Goal: Task Accomplishment & Management: Use online tool/utility

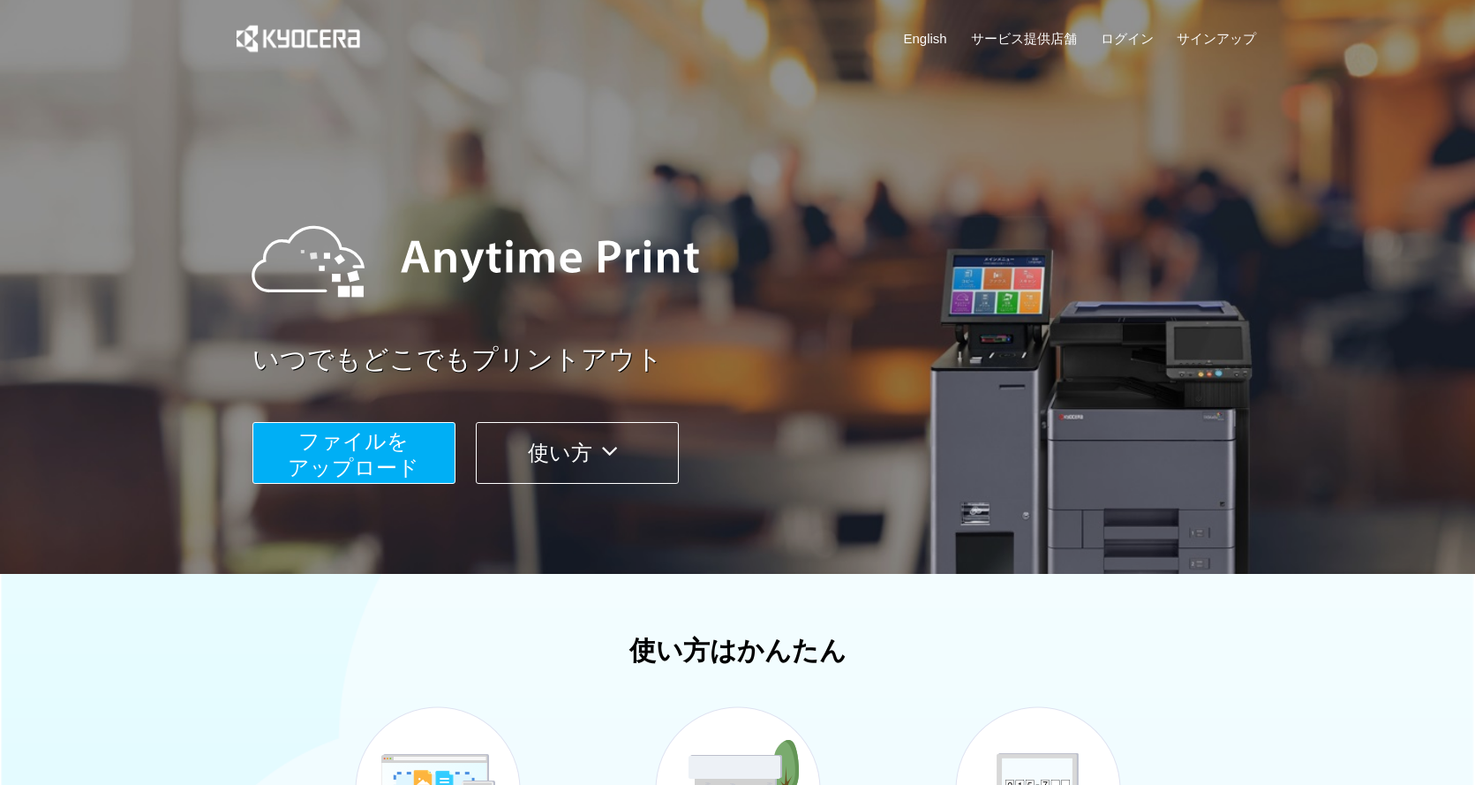
click at [357, 464] on span "ファイルを ​​アップロード" at bounding box center [354, 454] width 132 height 50
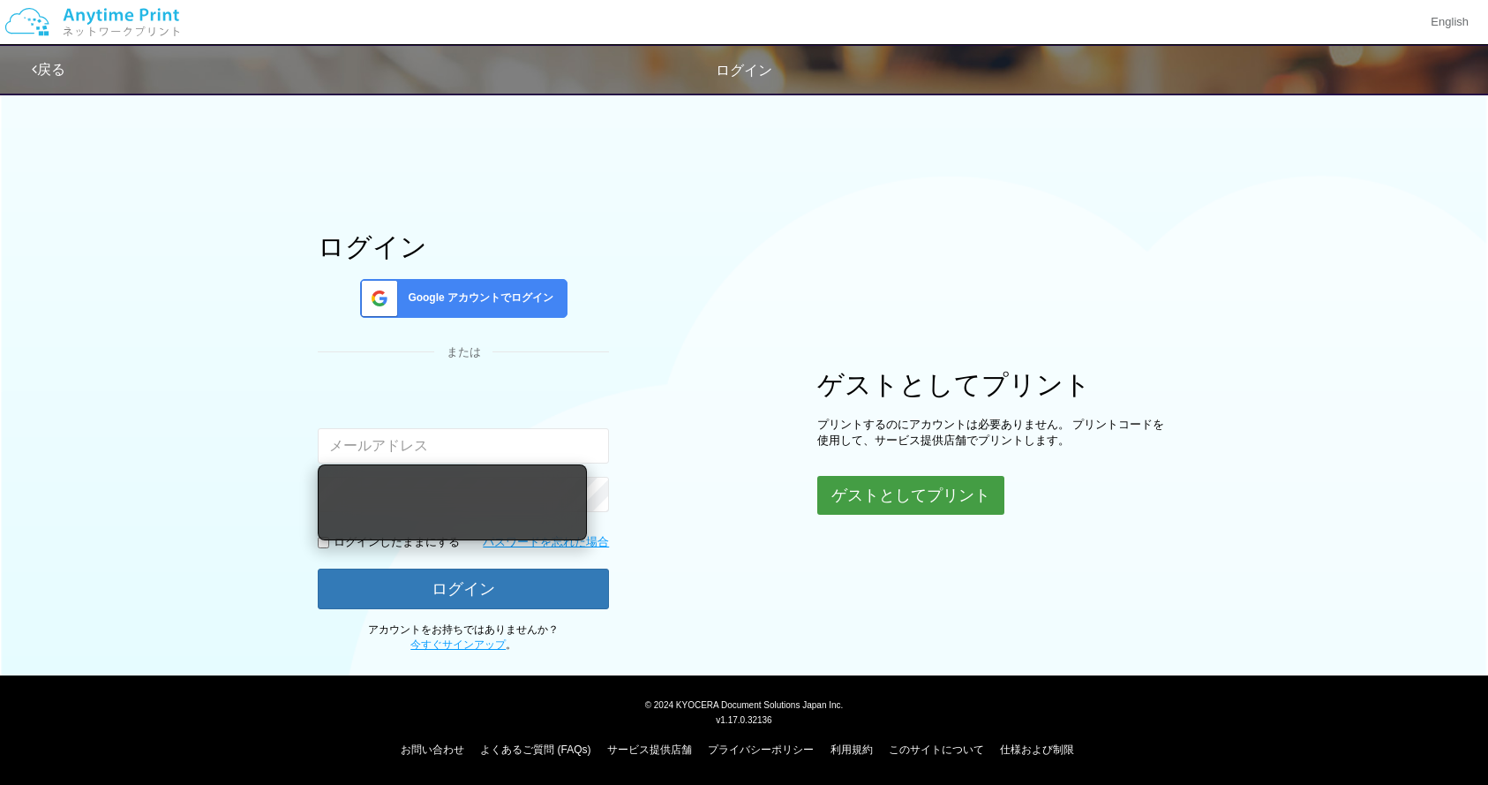
click at [866, 500] on button "ゲストとしてプリント" at bounding box center [910, 495] width 187 height 39
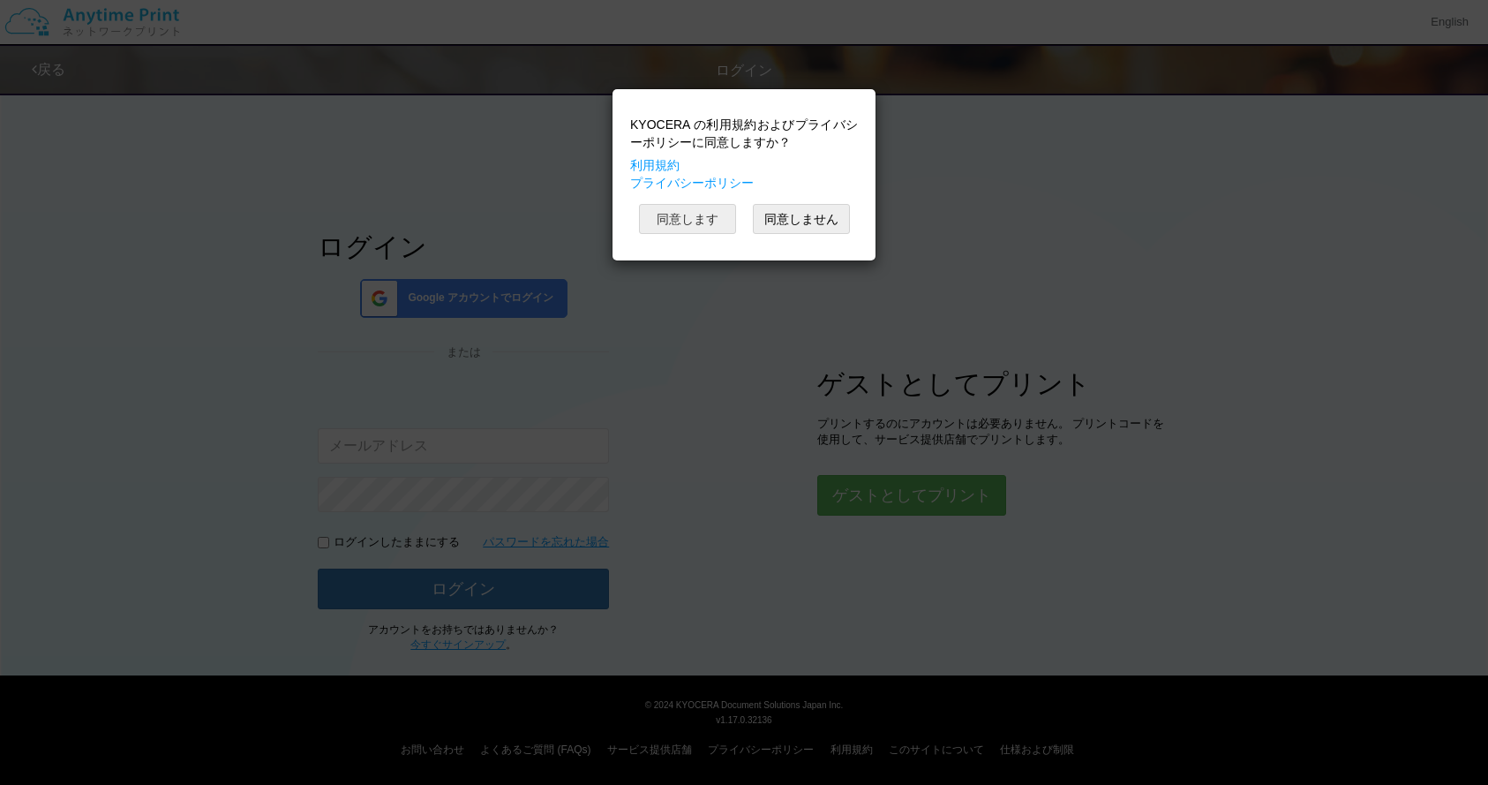
click at [697, 223] on button "同意します" at bounding box center [687, 219] width 97 height 30
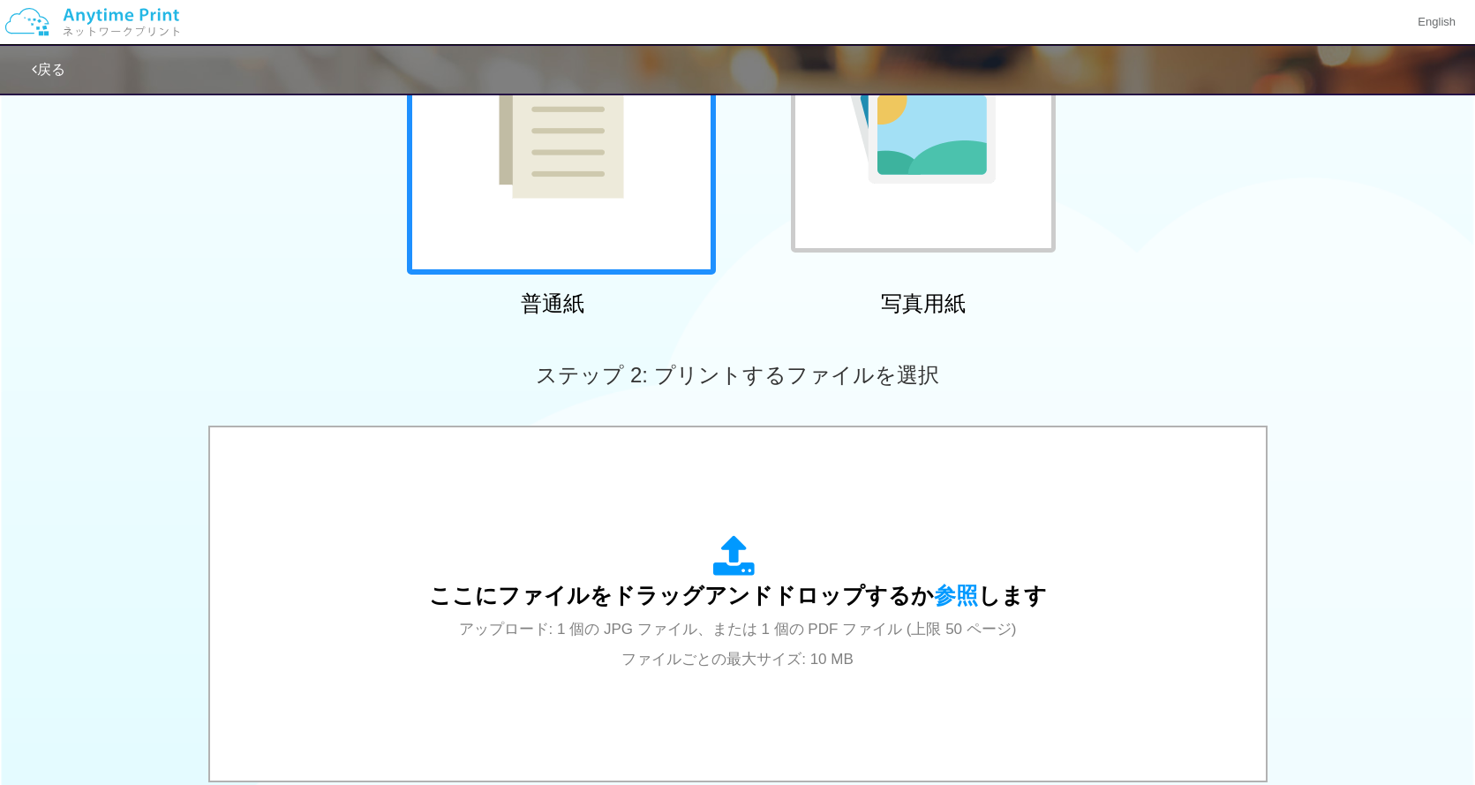
scroll to position [558, 0]
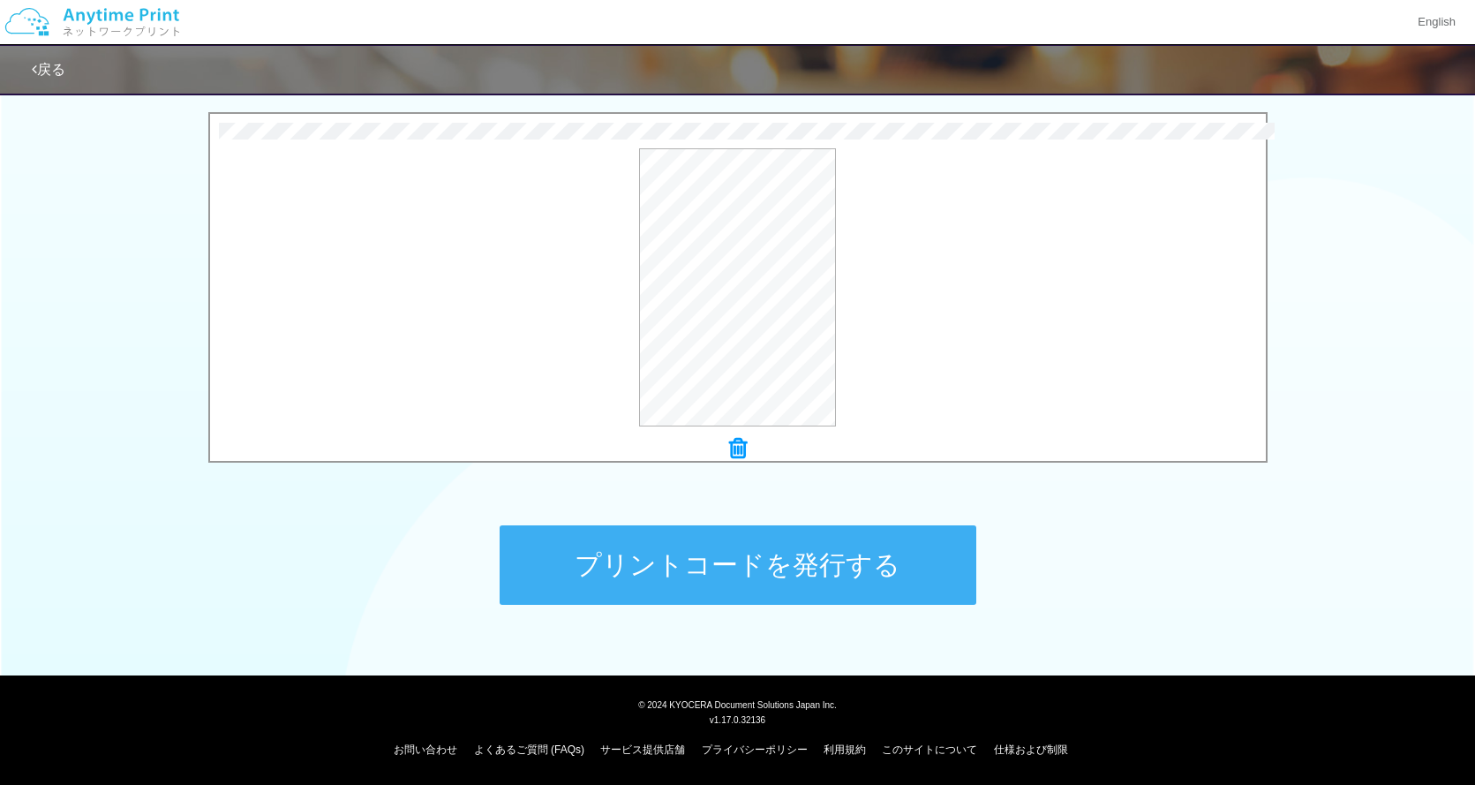
click at [720, 579] on button "プリントコードを発行する" at bounding box center [738, 564] width 477 height 79
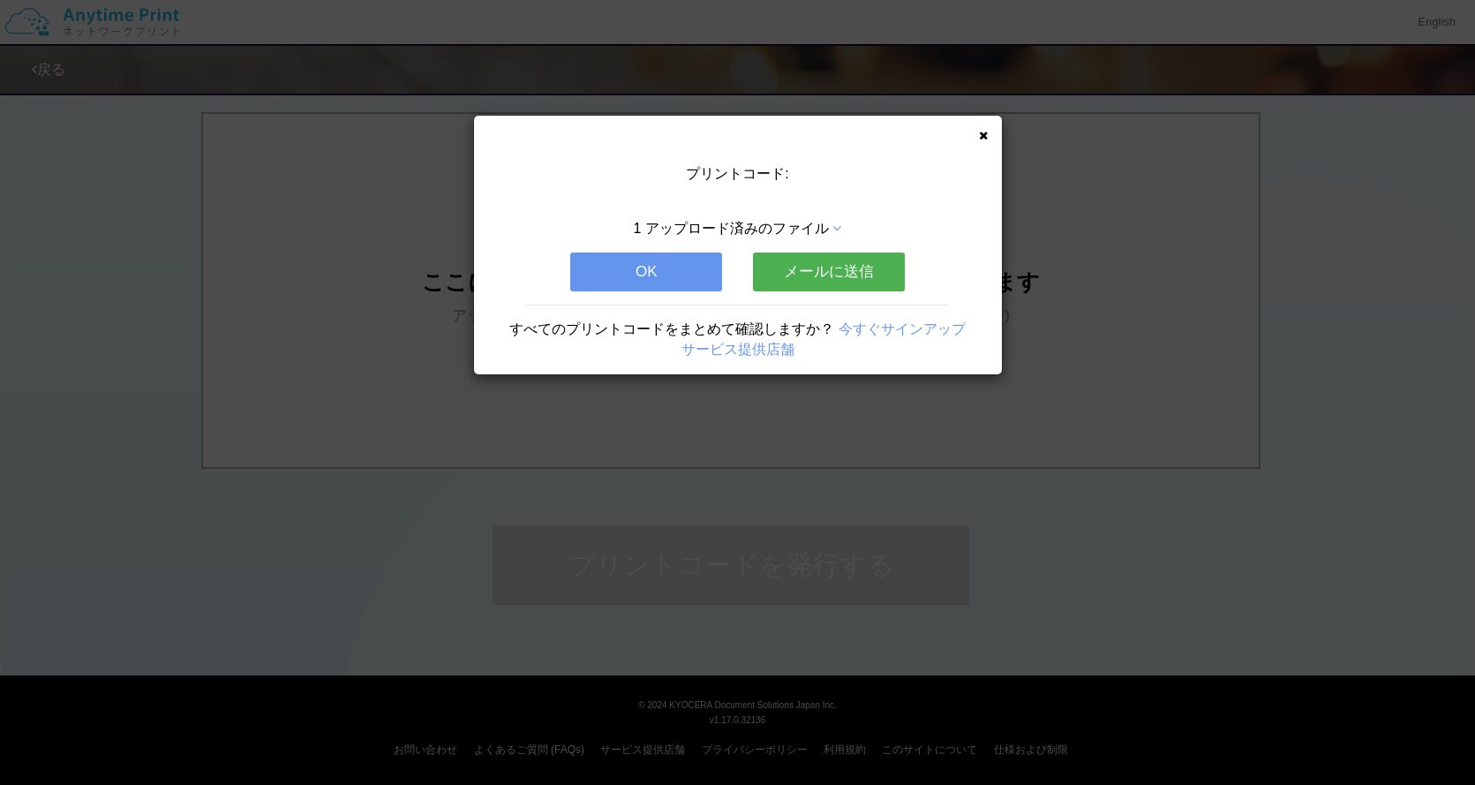
scroll to position [0, 0]
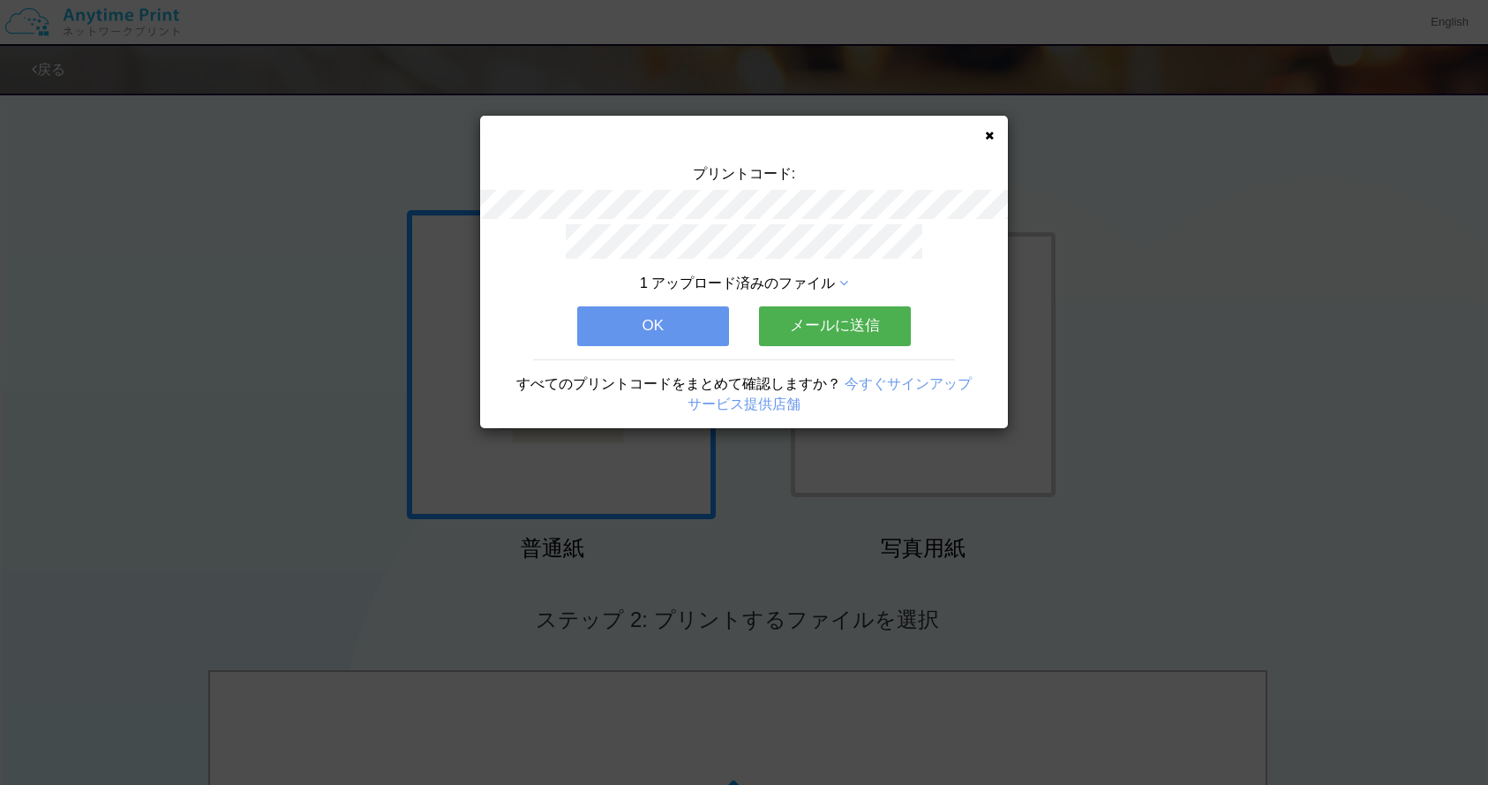
click at [844, 313] on button "メールに送信" at bounding box center [835, 325] width 152 height 39
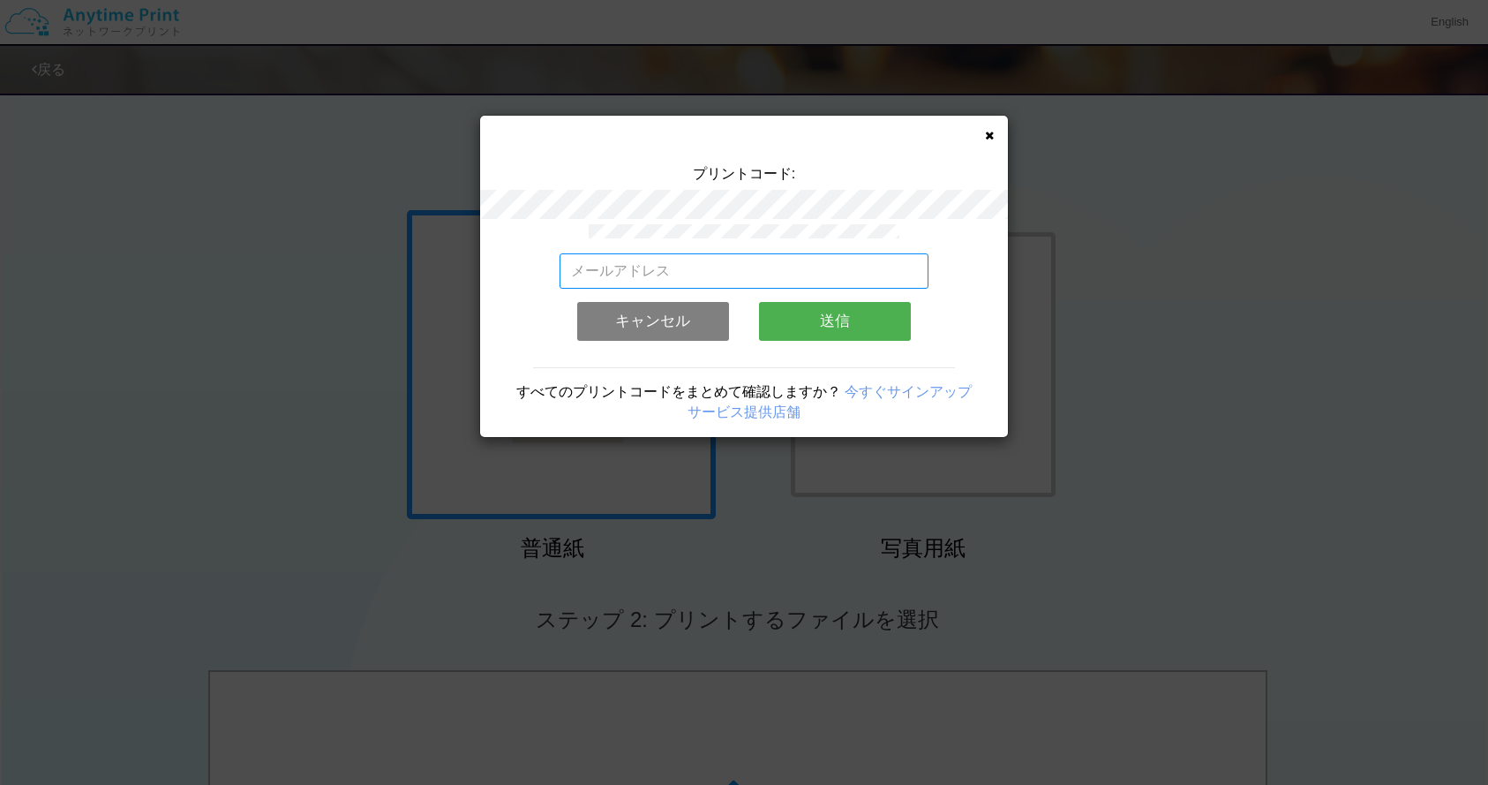
click at [814, 274] on input "email" at bounding box center [745, 270] width 370 height 35
type input "siren0504@gmail.com"
click at [795, 327] on button "送信" at bounding box center [835, 321] width 152 height 39
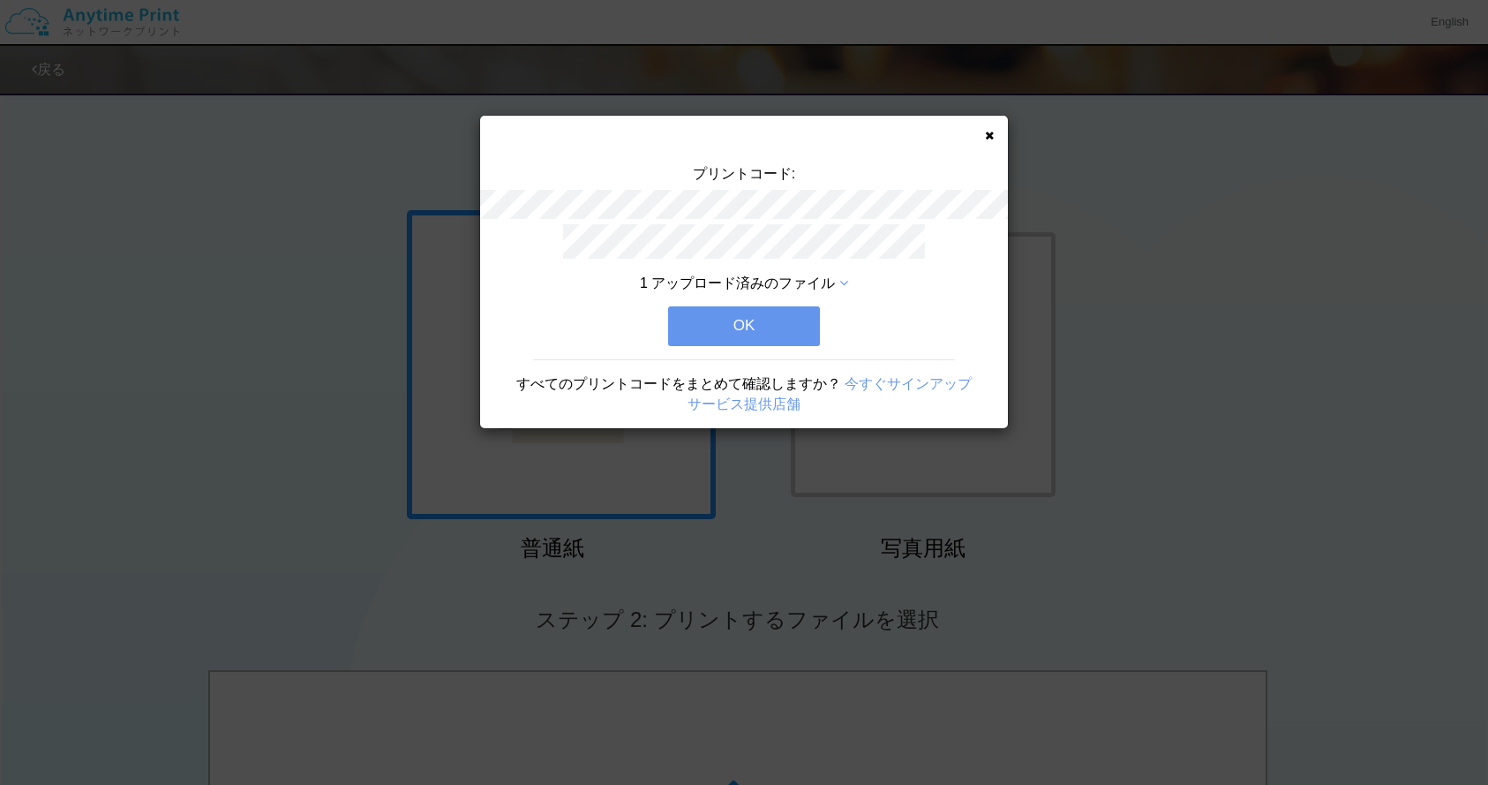
click at [792, 330] on button "OK" at bounding box center [744, 325] width 152 height 39
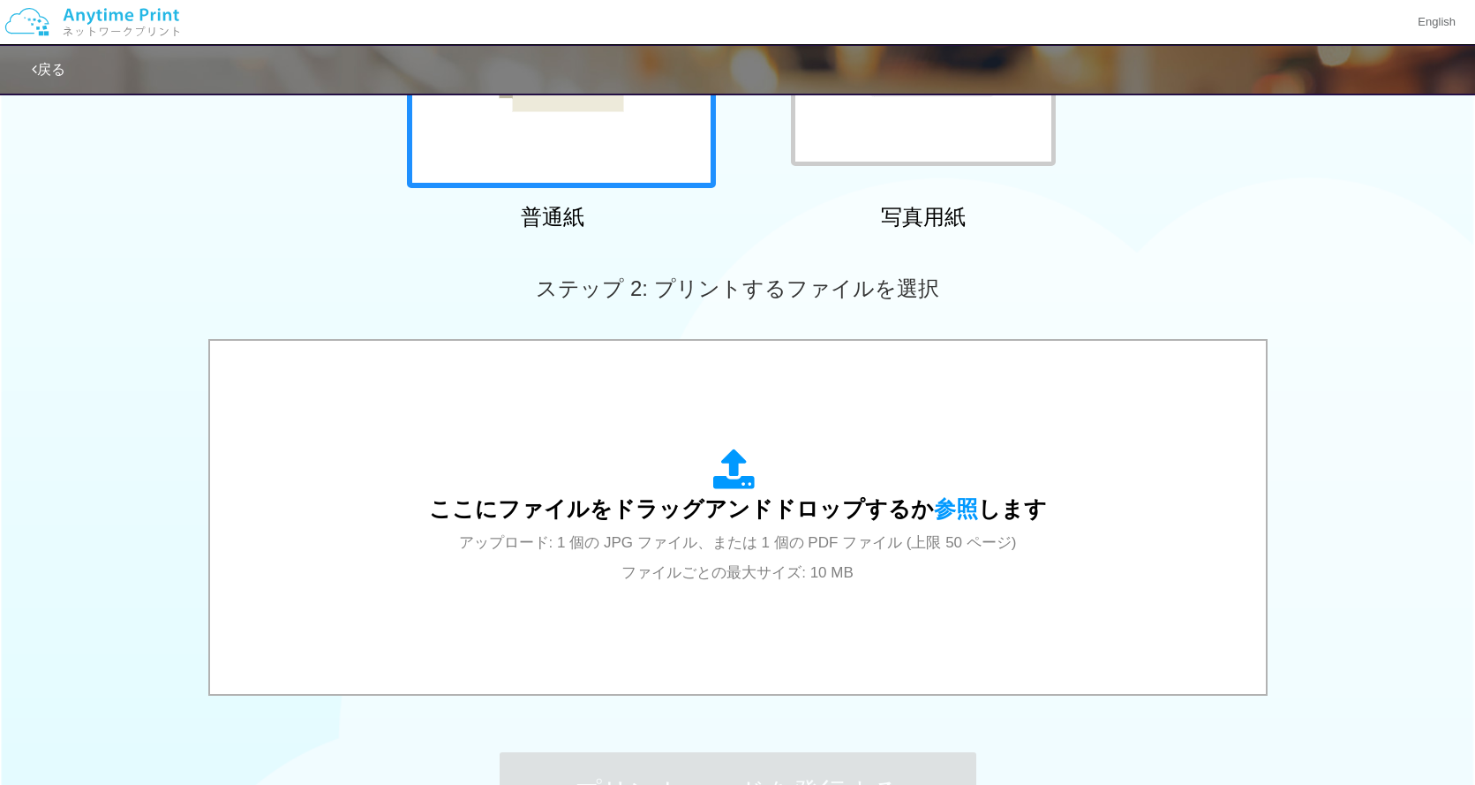
scroll to position [332, 0]
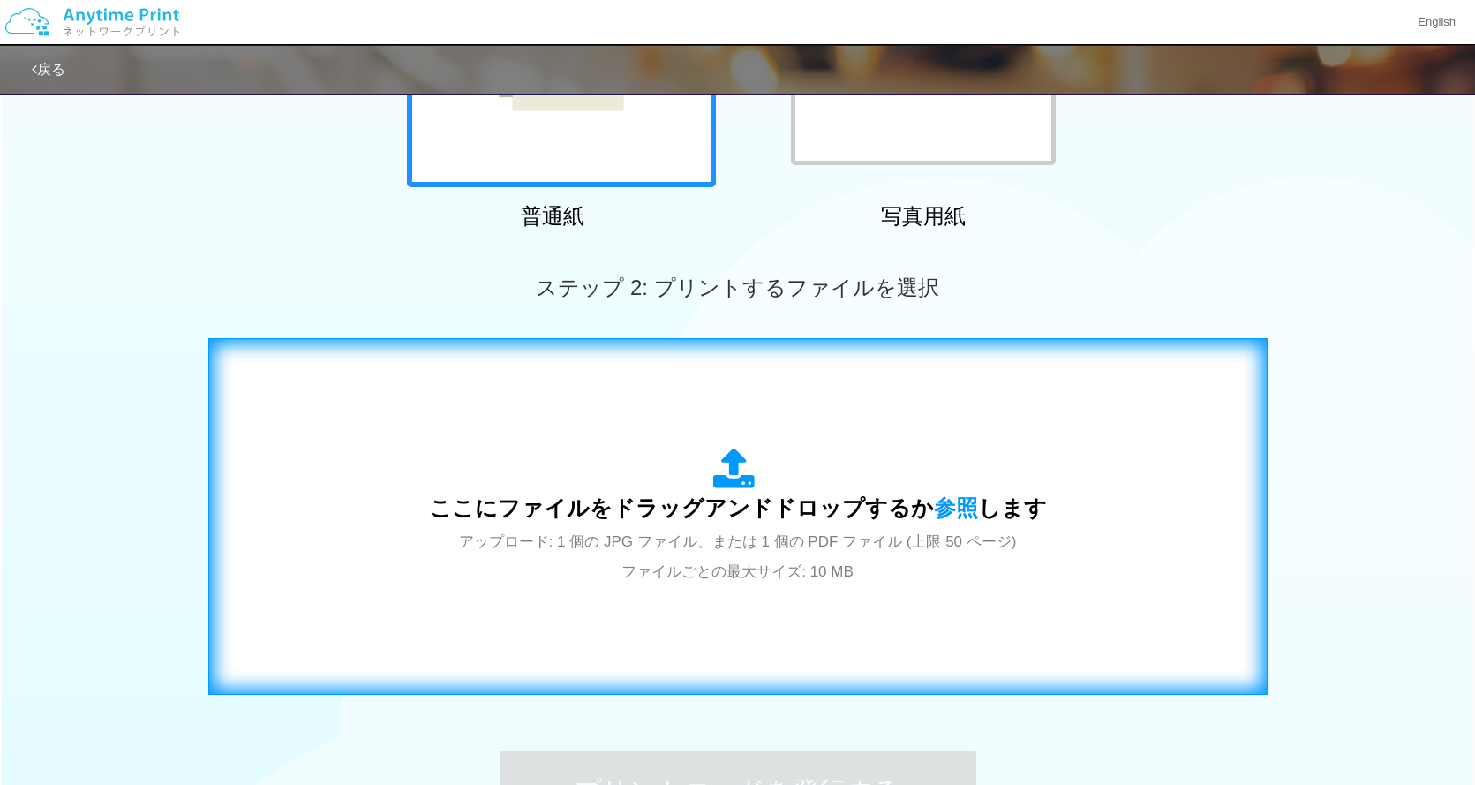
click at [729, 473] on icon at bounding box center [737, 470] width 49 height 44
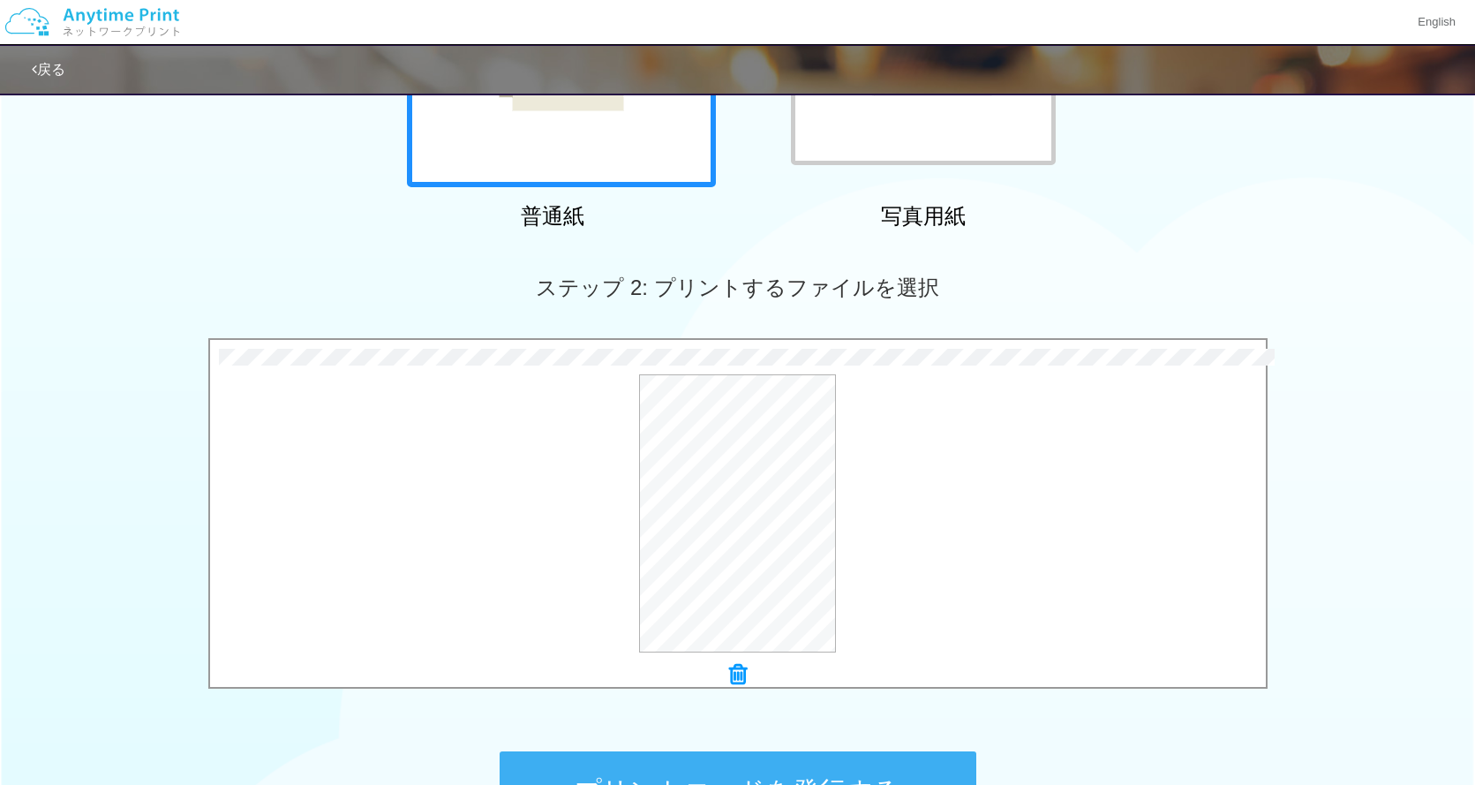
click at [778, 754] on button "プリントコードを発行する" at bounding box center [738, 790] width 477 height 79
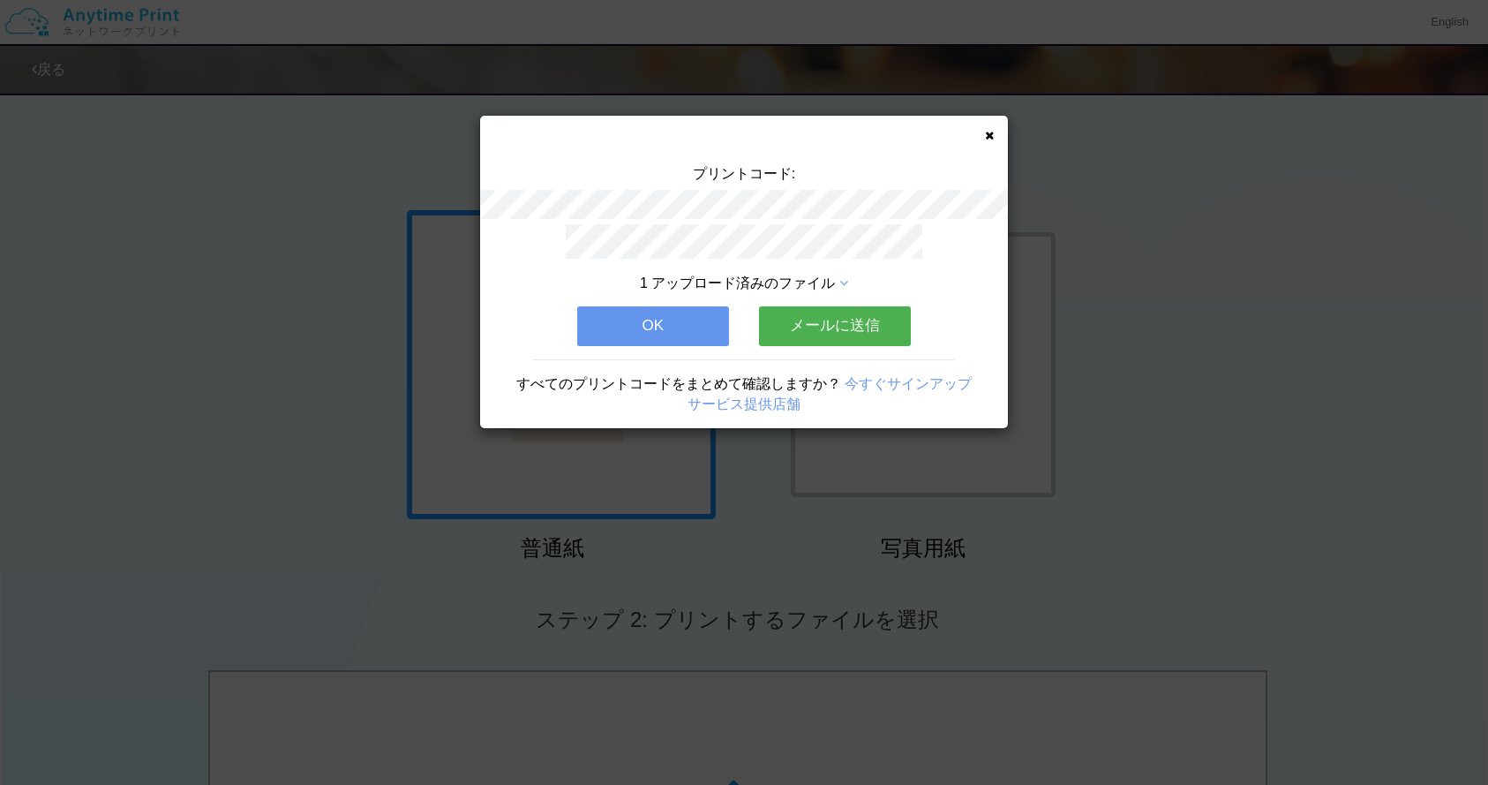
click at [828, 320] on button "メールに送信" at bounding box center [835, 325] width 152 height 39
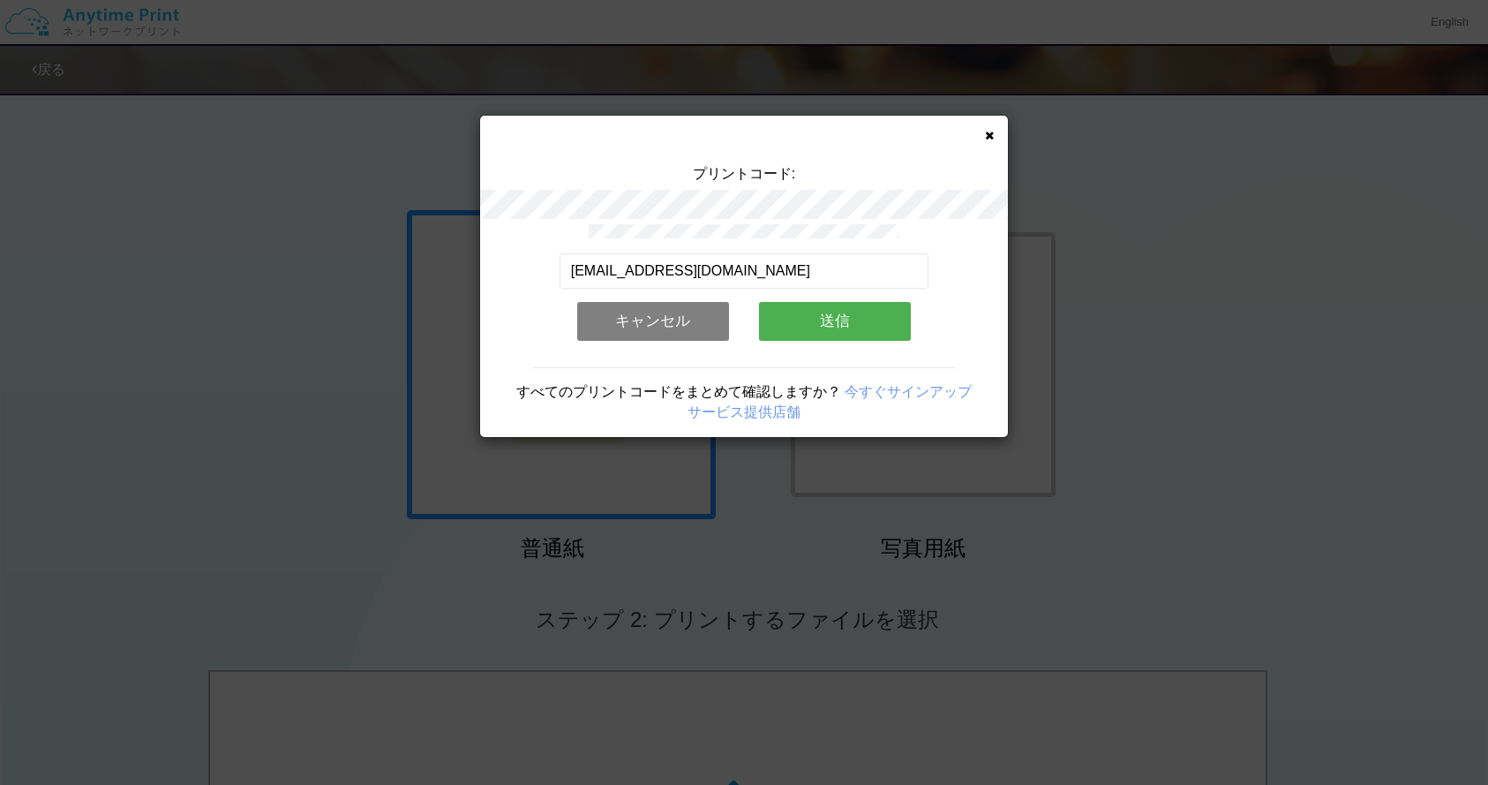
click at [810, 323] on button "送信" at bounding box center [835, 321] width 152 height 39
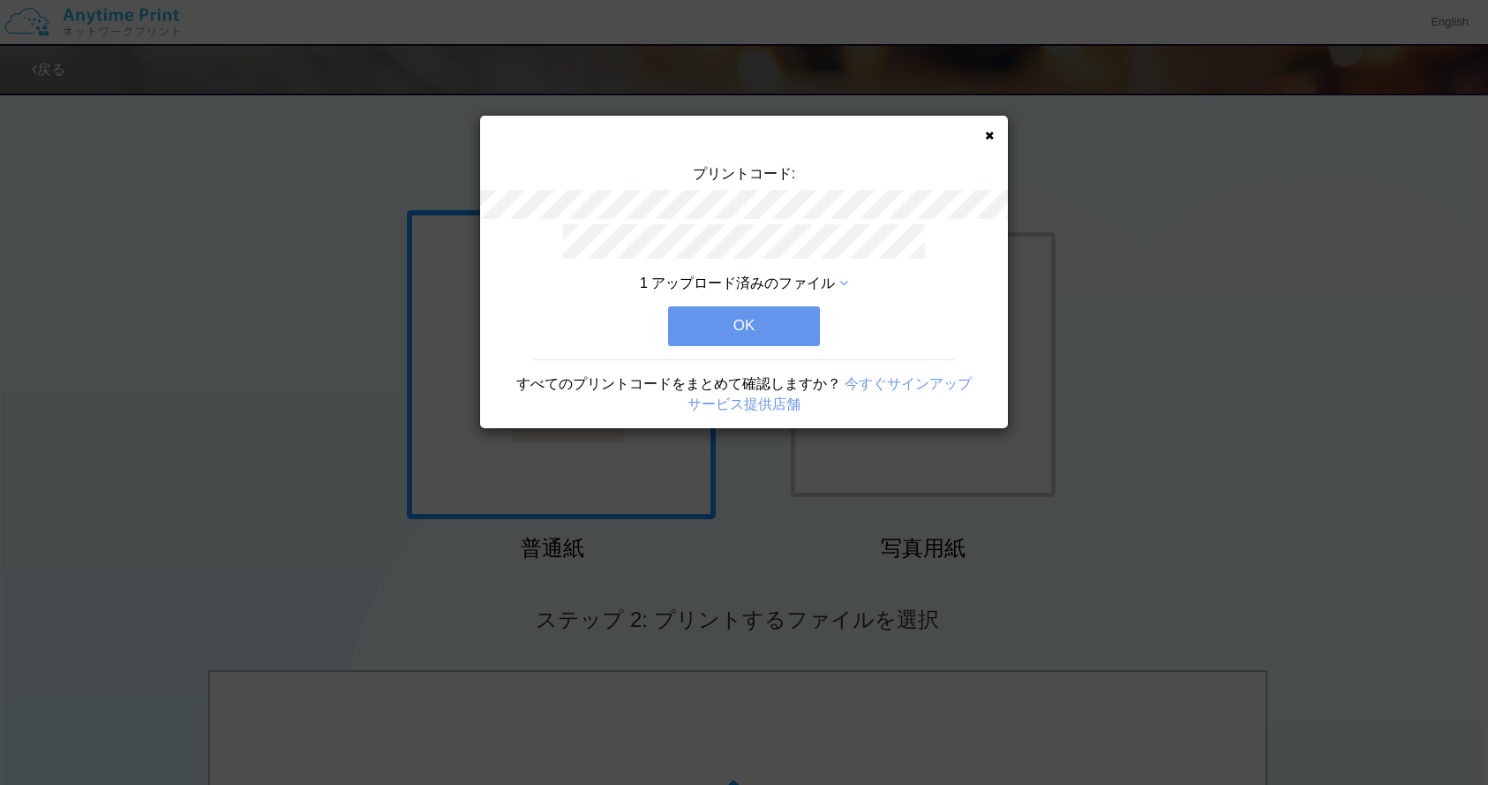
click at [747, 332] on button "OK" at bounding box center [744, 325] width 152 height 39
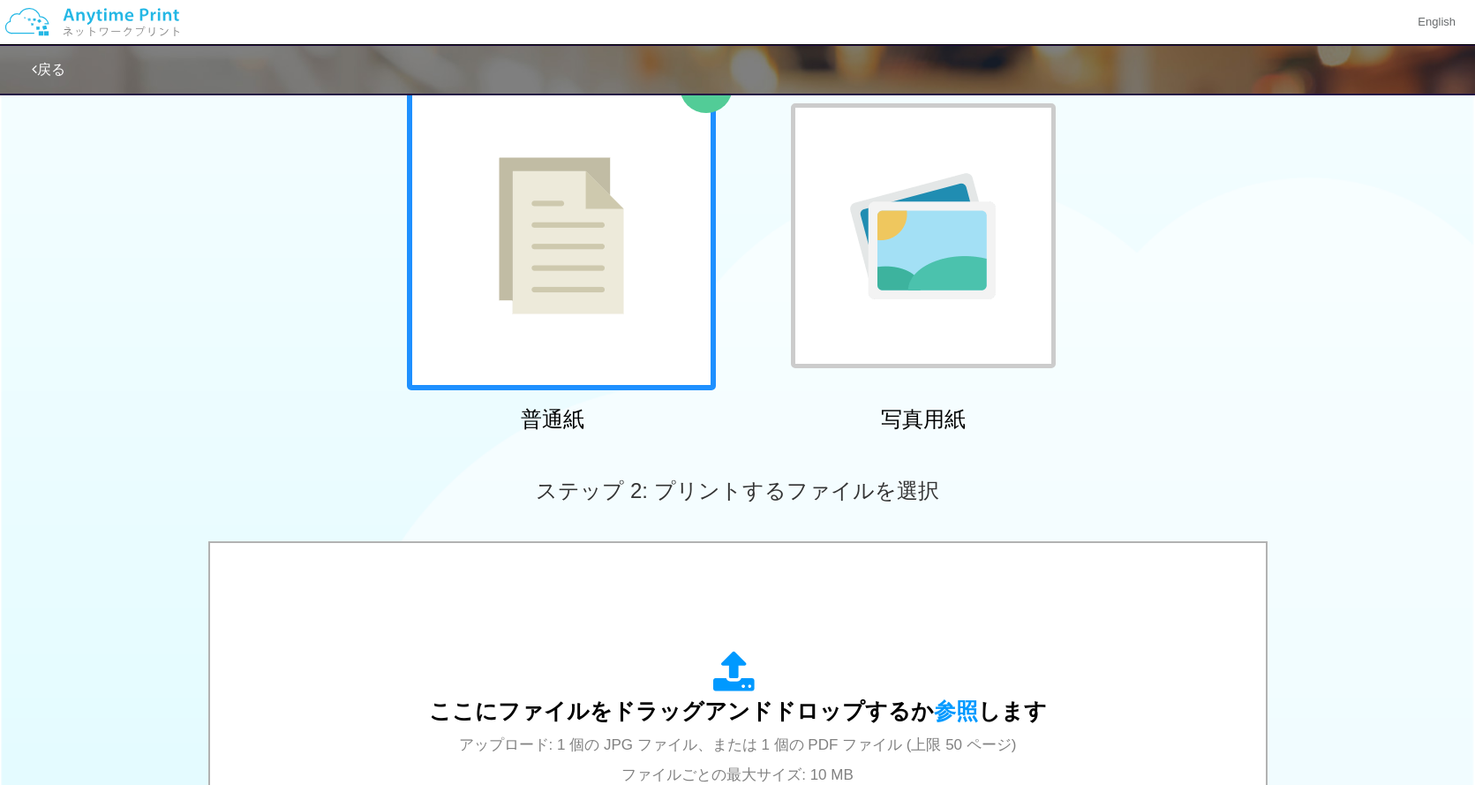
scroll to position [558, 0]
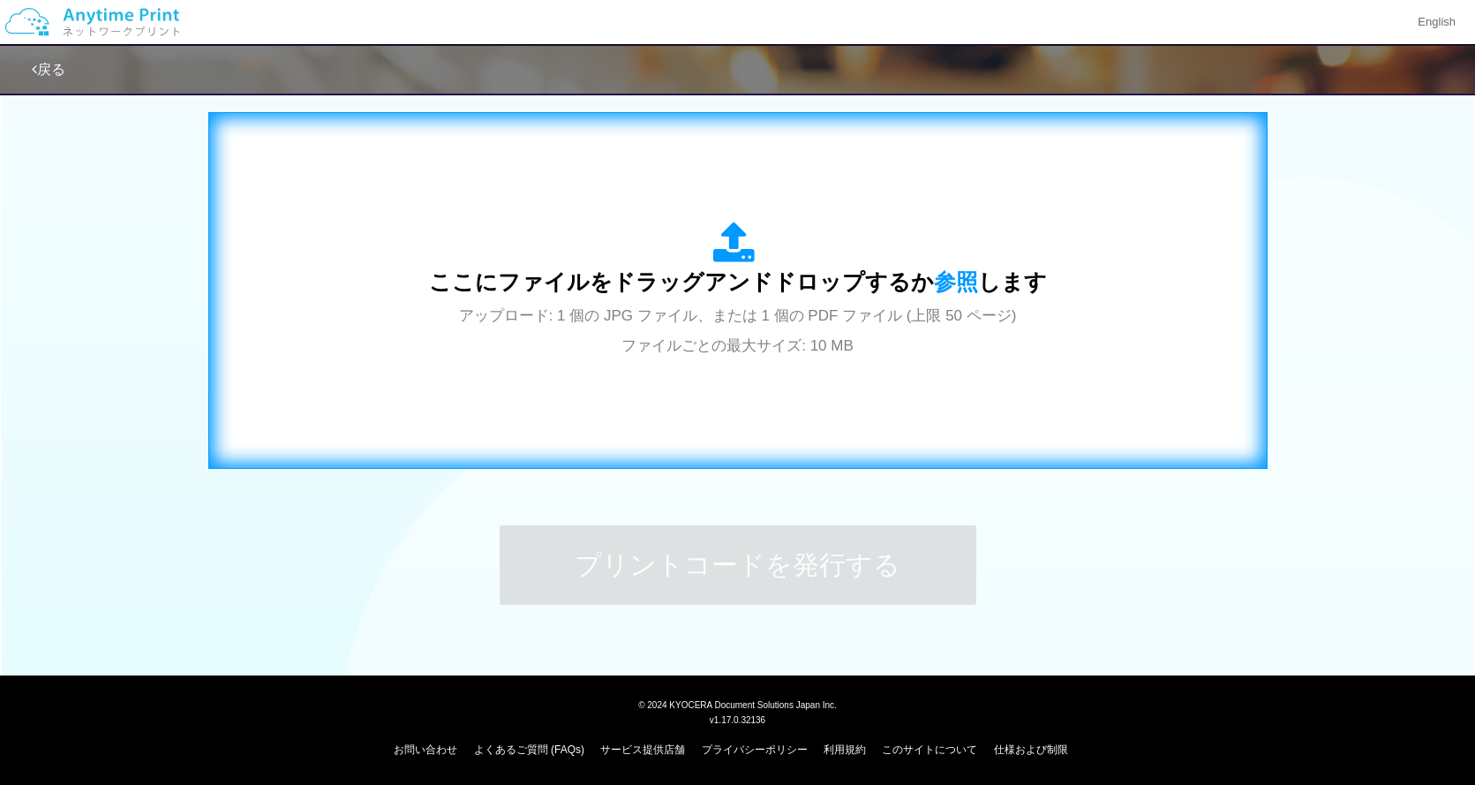
click at [724, 258] on icon at bounding box center [737, 244] width 49 height 44
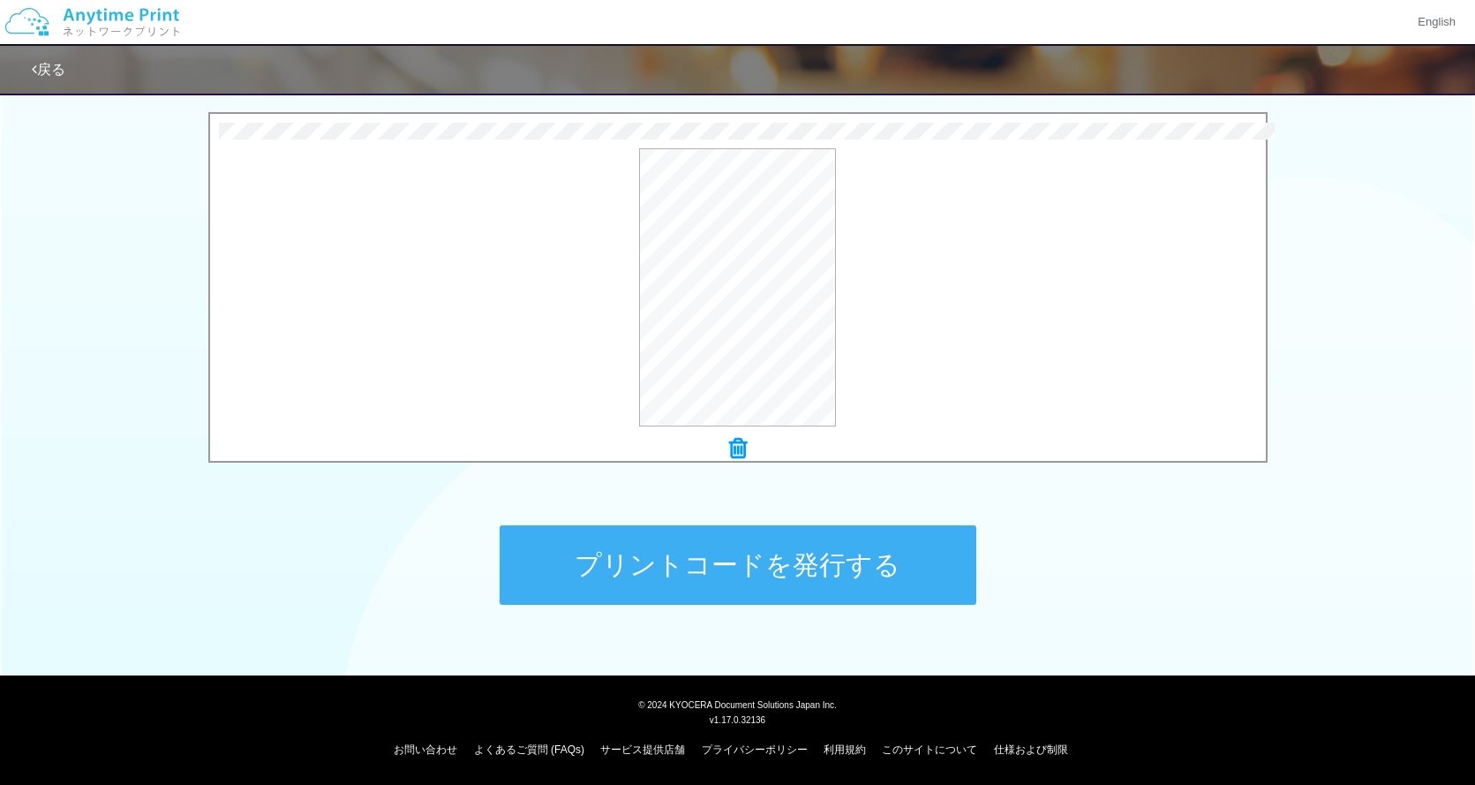
click at [770, 591] on button "プリントコードを発行する" at bounding box center [738, 564] width 477 height 79
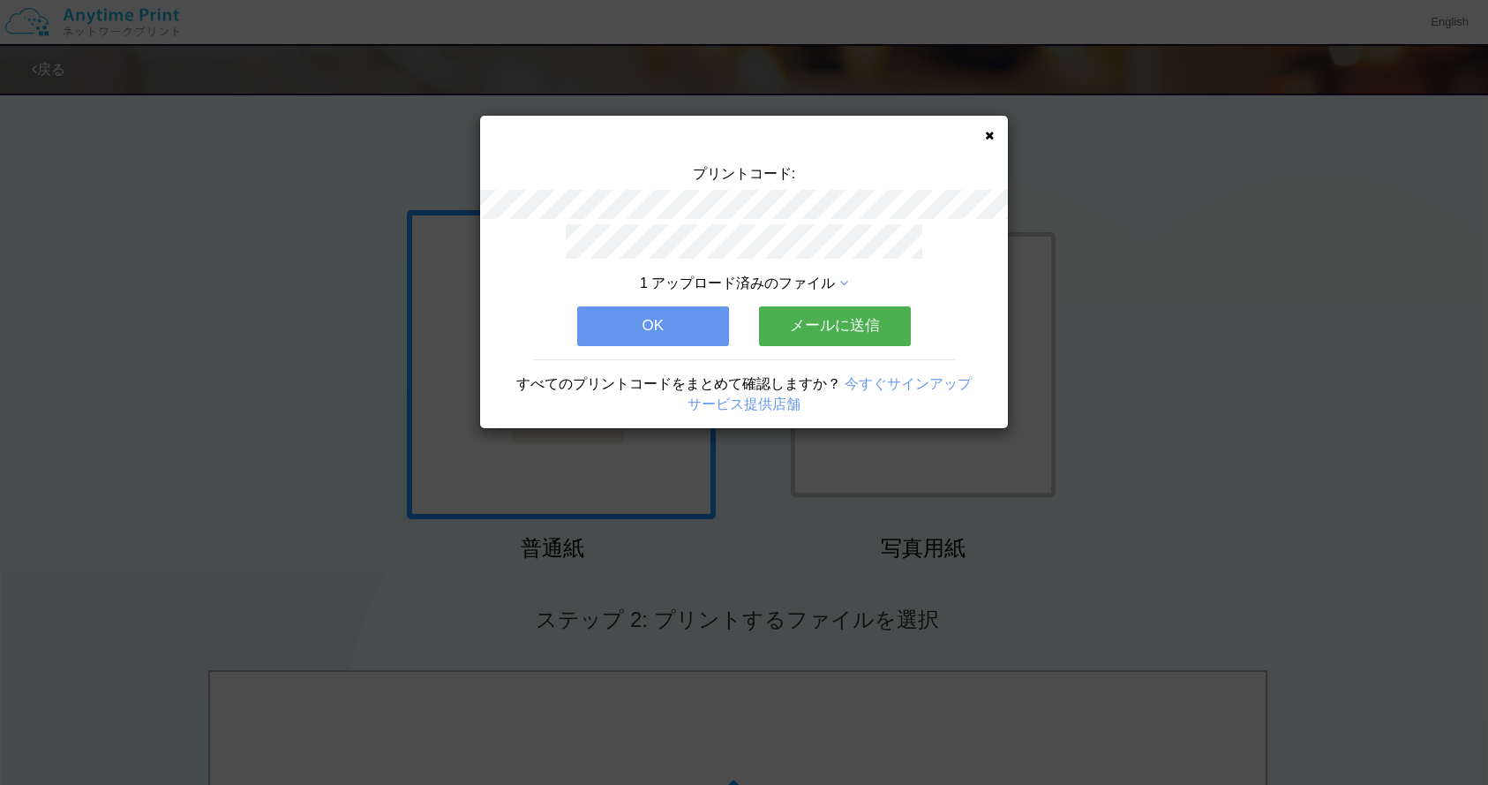
click at [849, 333] on button "メールに送信" at bounding box center [835, 325] width 152 height 39
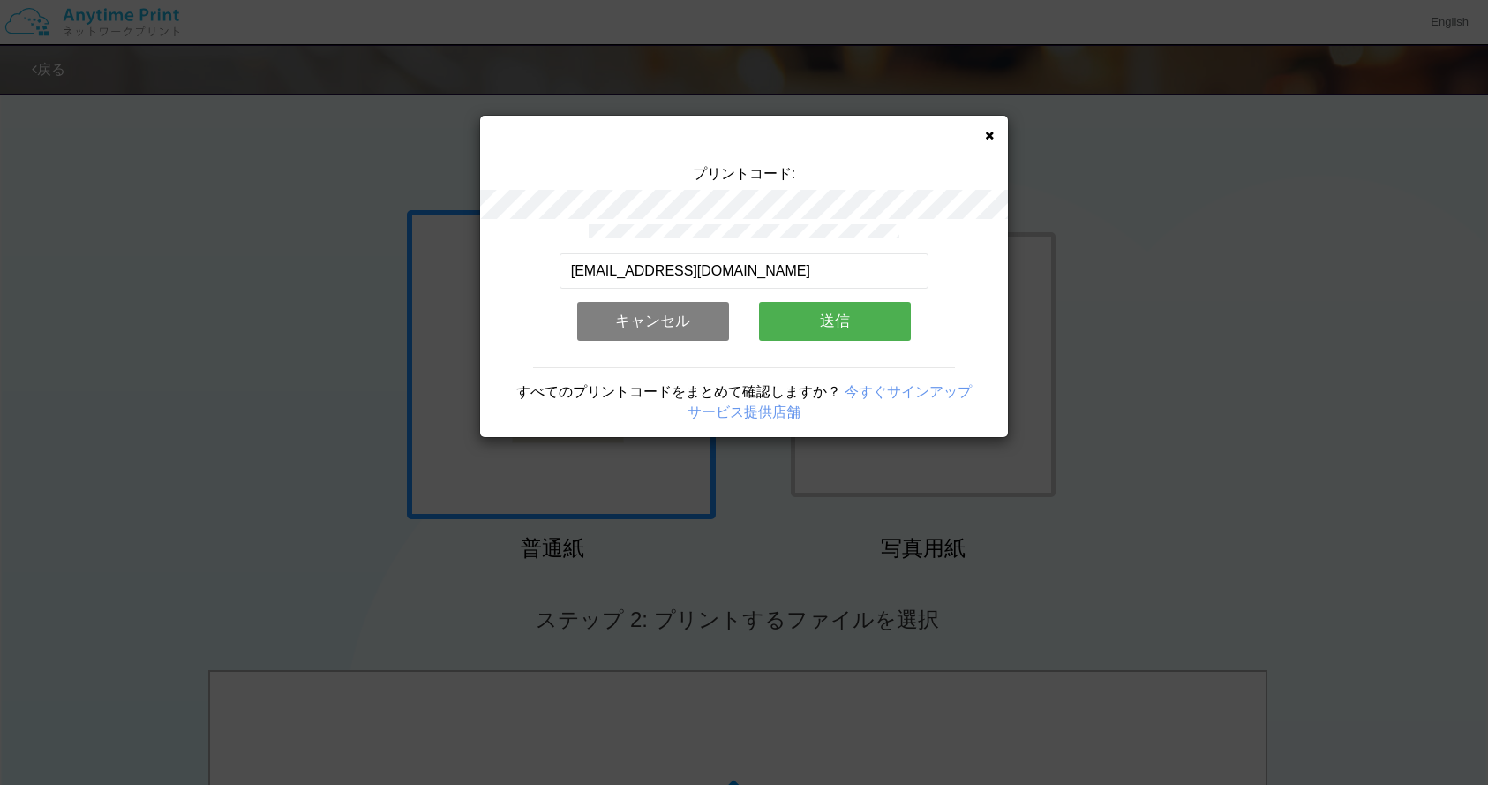
click at [801, 324] on button "送信" at bounding box center [835, 321] width 152 height 39
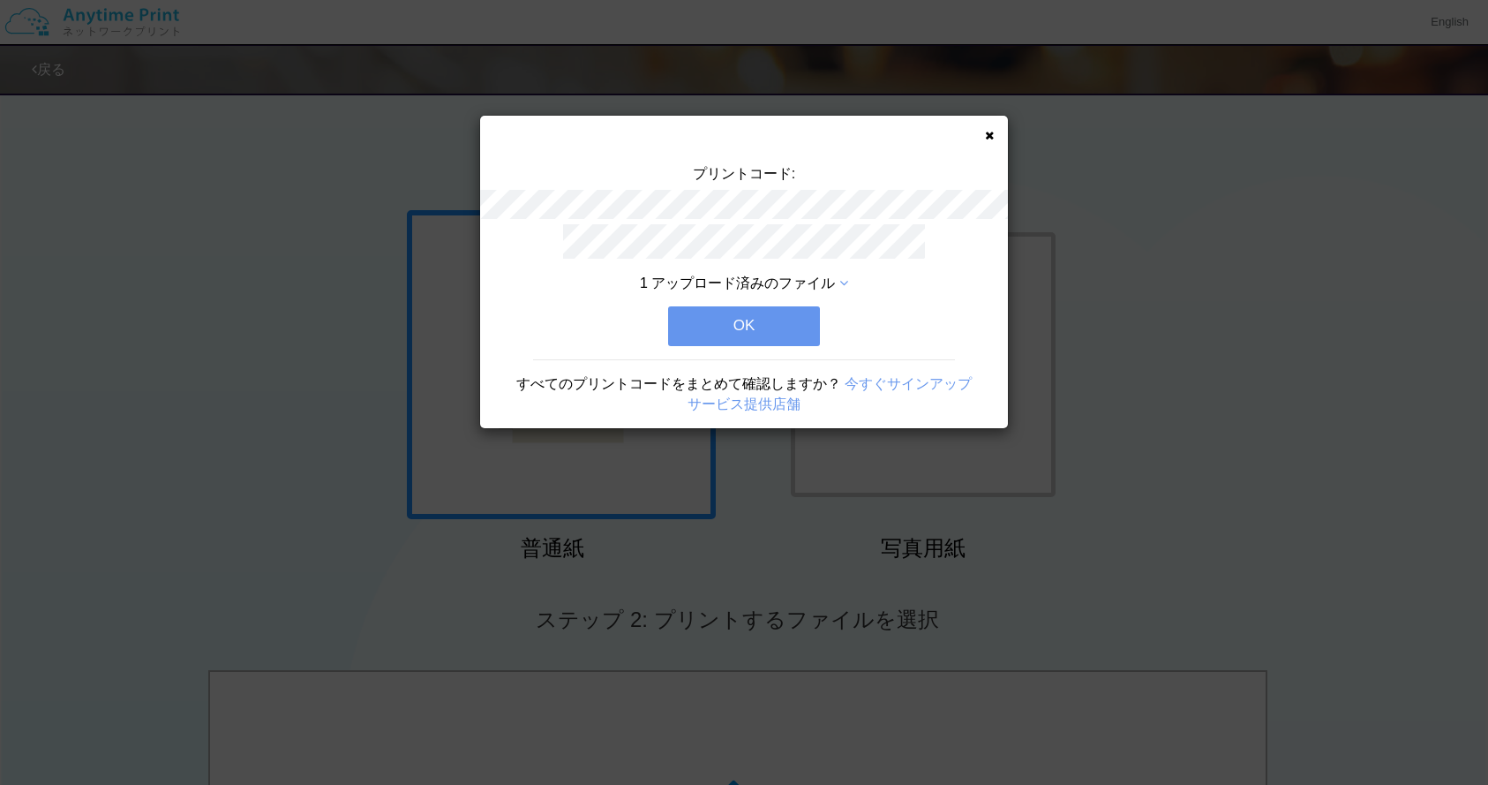
click at [709, 328] on button "OK" at bounding box center [744, 325] width 152 height 39
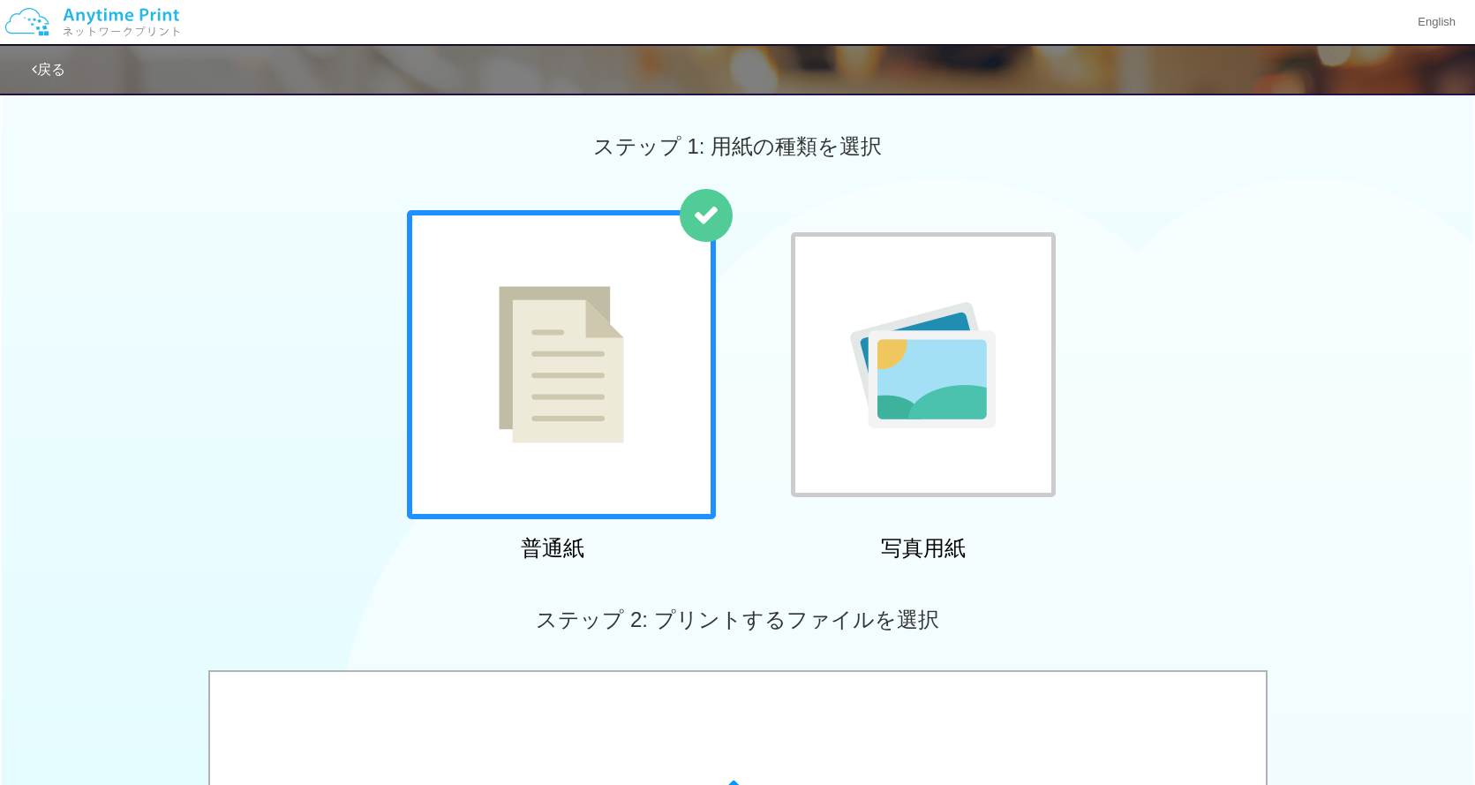
scroll to position [558, 0]
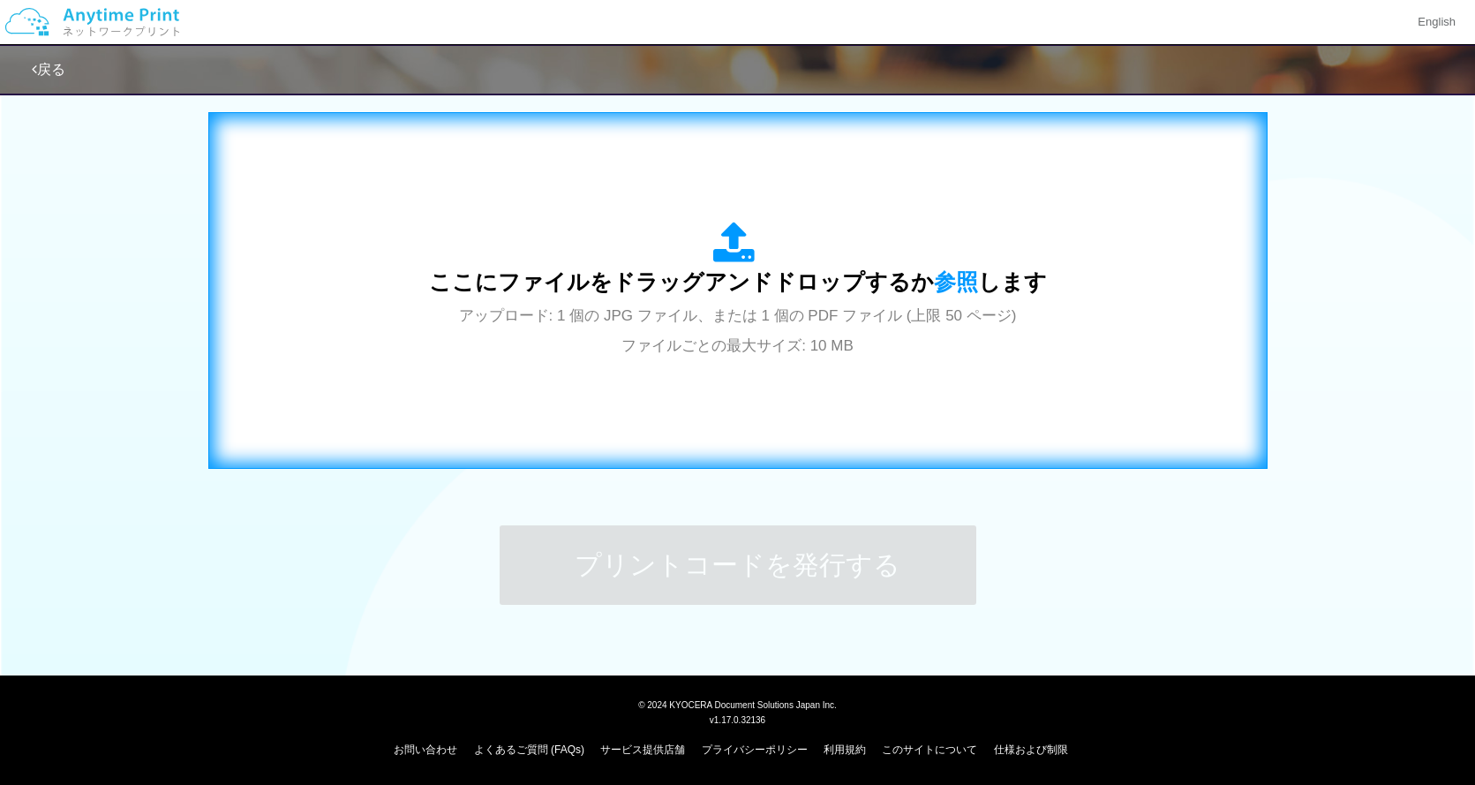
click at [766, 245] on div "ここにファイルをドラッグアンドドロップするか 参照 します アップロード: 1 個の JPG ファイル、または 1 個の PDF ファイル (上限 50 ペー…" at bounding box center [738, 291] width 618 height 138
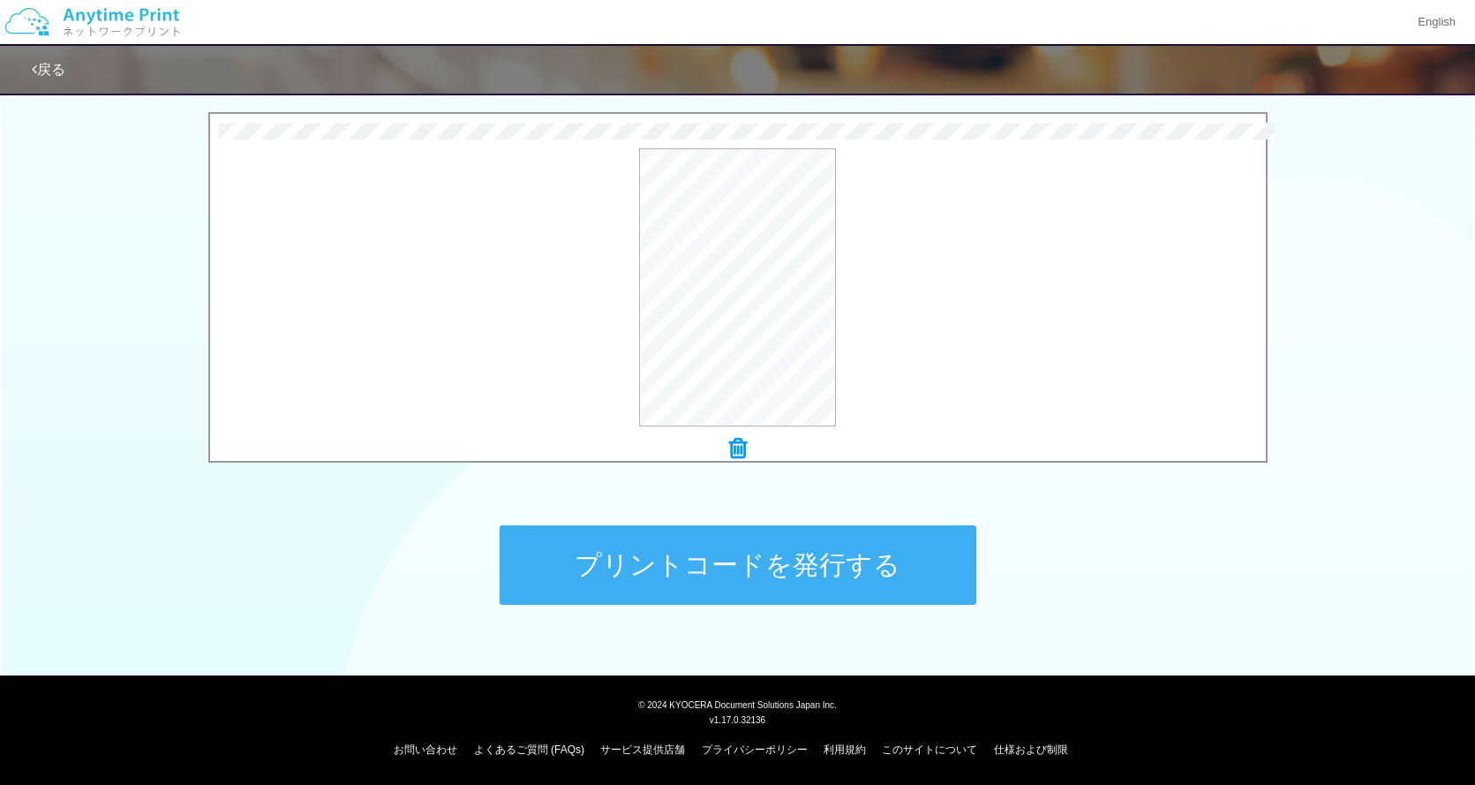
click at [791, 555] on button "プリントコードを発行する" at bounding box center [738, 564] width 477 height 79
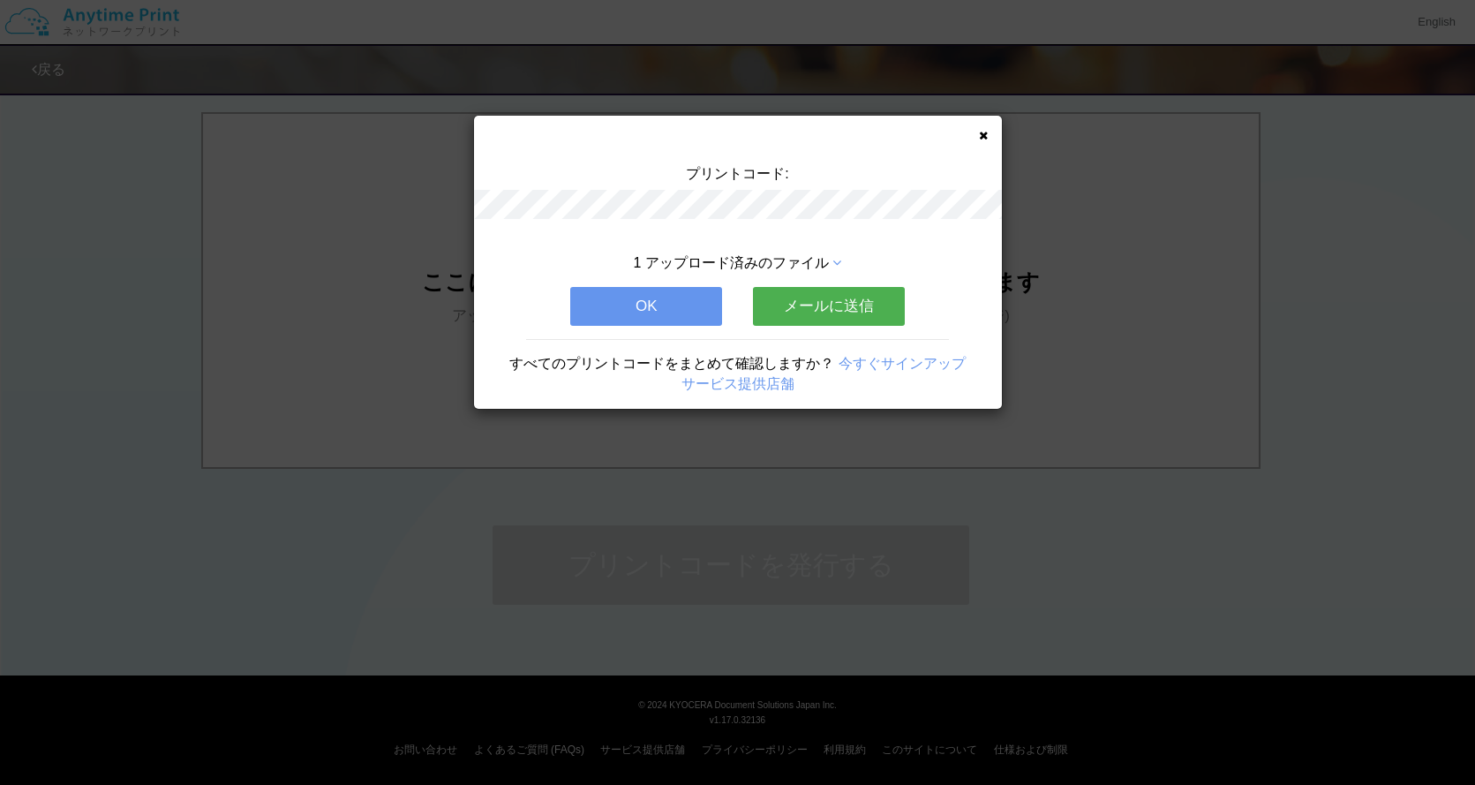
scroll to position [0, 0]
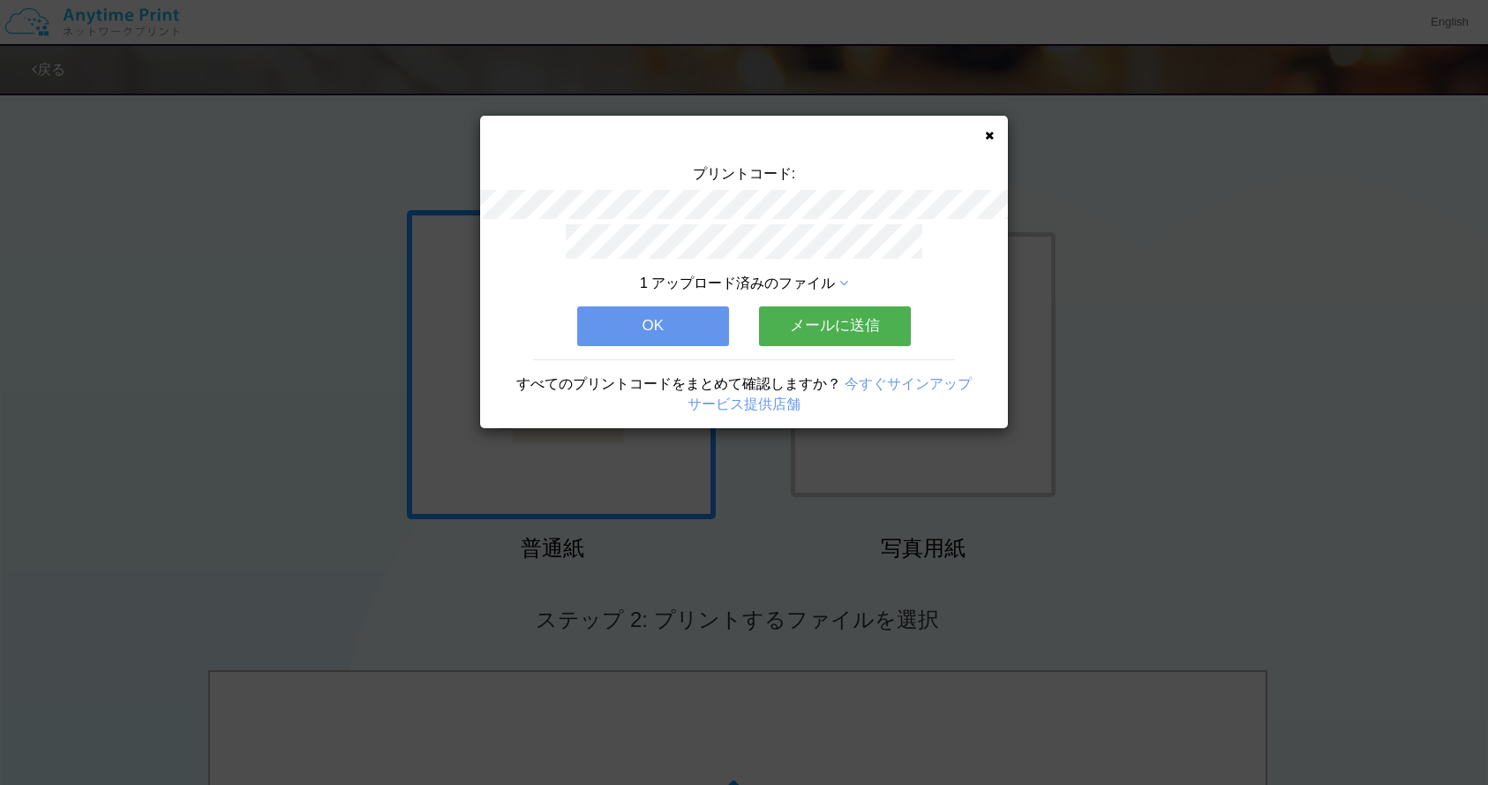
click at [869, 332] on button "メールに送信" at bounding box center [835, 325] width 152 height 39
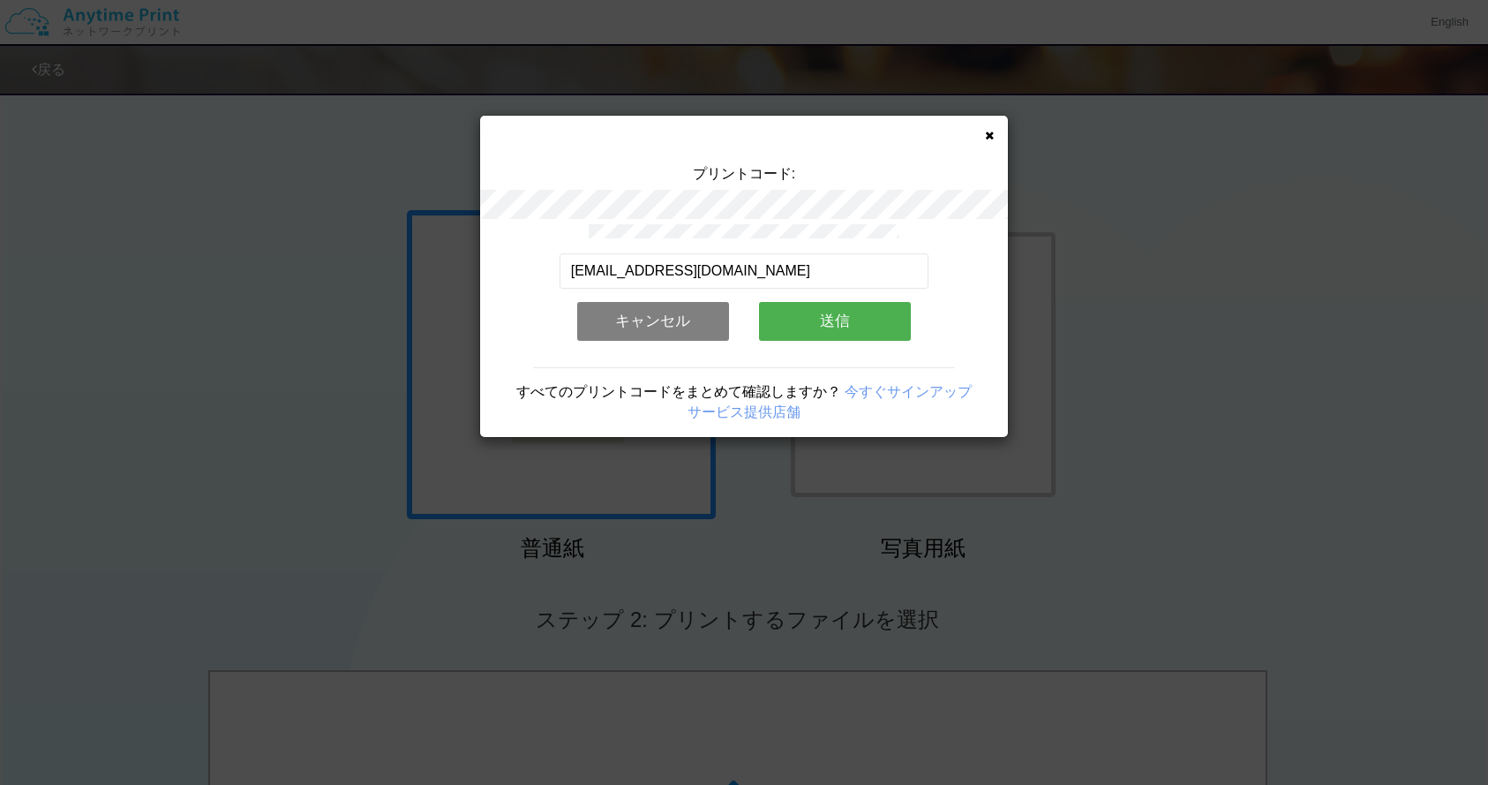
click at [853, 327] on button "送信" at bounding box center [835, 321] width 152 height 39
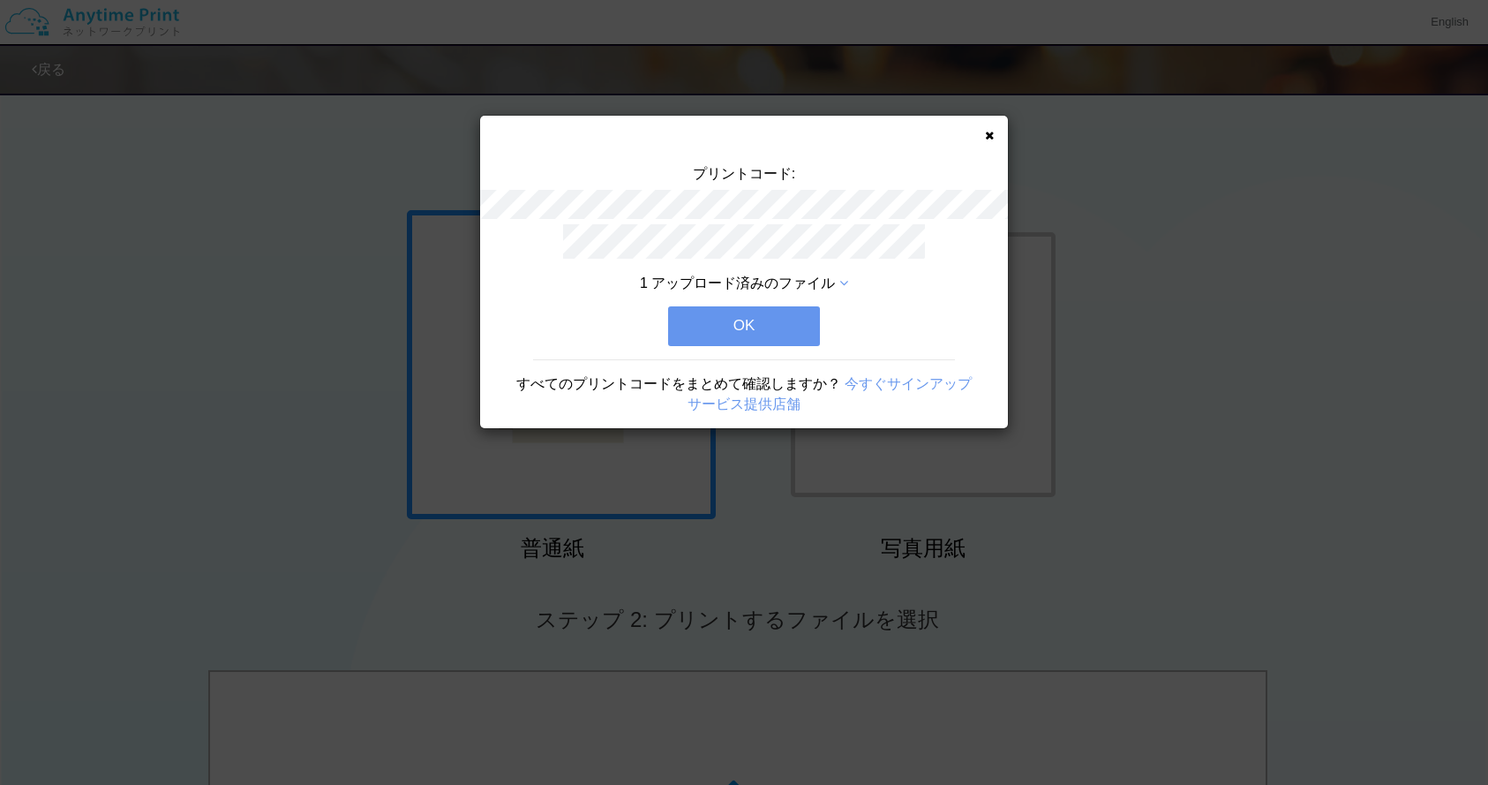
click at [783, 328] on button "OK" at bounding box center [744, 325] width 152 height 39
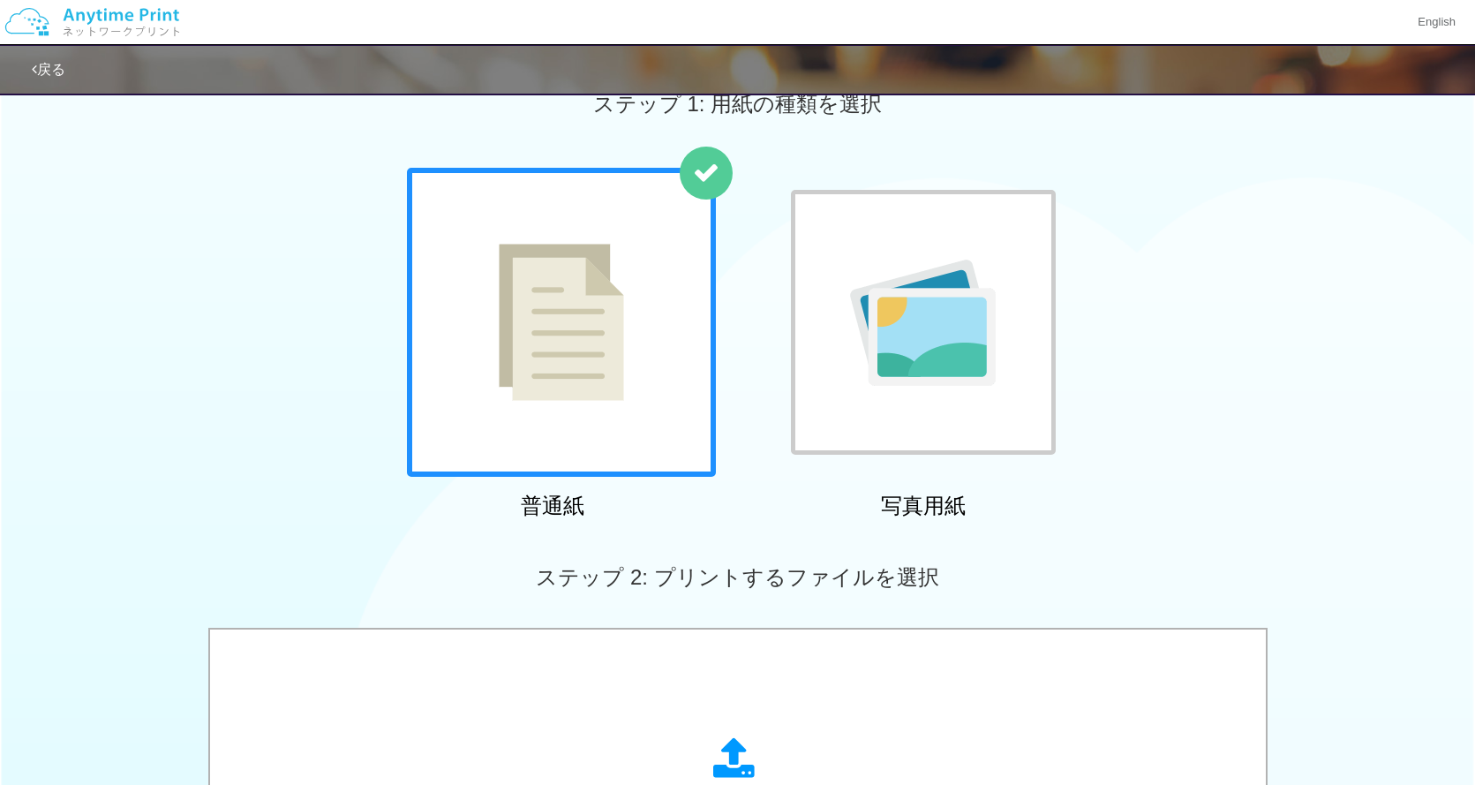
scroll to position [558, 0]
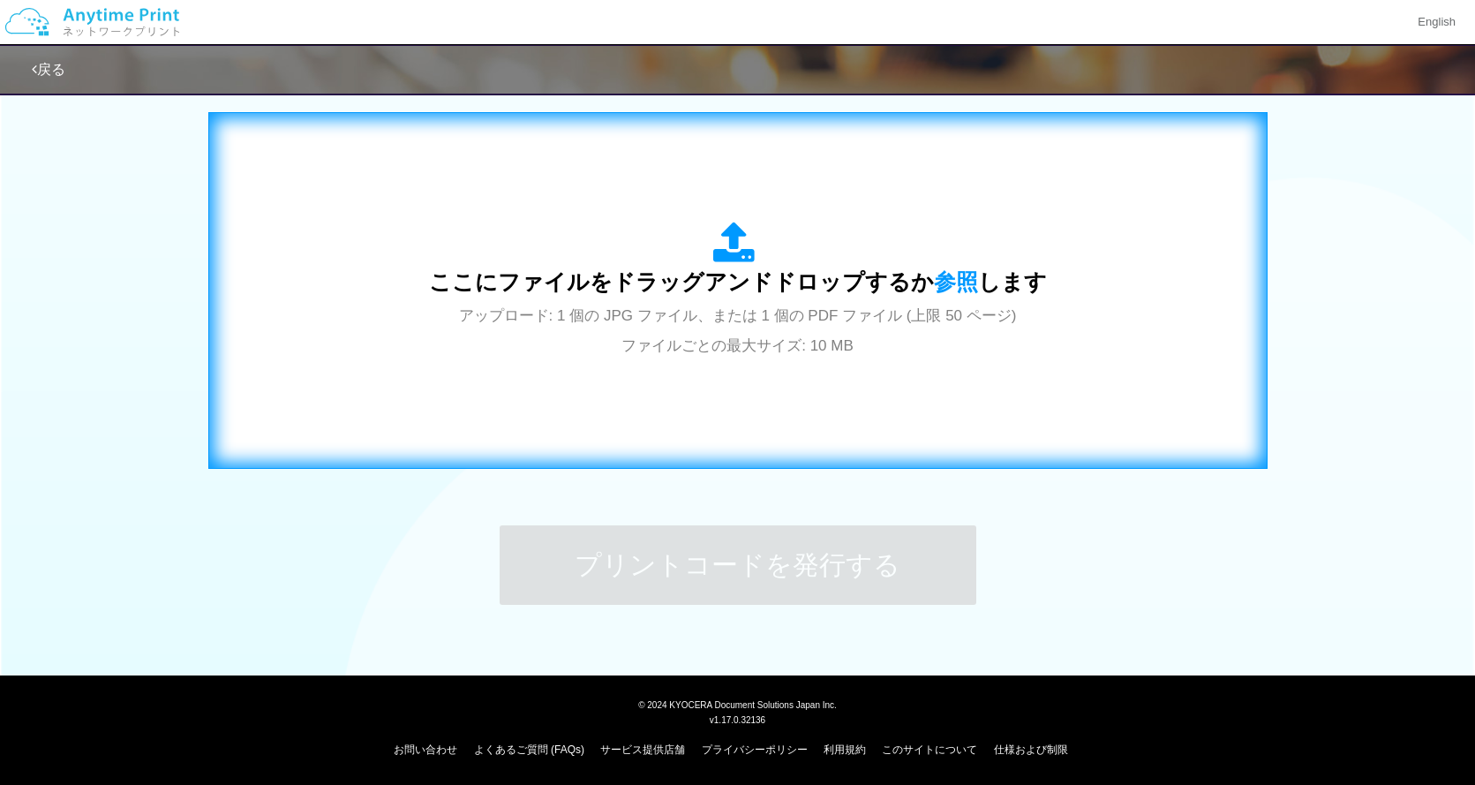
click at [746, 295] on div "ここにファイルをドラッグアンドドロップするか 参照 します アップロード: 1 個の JPG ファイル、または 1 個の PDF ファイル (上限 50 ペー…" at bounding box center [738, 291] width 618 height 138
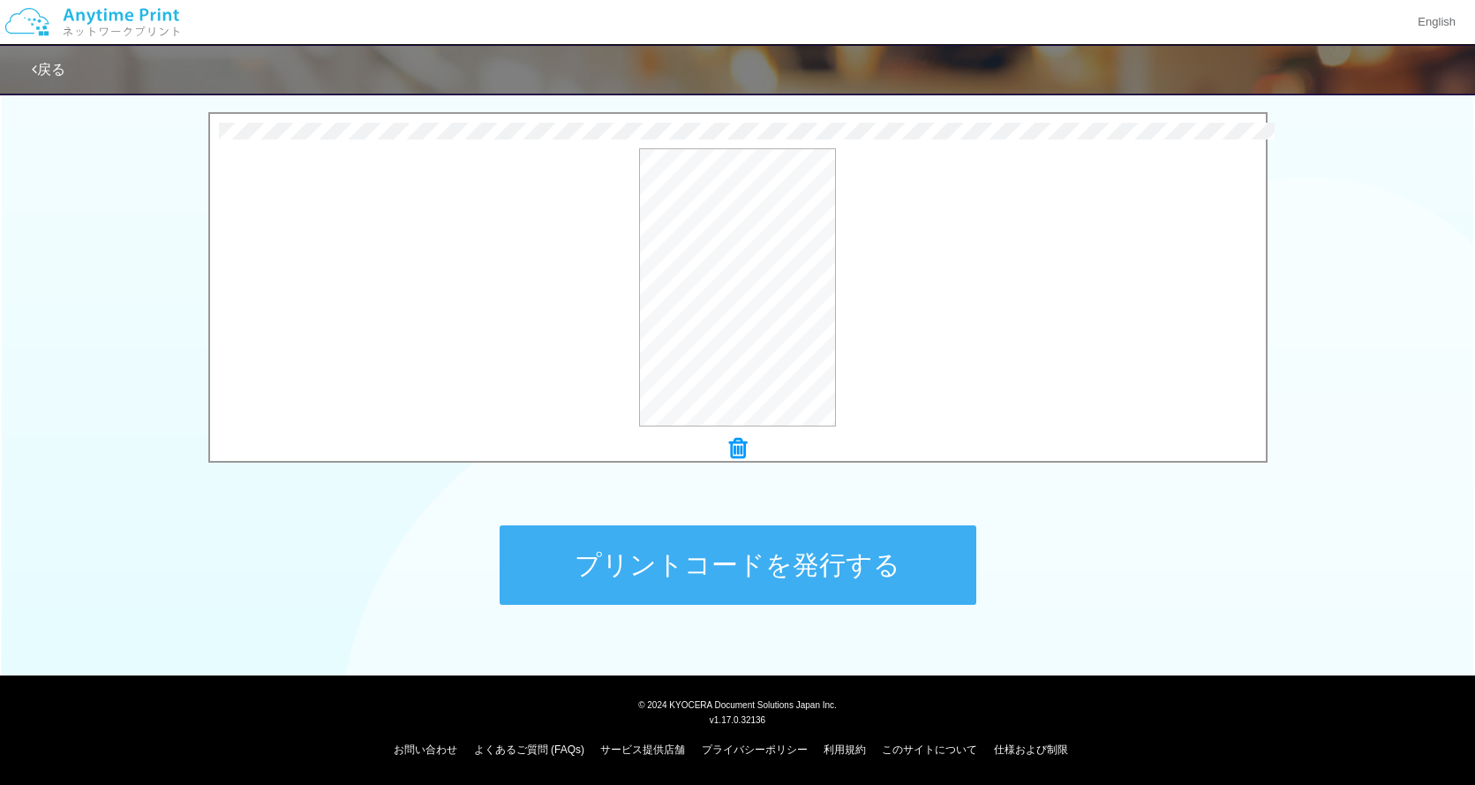
click at [784, 572] on button "プリントコードを発行する" at bounding box center [738, 564] width 477 height 79
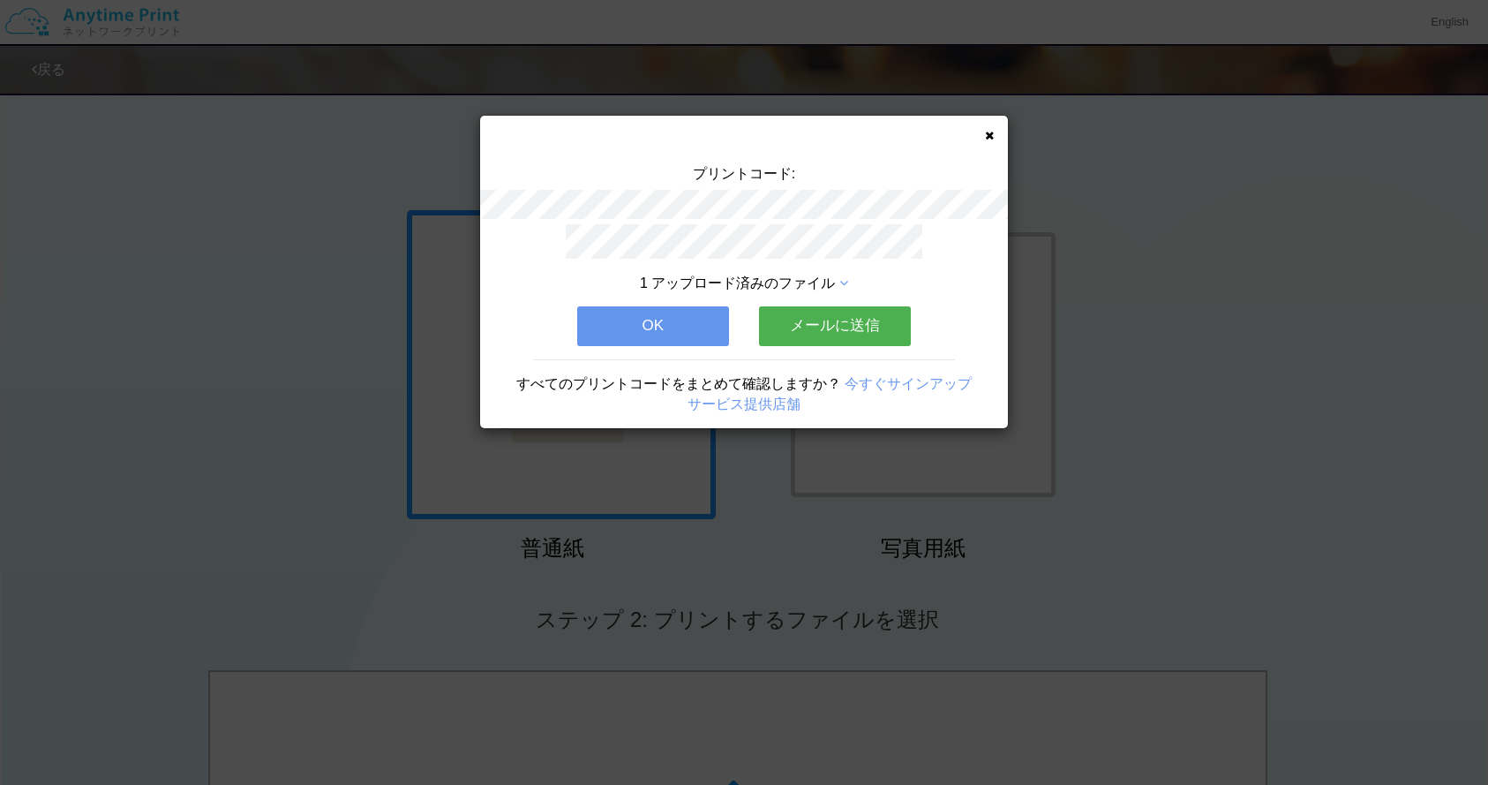
click at [834, 336] on button "メールに送信" at bounding box center [835, 325] width 152 height 39
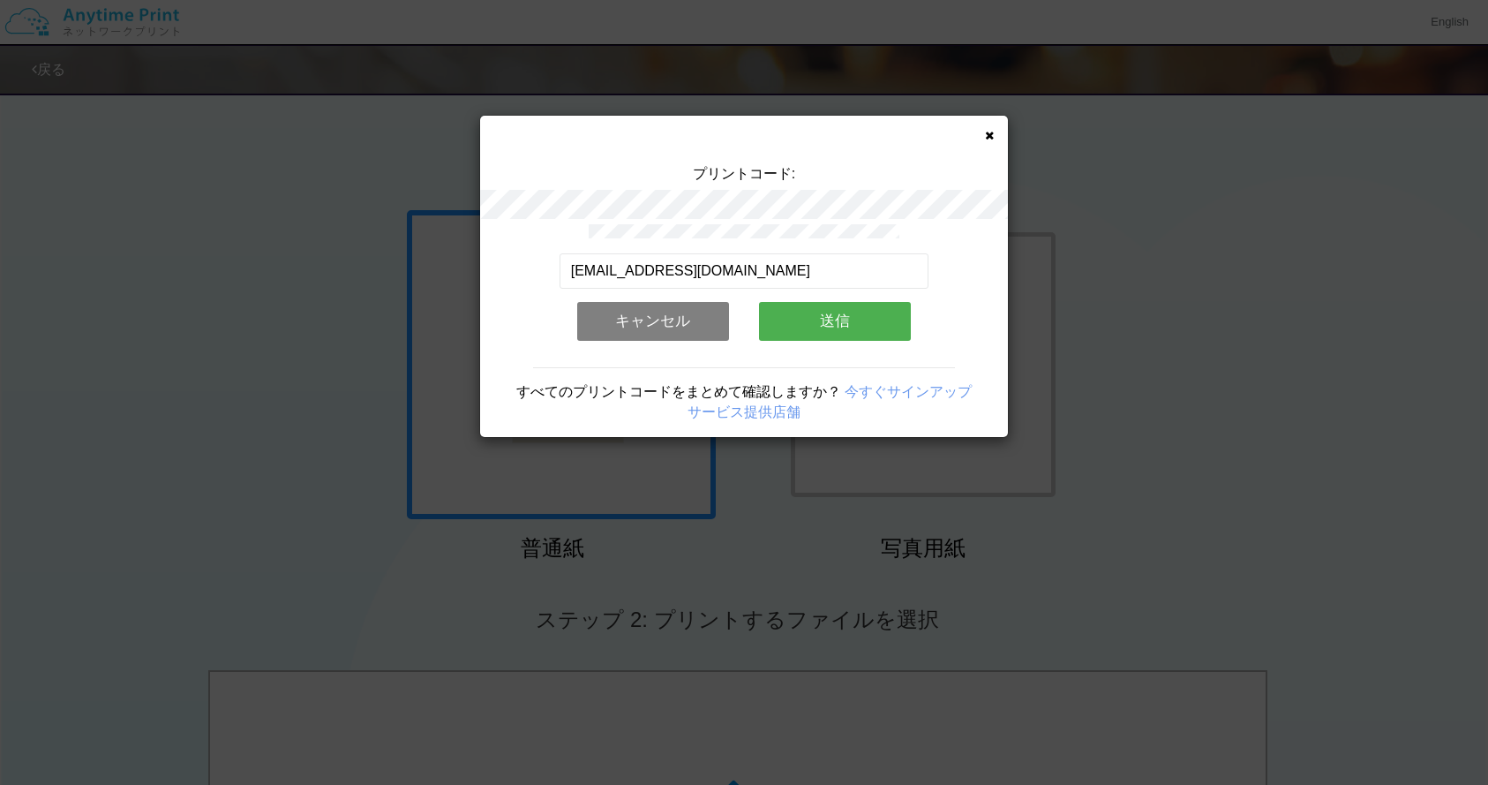
click at [856, 334] on button "送信" at bounding box center [835, 321] width 152 height 39
click at [986, 137] on icon at bounding box center [989, 135] width 9 height 11
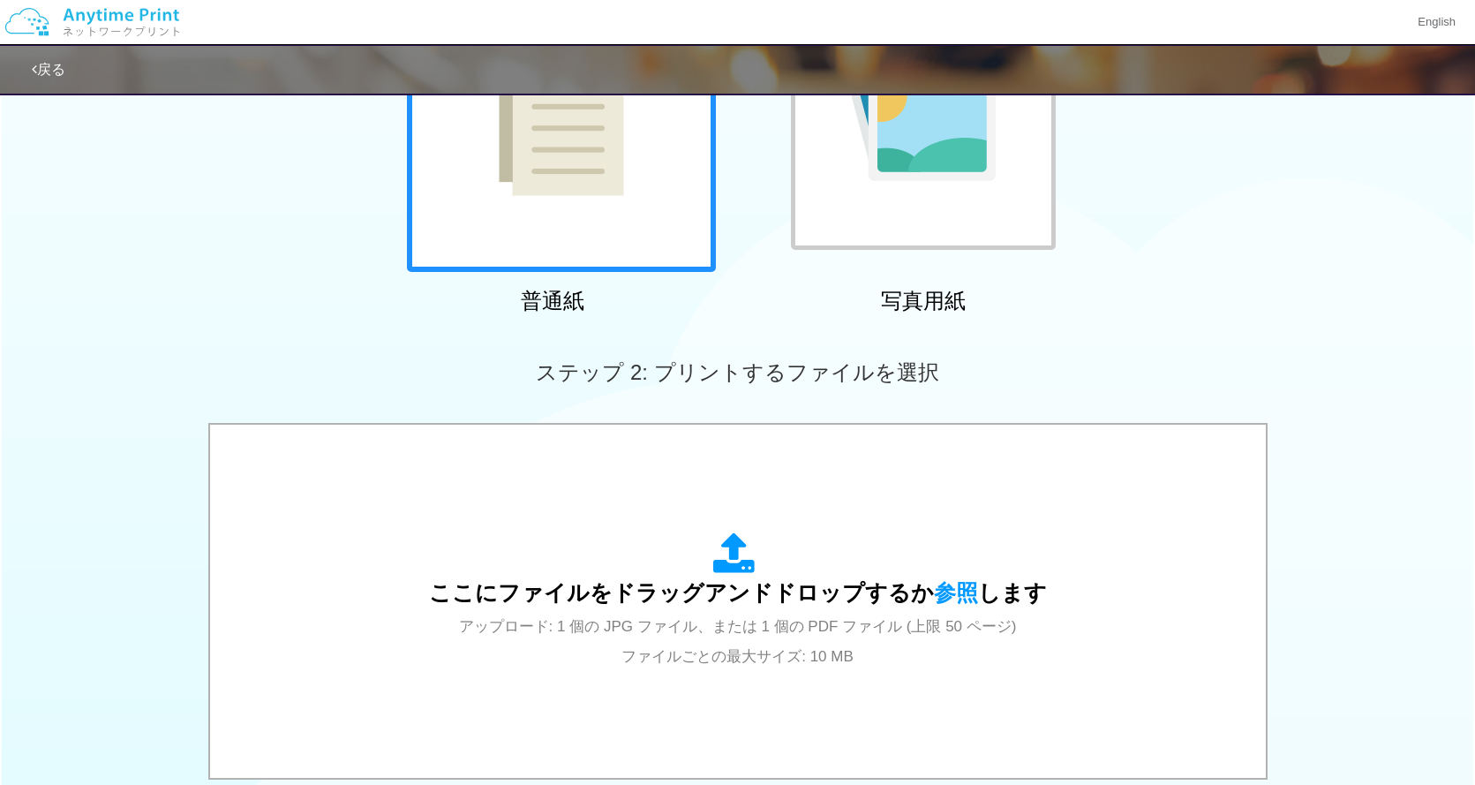
scroll to position [558, 0]
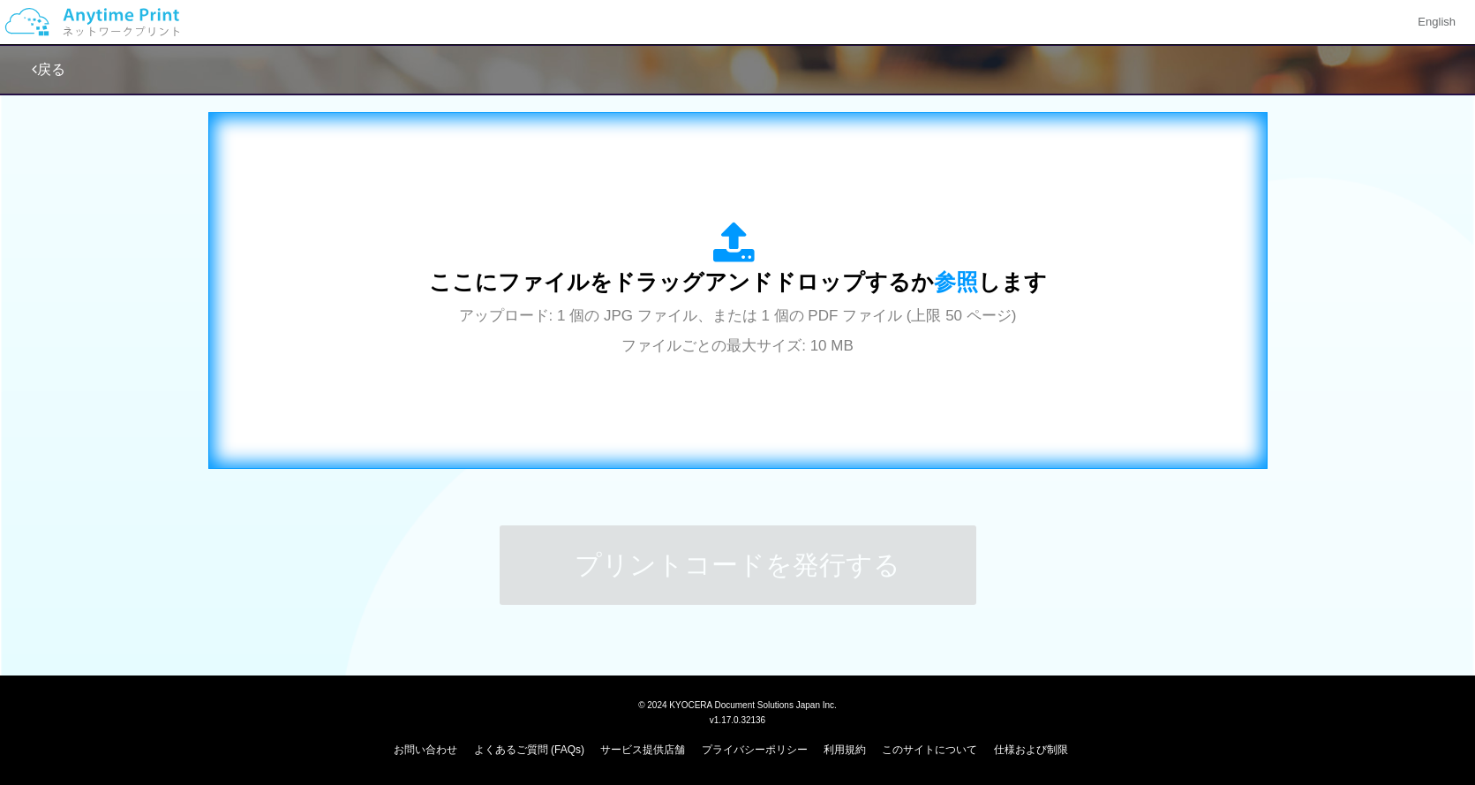
click at [802, 311] on span "アップロード: 1 個の JPG ファイル、または 1 個の PDF ファイル (上限 50 ページ) ファイルごとの最大サイズ: 10 MB" at bounding box center [738, 330] width 558 height 47
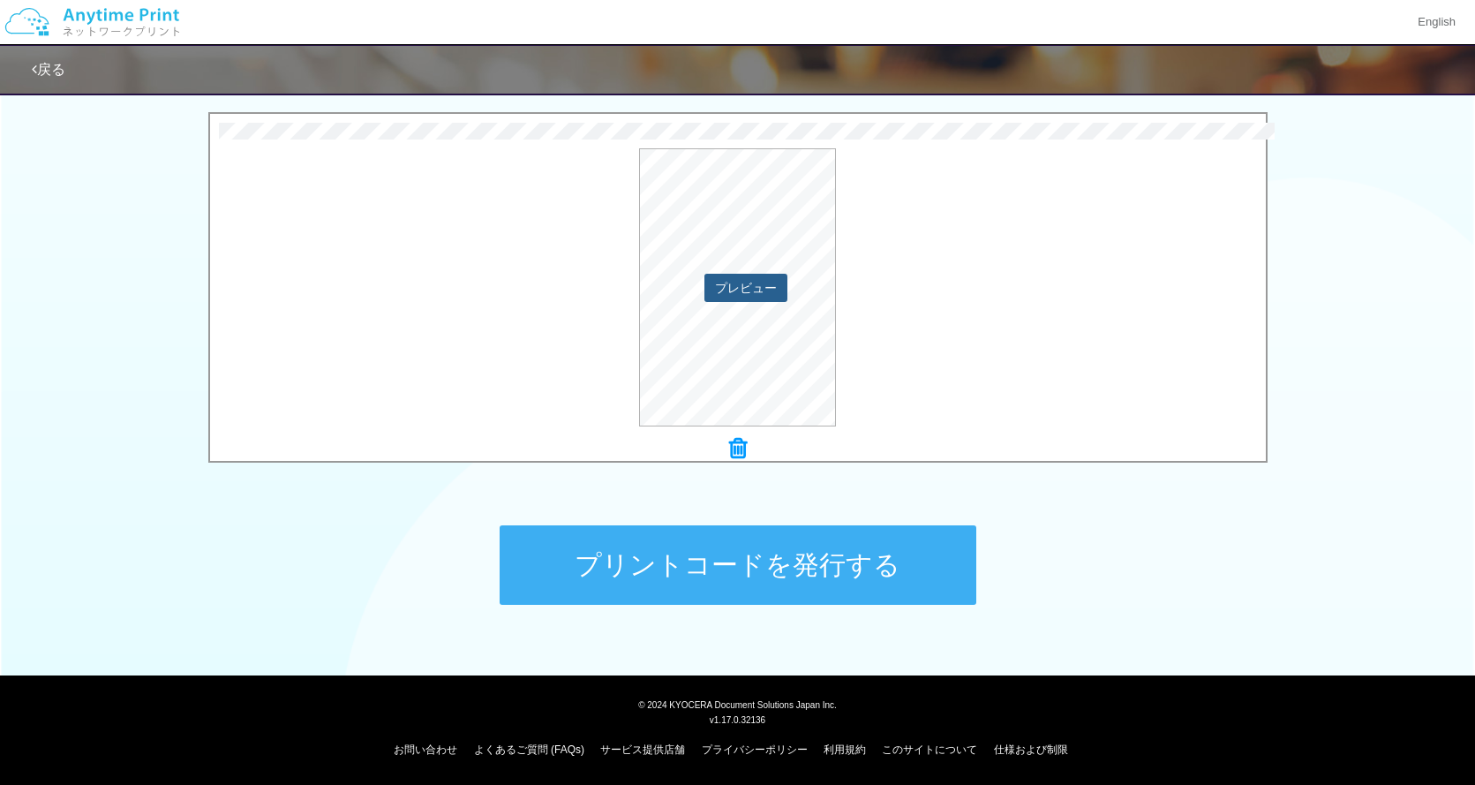
click at [737, 288] on button "プレビュー" at bounding box center [745, 288] width 83 height 28
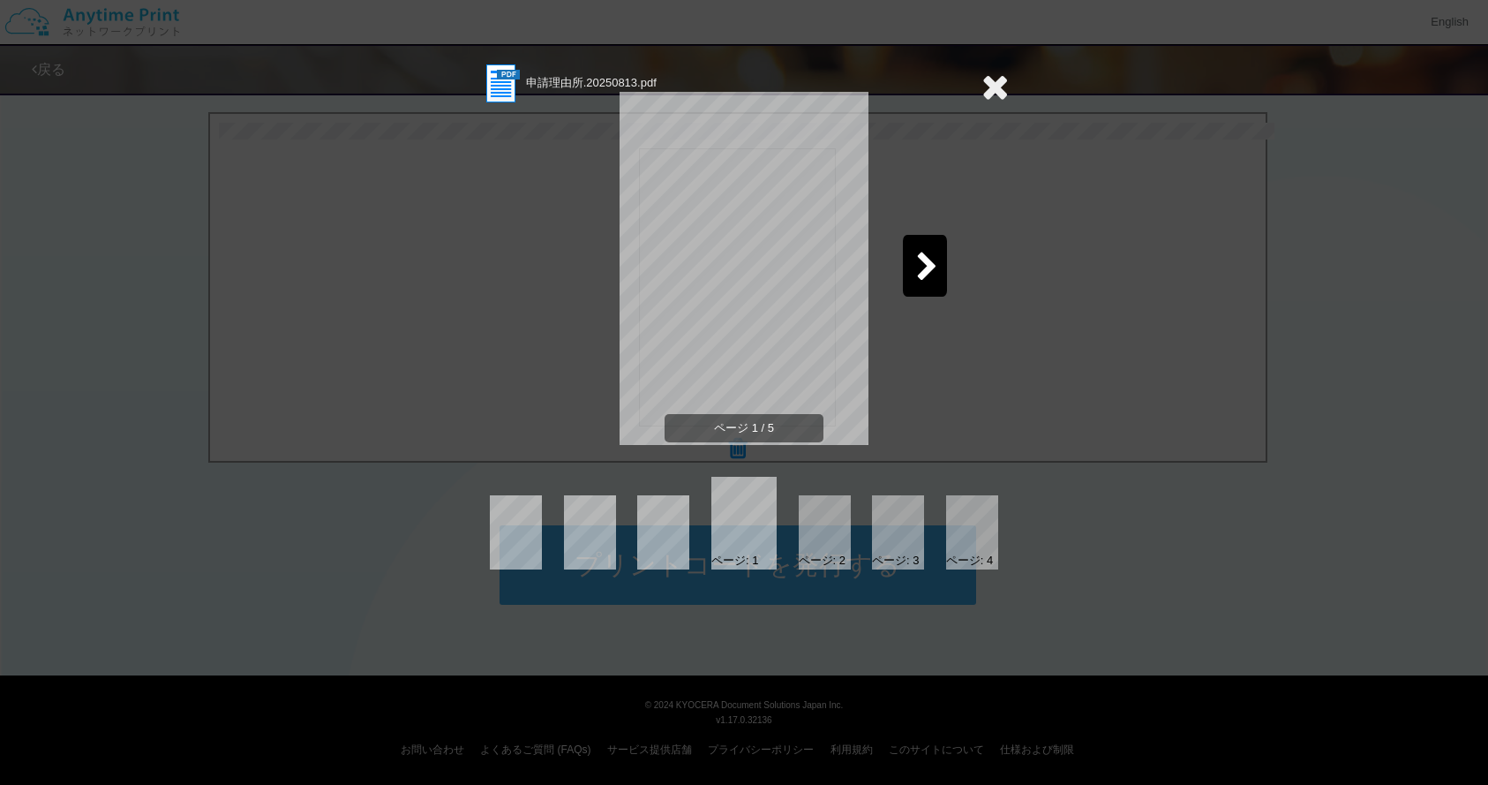
click at [930, 276] on icon at bounding box center [927, 267] width 22 height 31
click at [580, 282] on div at bounding box center [563, 266] width 44 height 62
click at [580, 282] on div "ページ 1 / 5" at bounding box center [744, 282] width 530 height 353
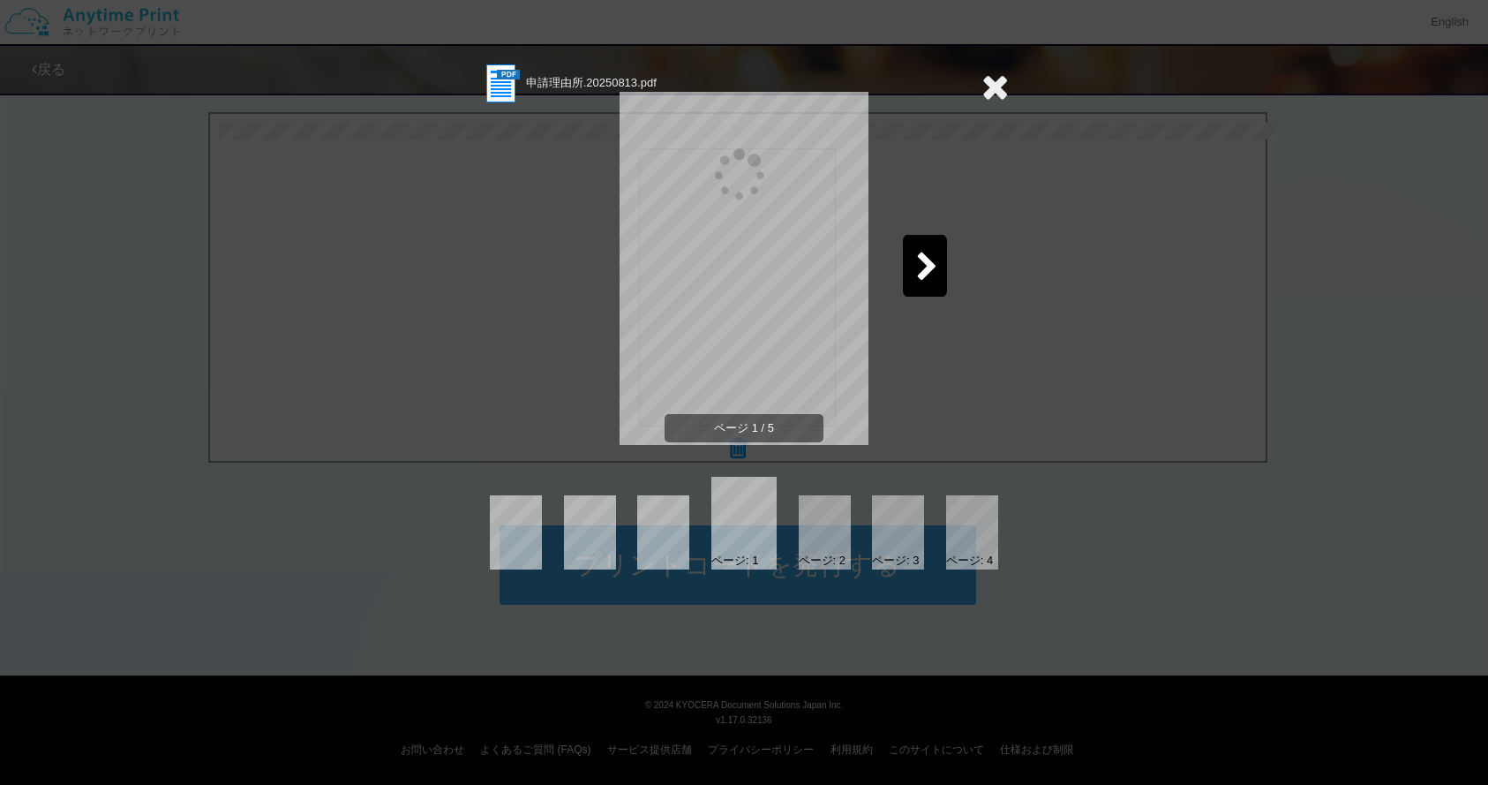
click at [580, 282] on div "ページ 1 / 5" at bounding box center [744, 282] width 530 height 353
click at [997, 88] on icon at bounding box center [995, 86] width 27 height 35
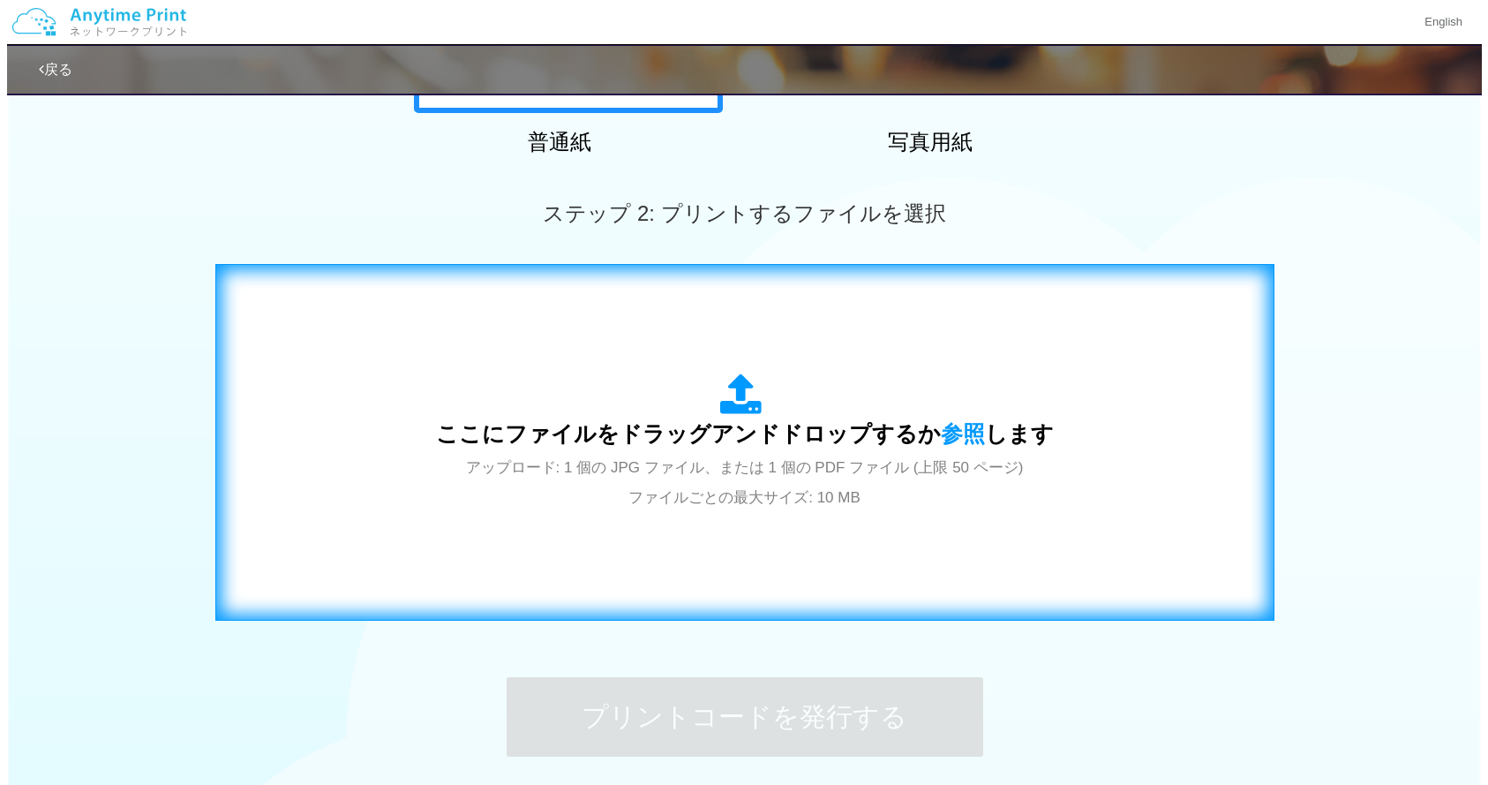
scroll to position [558, 0]
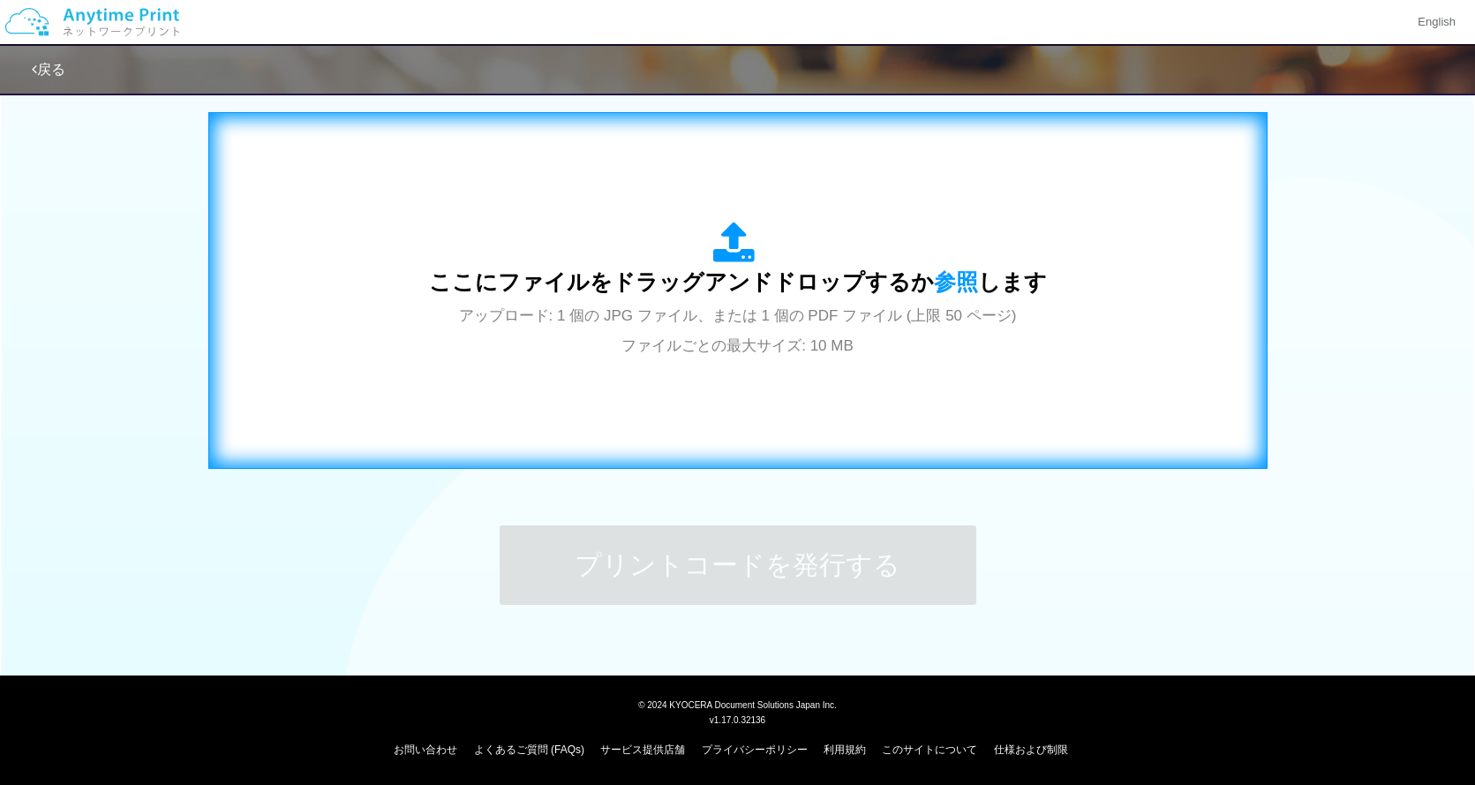
click at [743, 274] on span "ここにファイルをドラッグアンドドロップするか 参照 します" at bounding box center [738, 281] width 618 height 25
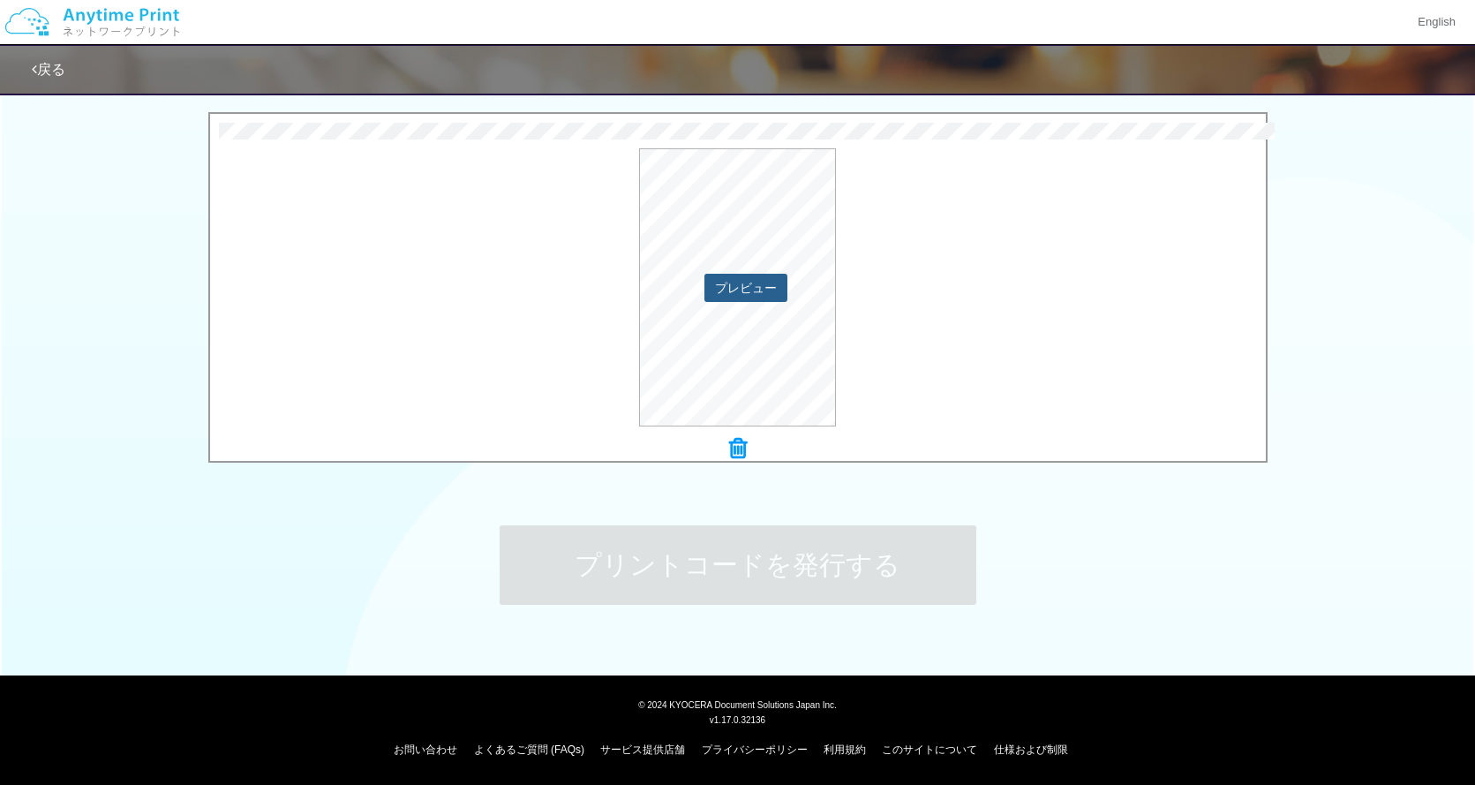
click at [772, 296] on button "プレビュー" at bounding box center [745, 288] width 83 height 28
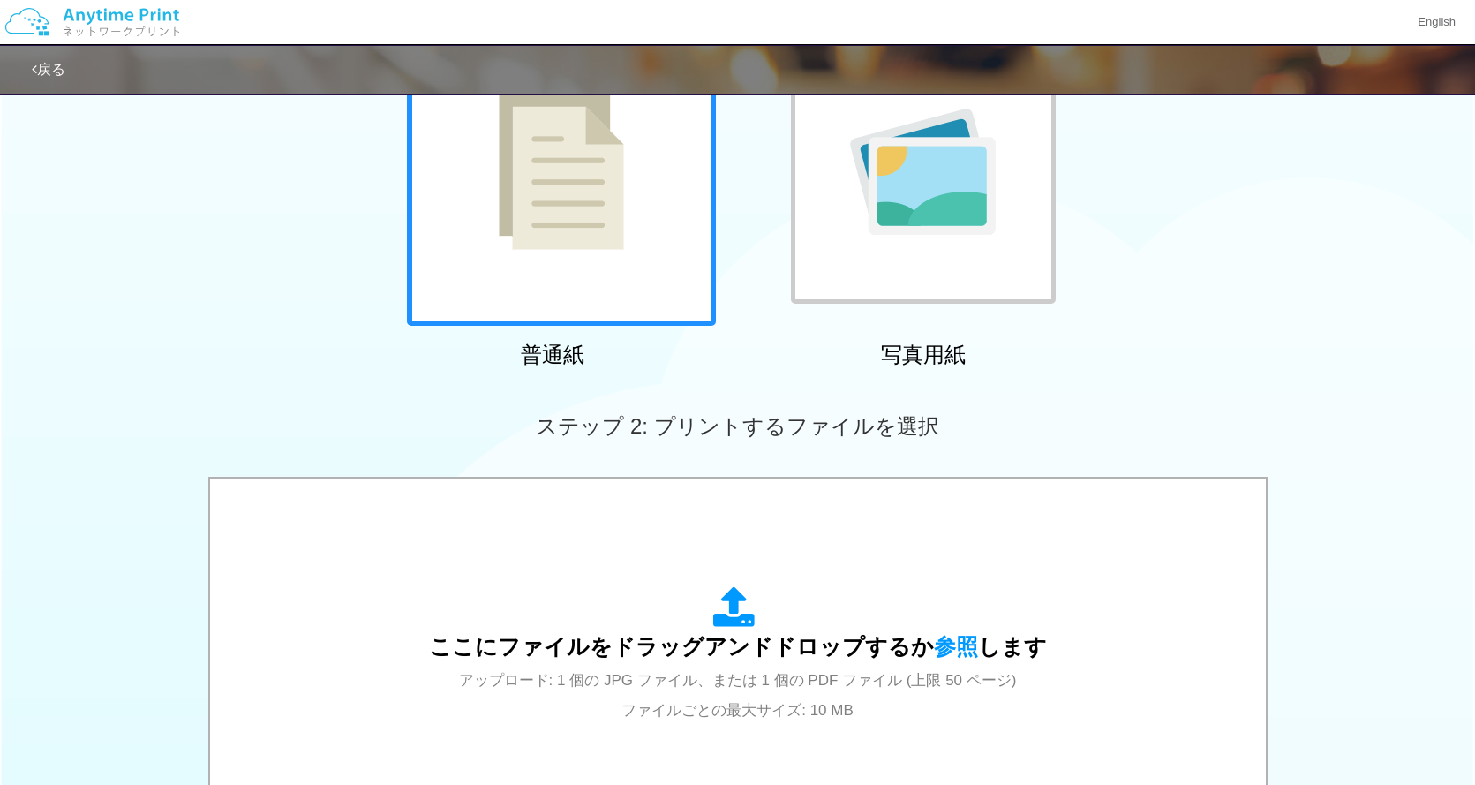
scroll to position [558, 0]
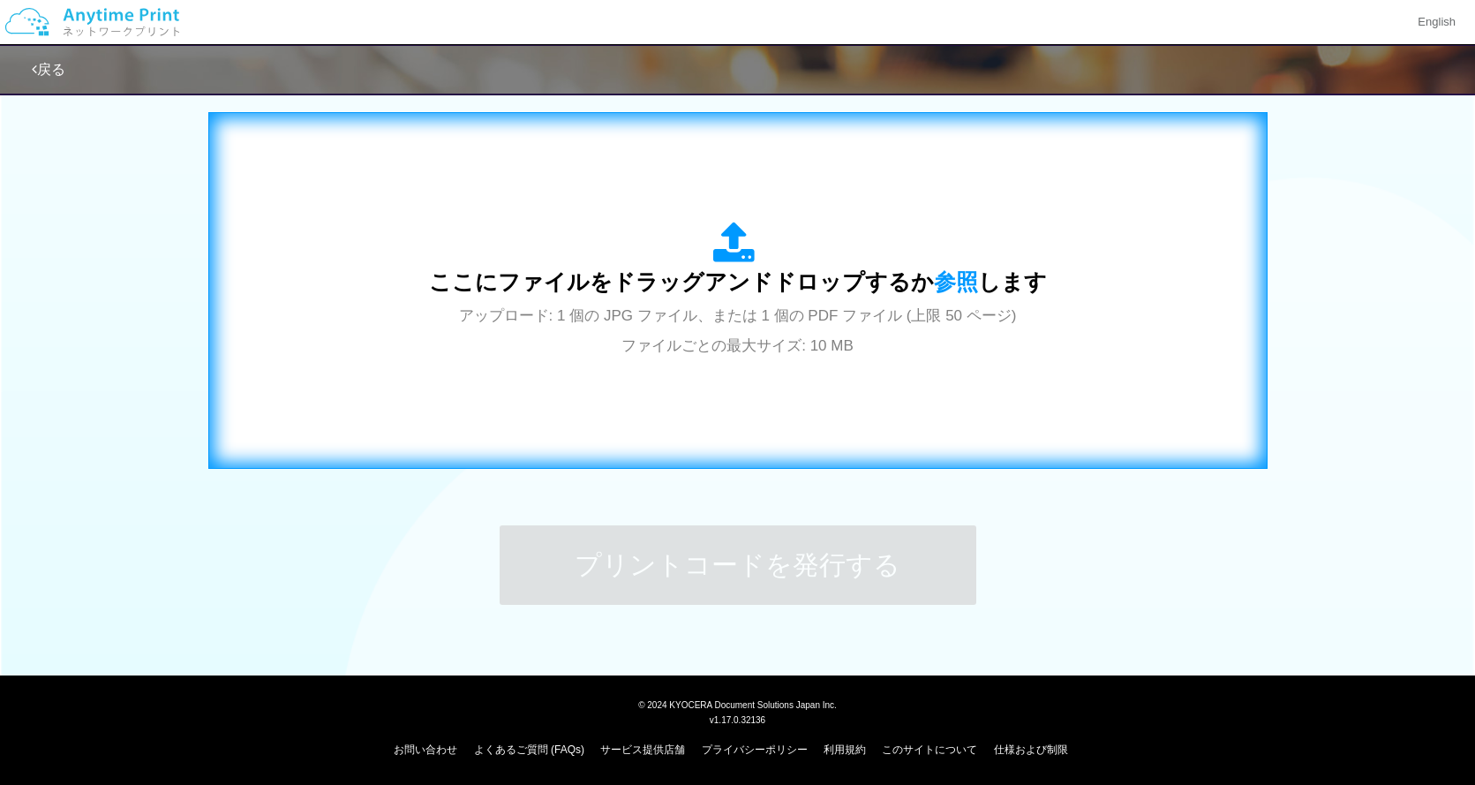
click at [734, 269] on div "ここにファイルをドラッグアンドドロップするか 参照 します アップロード: 1 個の JPG ファイル、または 1 個の PDF ファイル (上限 50 ペー…" at bounding box center [738, 291] width 618 height 138
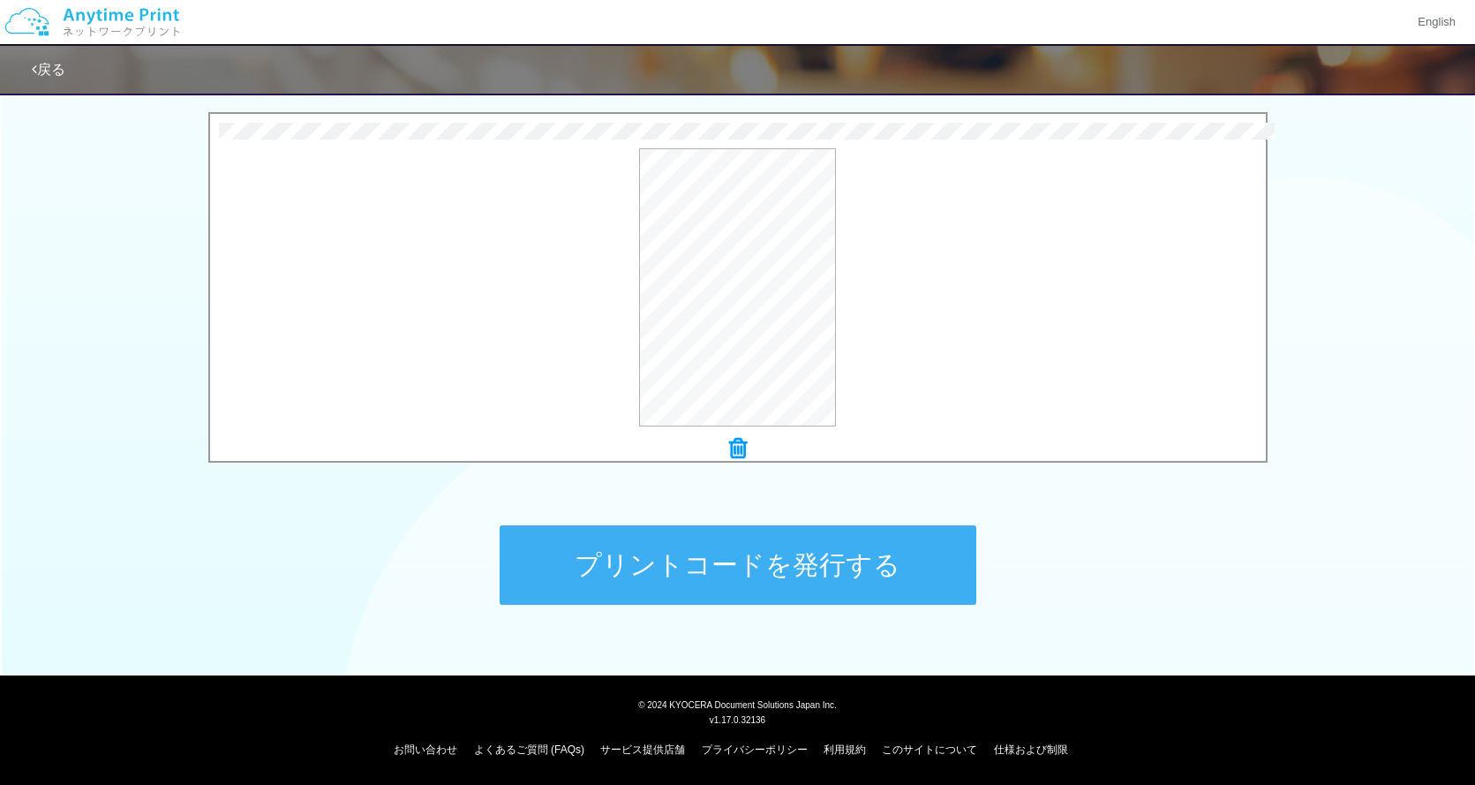
scroll to position [536, 0]
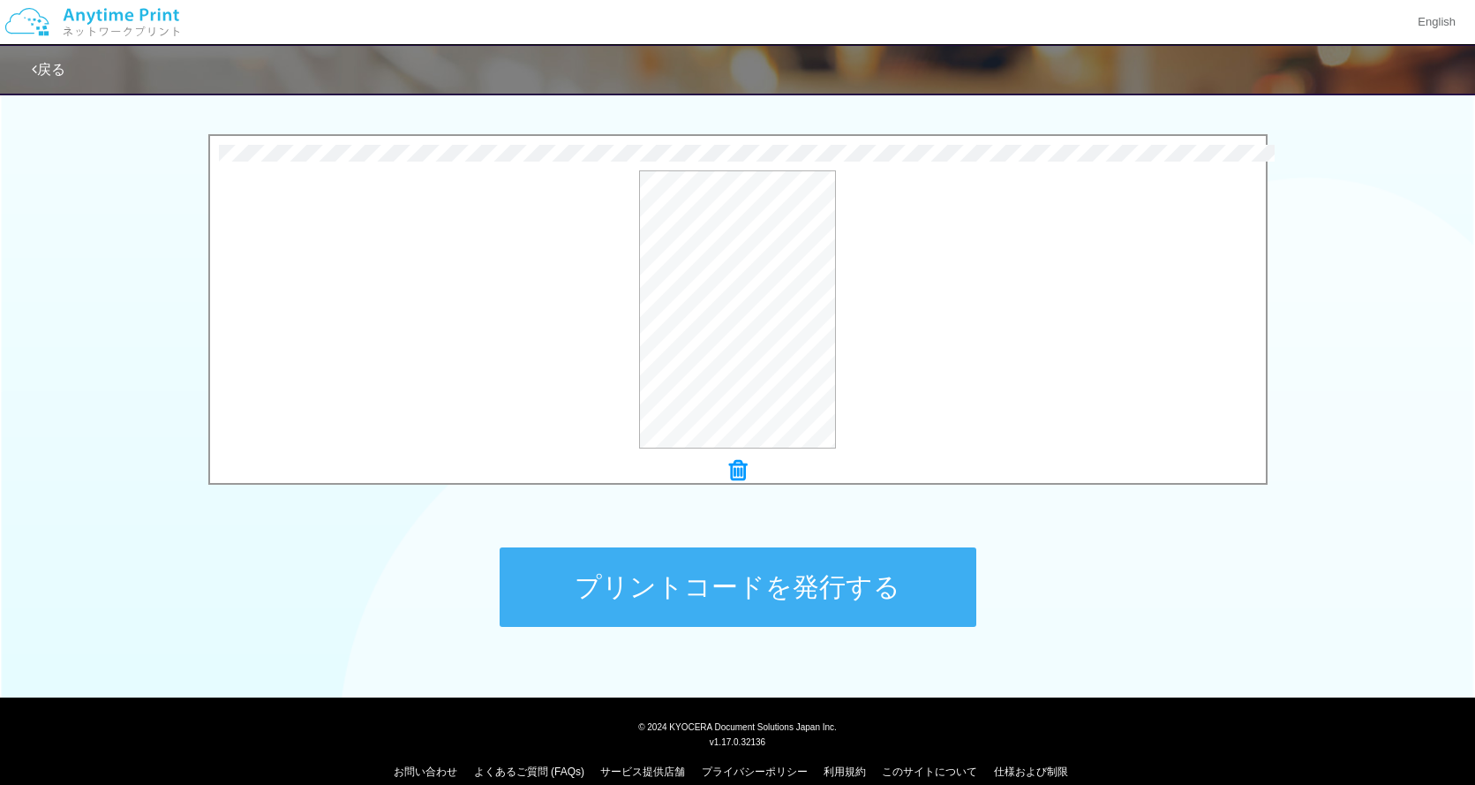
click at [693, 586] on button "プリントコードを発行する" at bounding box center [738, 586] width 477 height 79
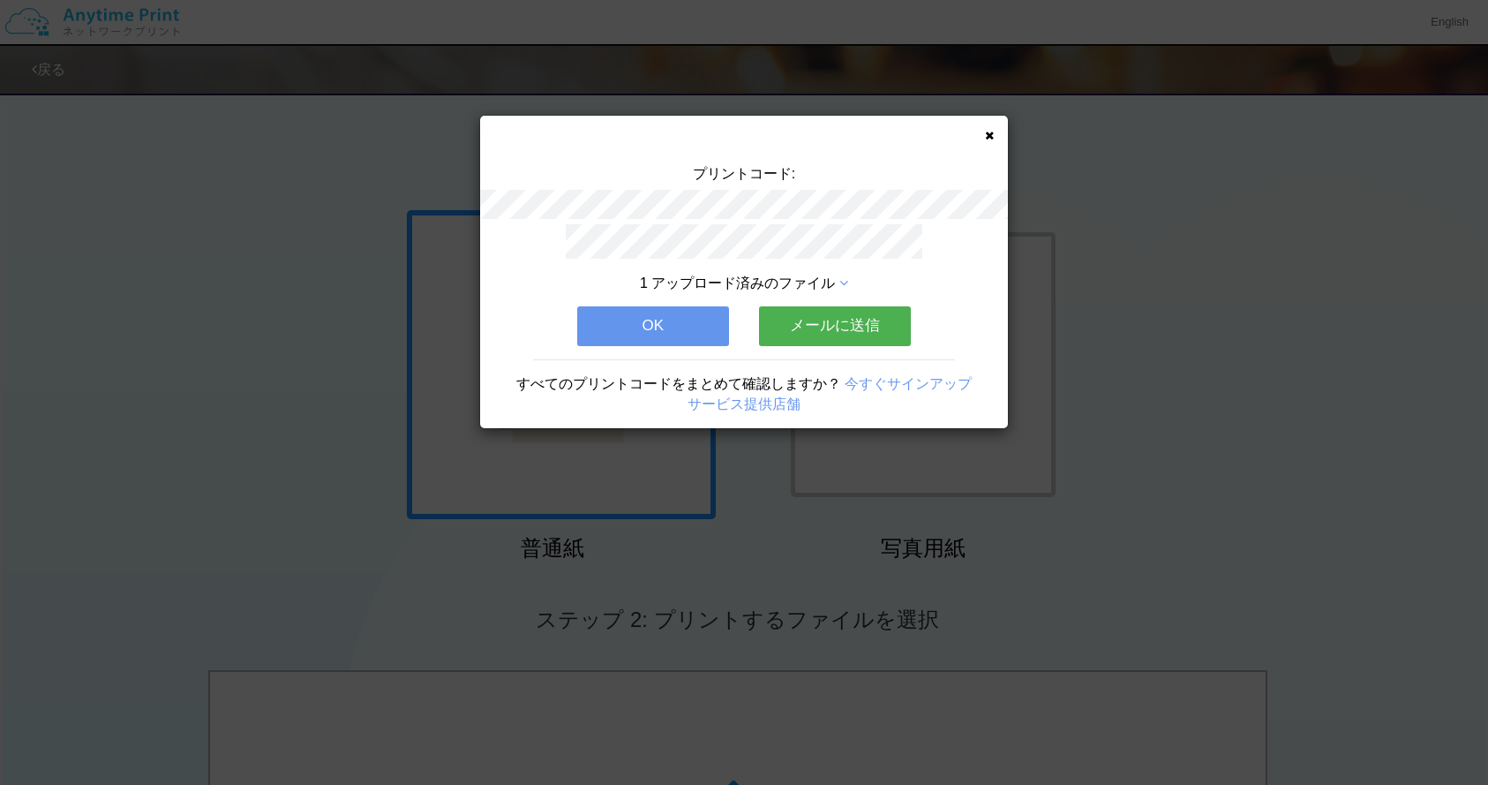
click at [871, 320] on button "メールに送信" at bounding box center [835, 325] width 152 height 39
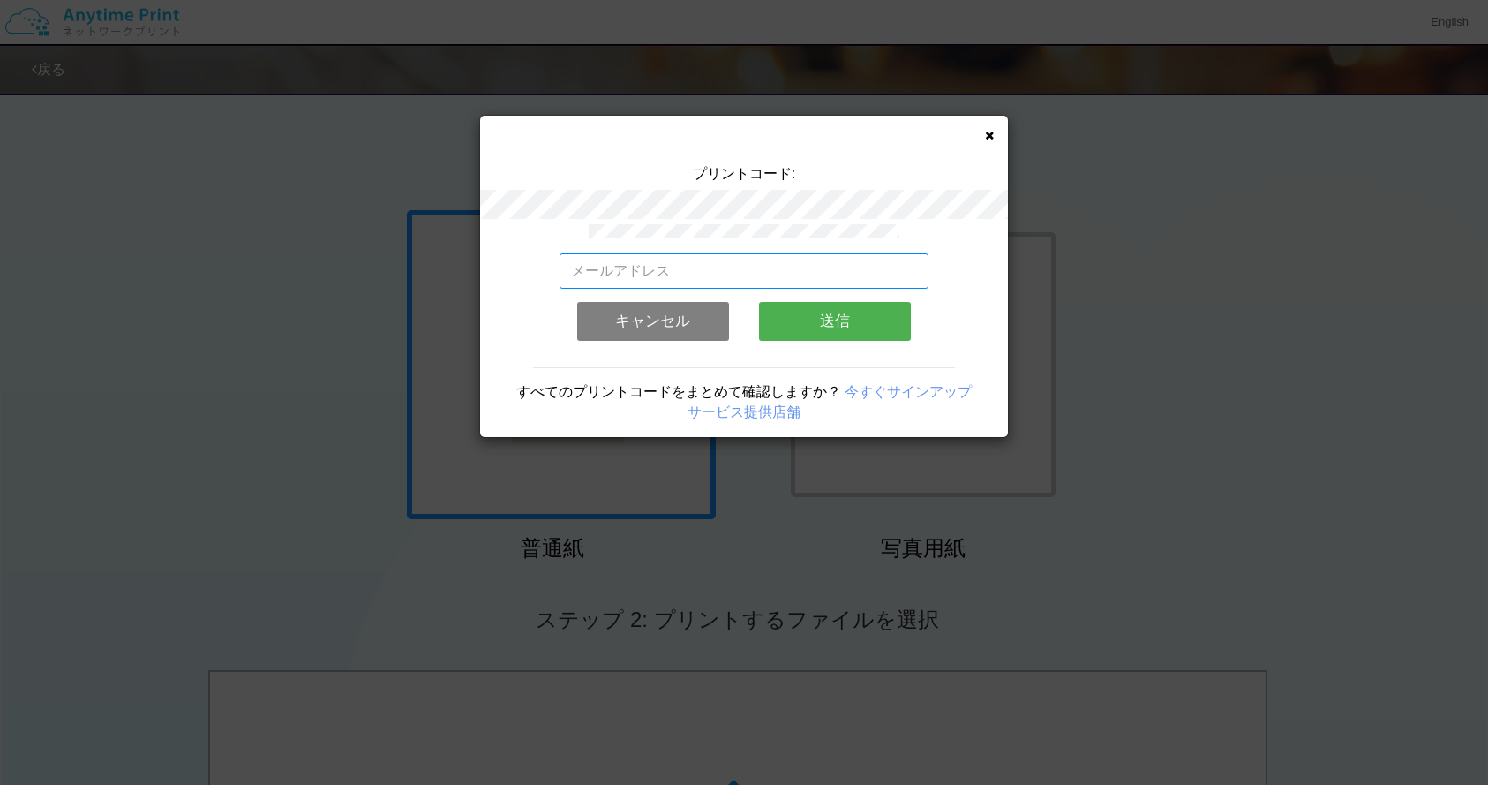
click at [819, 262] on input "email" at bounding box center [745, 270] width 370 height 35
type input "siren0504@gmail.com"
click at [799, 344] on div "siren0504@gmail.com 有効なメールアドレスを入力してください。 このメールアドレスは、すでに別のアカウントと関連付けられています。 キャンセ…" at bounding box center [745, 303] width 370 height 101
click at [801, 338] on button "送信" at bounding box center [835, 321] width 152 height 39
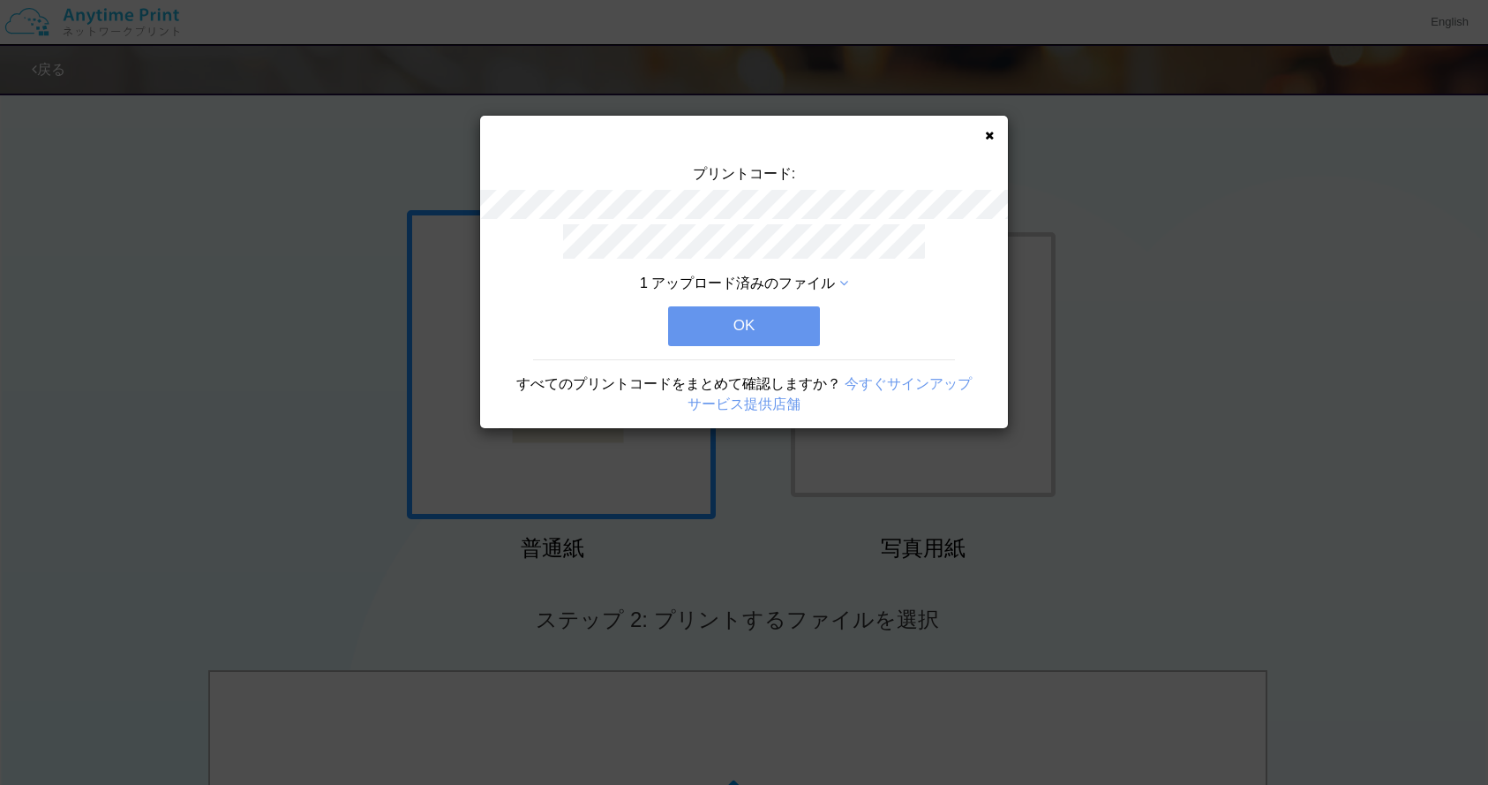
click at [802, 328] on button "OK" at bounding box center [744, 325] width 152 height 39
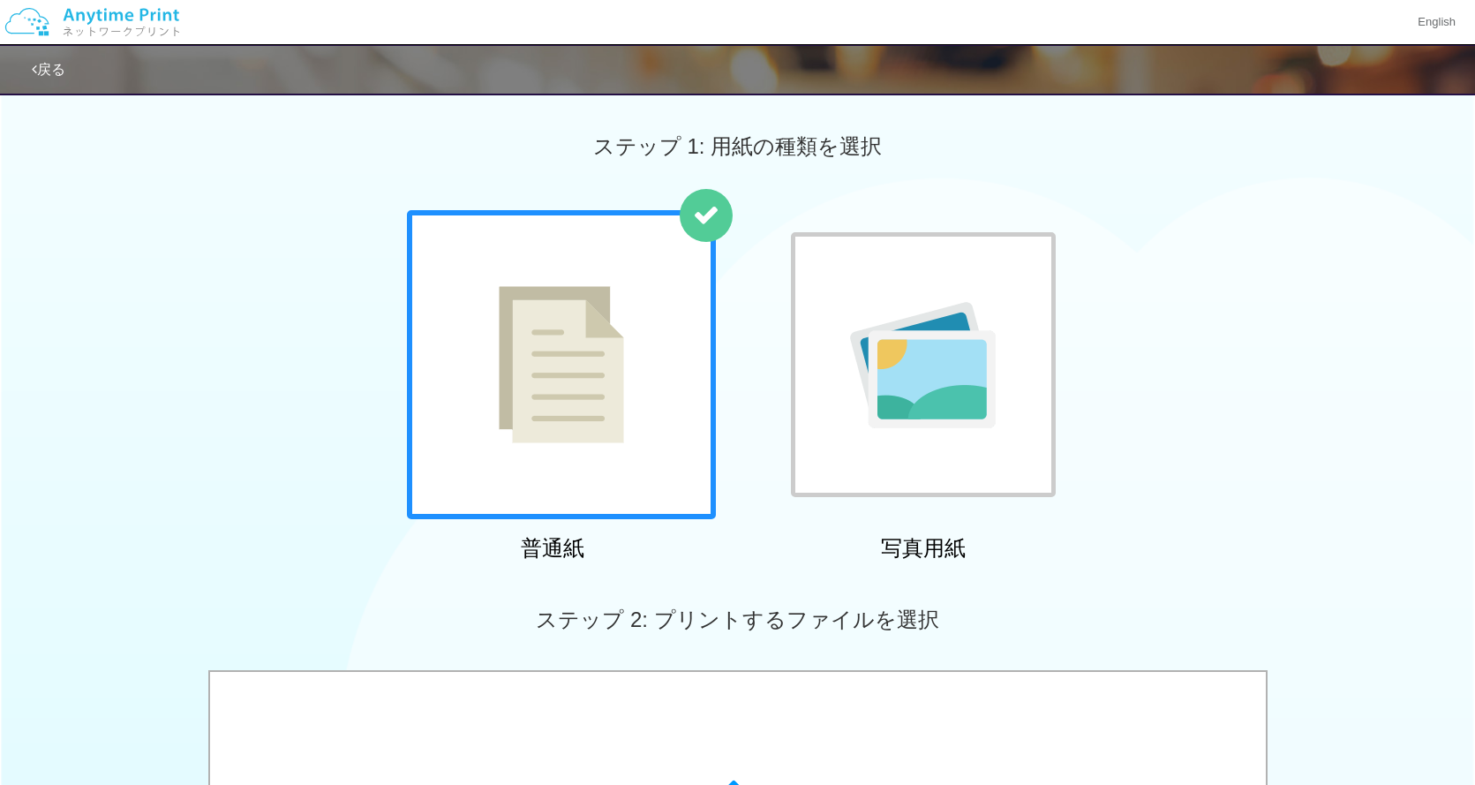
scroll to position [558, 0]
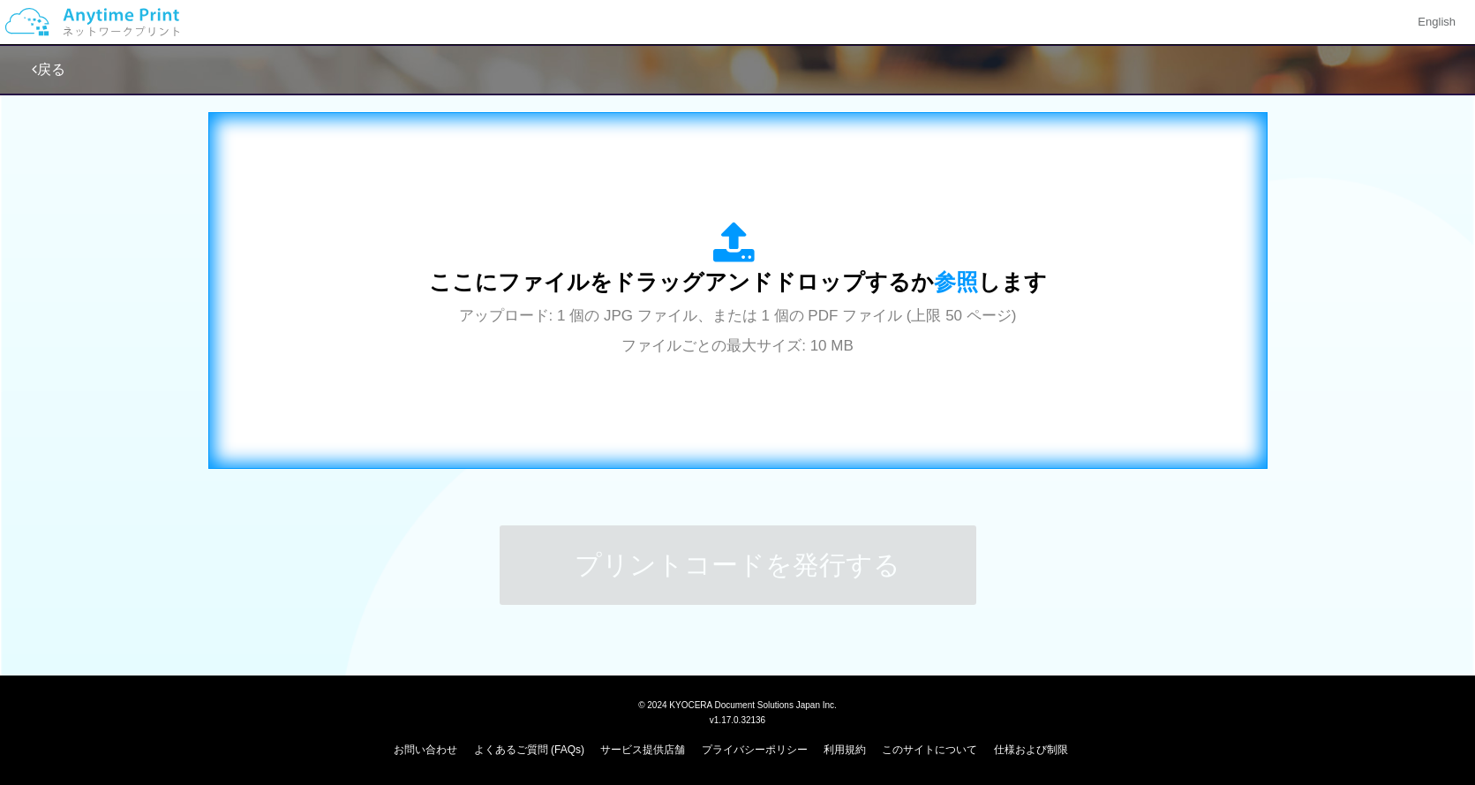
click at [729, 244] on icon at bounding box center [737, 244] width 49 height 44
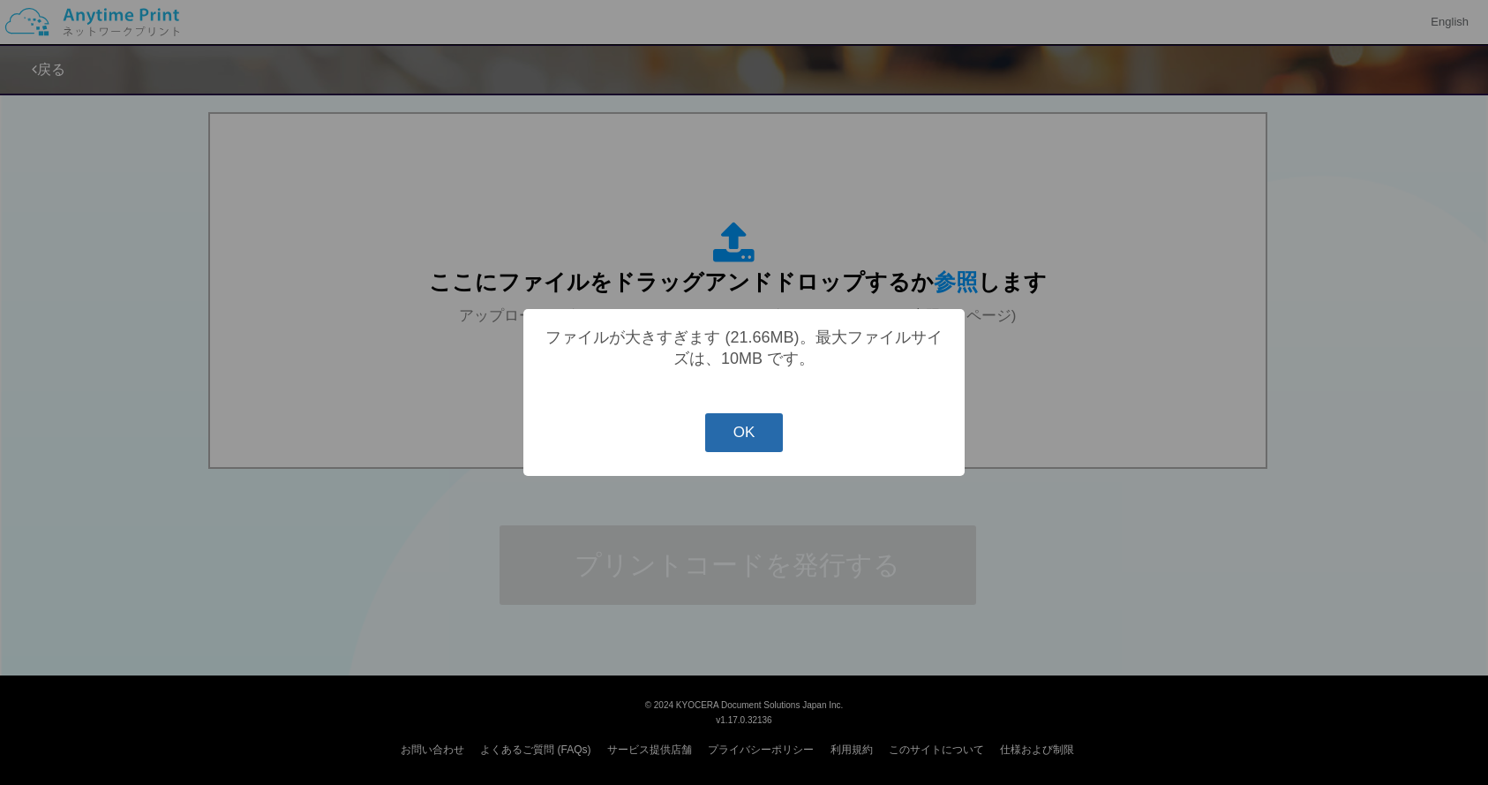
click at [779, 451] on button "OK" at bounding box center [744, 432] width 79 height 39
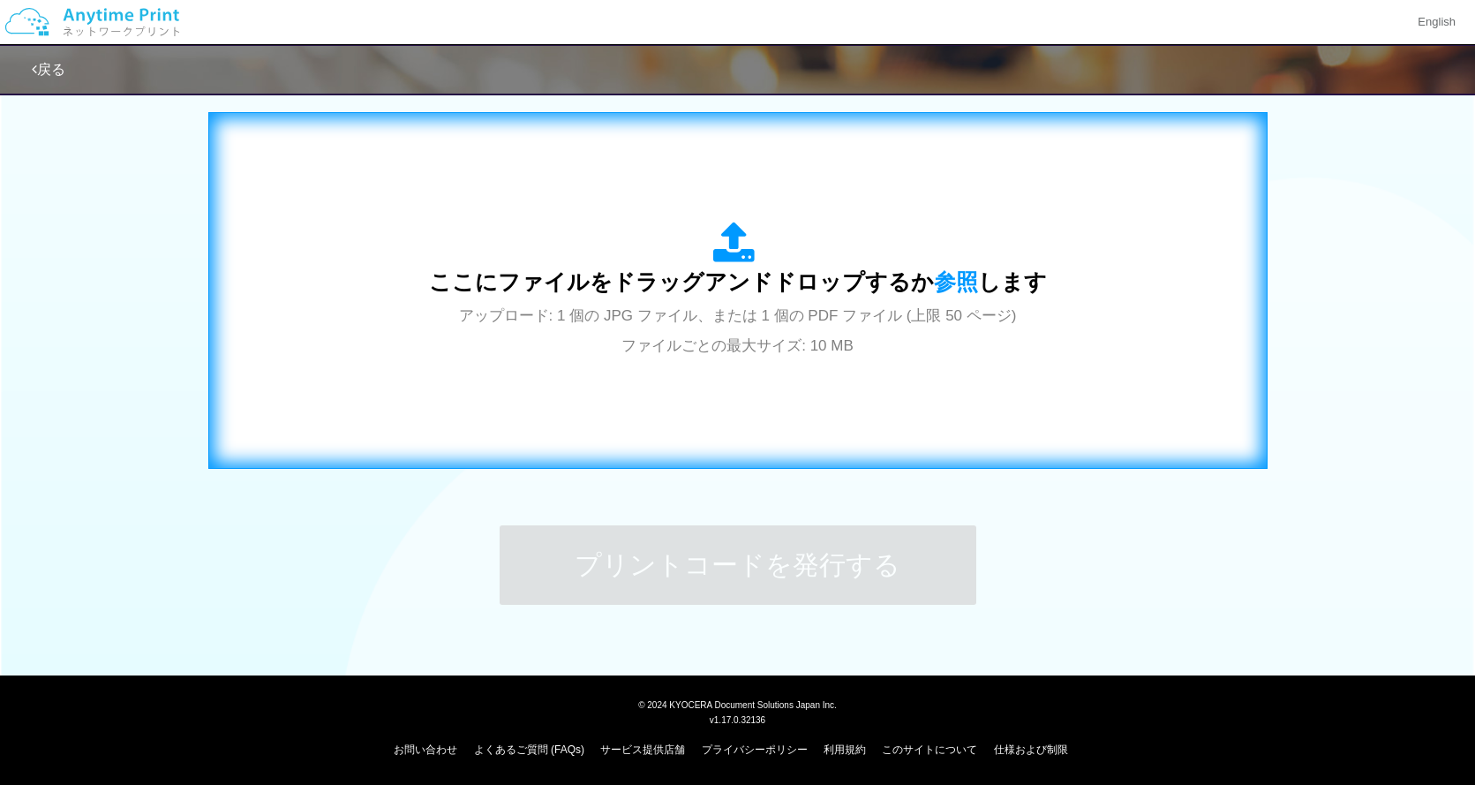
click at [811, 296] on div "ここにファイルをドラッグアンドドロップするか 参照 します アップロード: 1 個の JPG ファイル、または 1 個の PDF ファイル (上限 50 ペー…" at bounding box center [738, 291] width 618 height 138
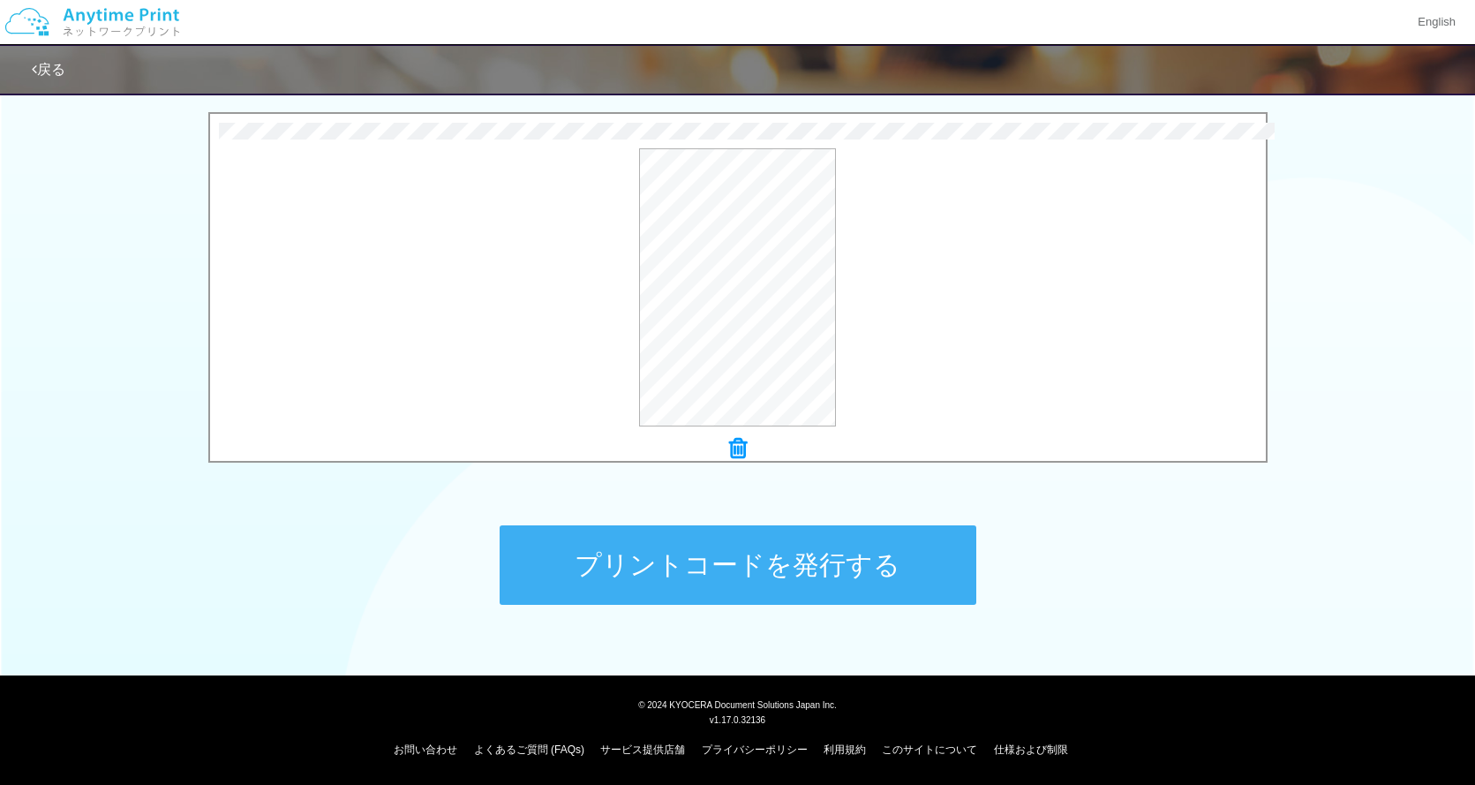
click at [833, 558] on button "プリントコードを発行する" at bounding box center [738, 564] width 477 height 79
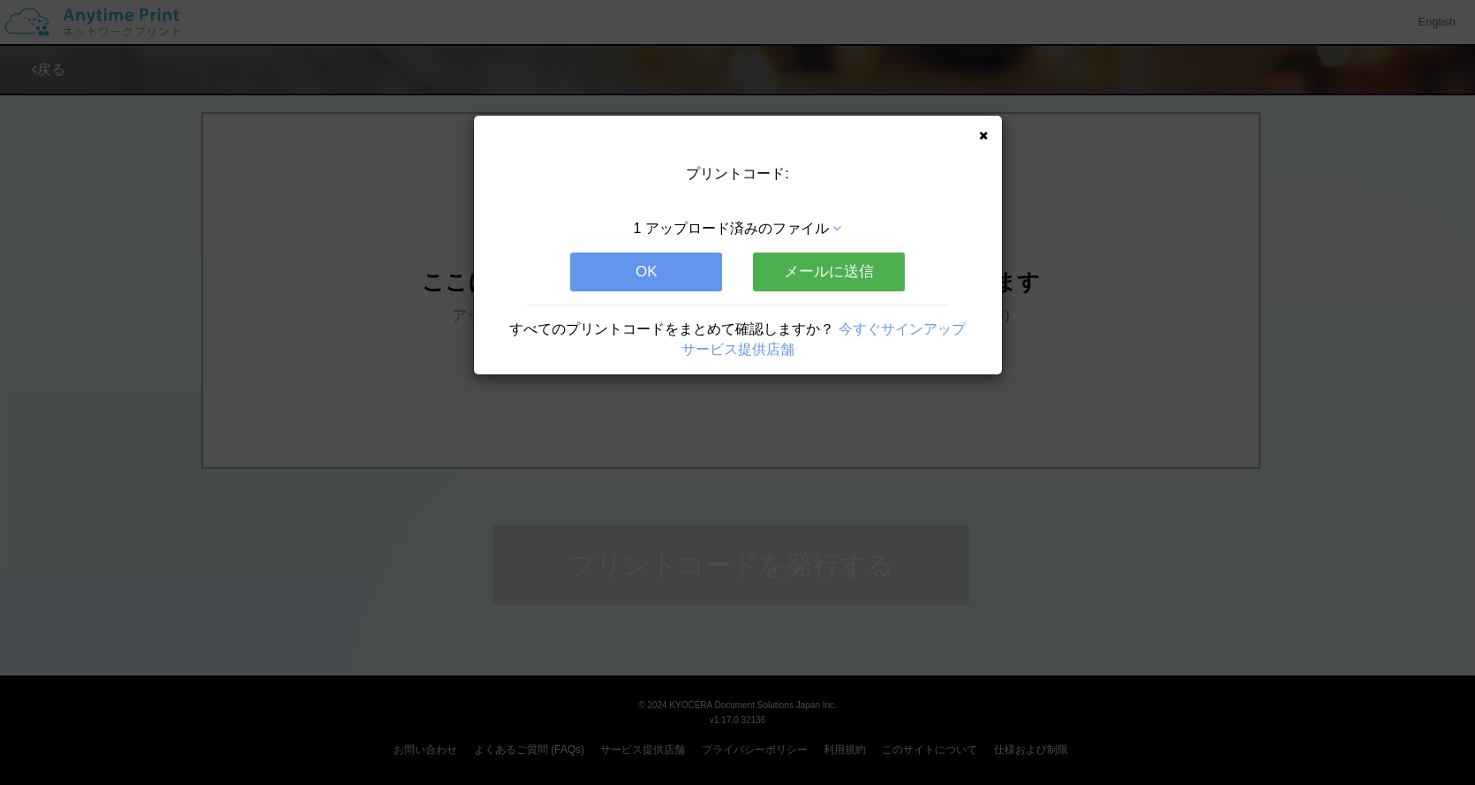
scroll to position [0, 0]
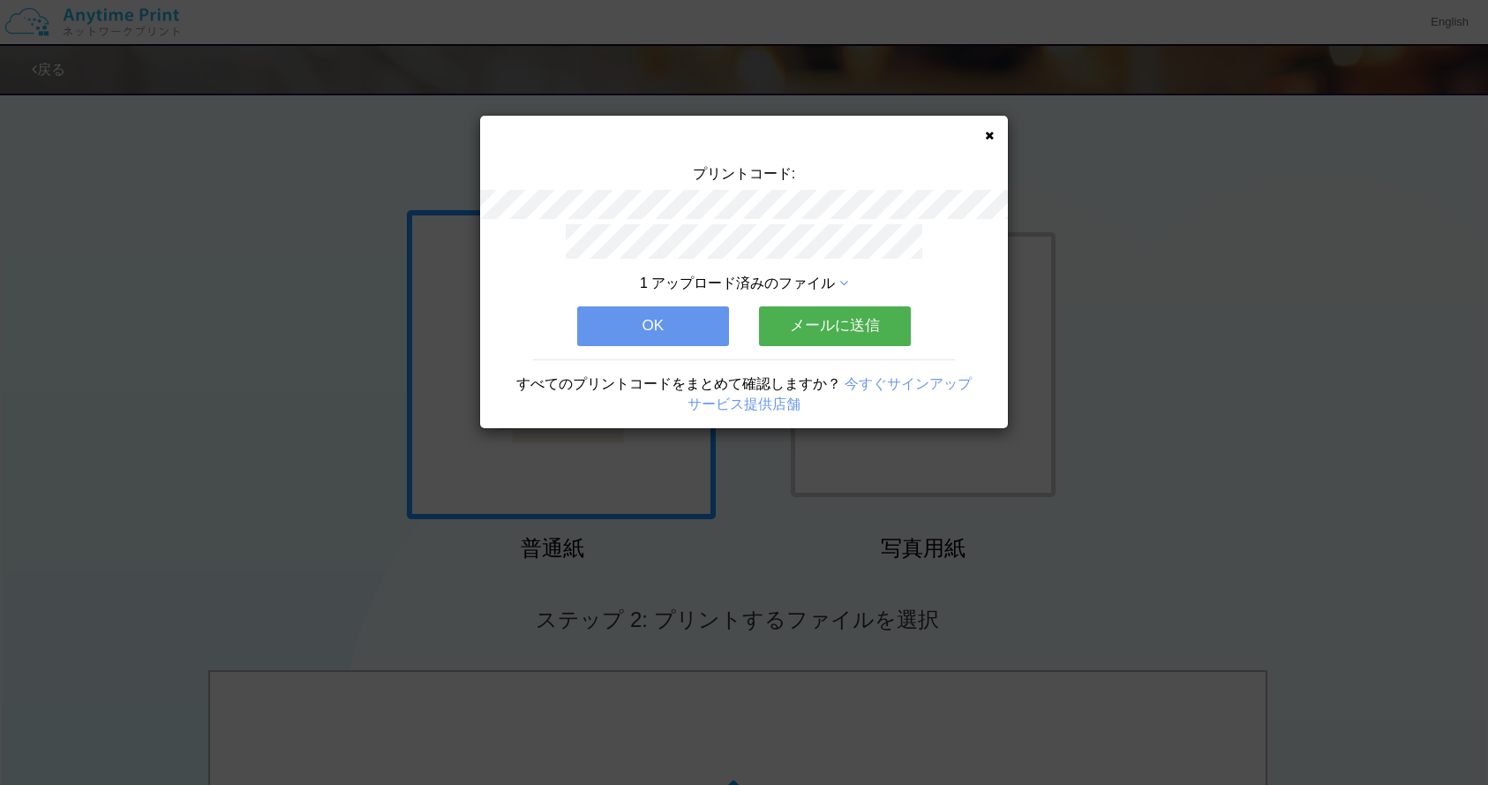
click at [855, 330] on button "メールに送信" at bounding box center [835, 325] width 152 height 39
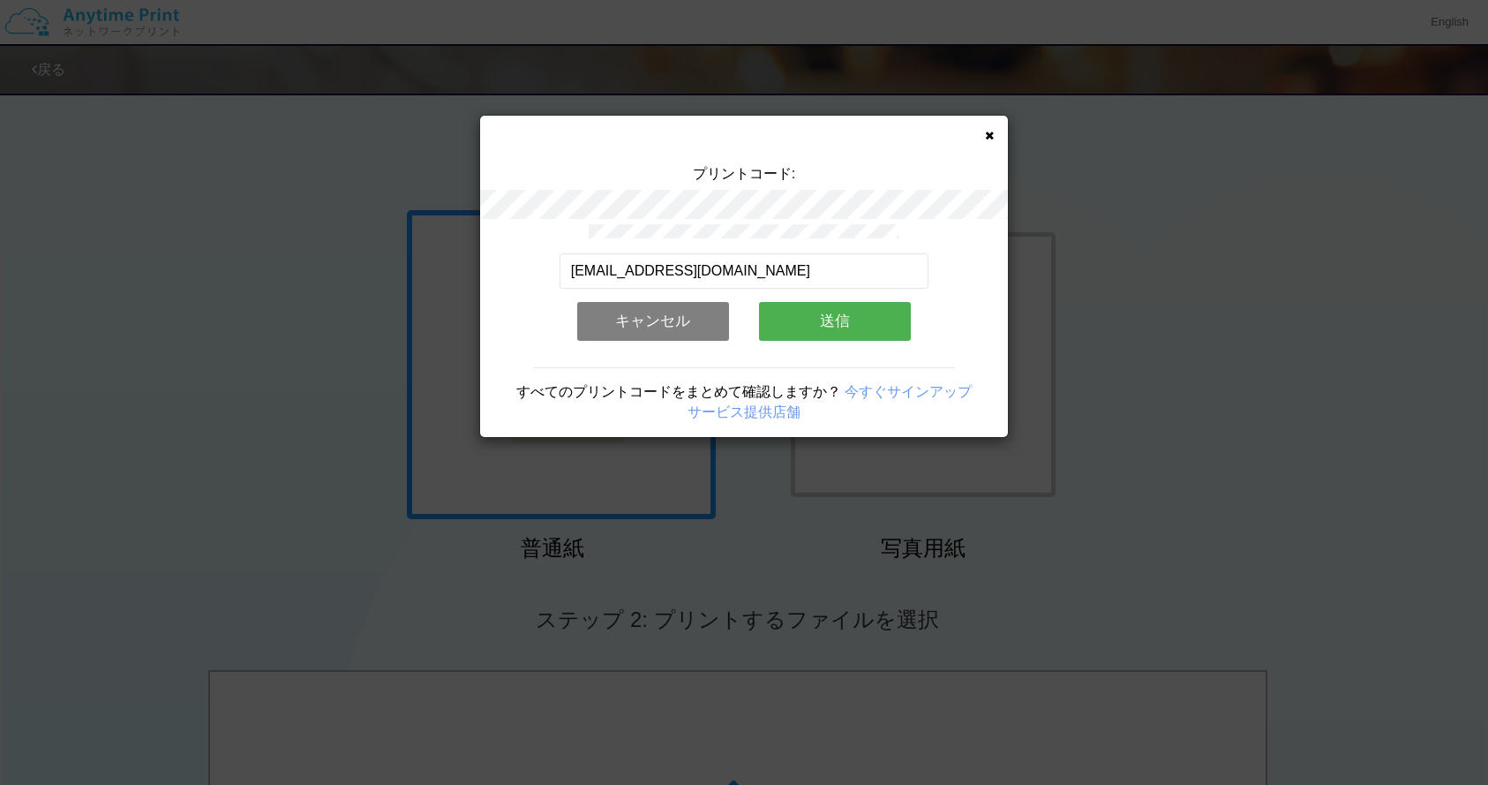
click at [855, 325] on button "送信" at bounding box center [835, 321] width 152 height 39
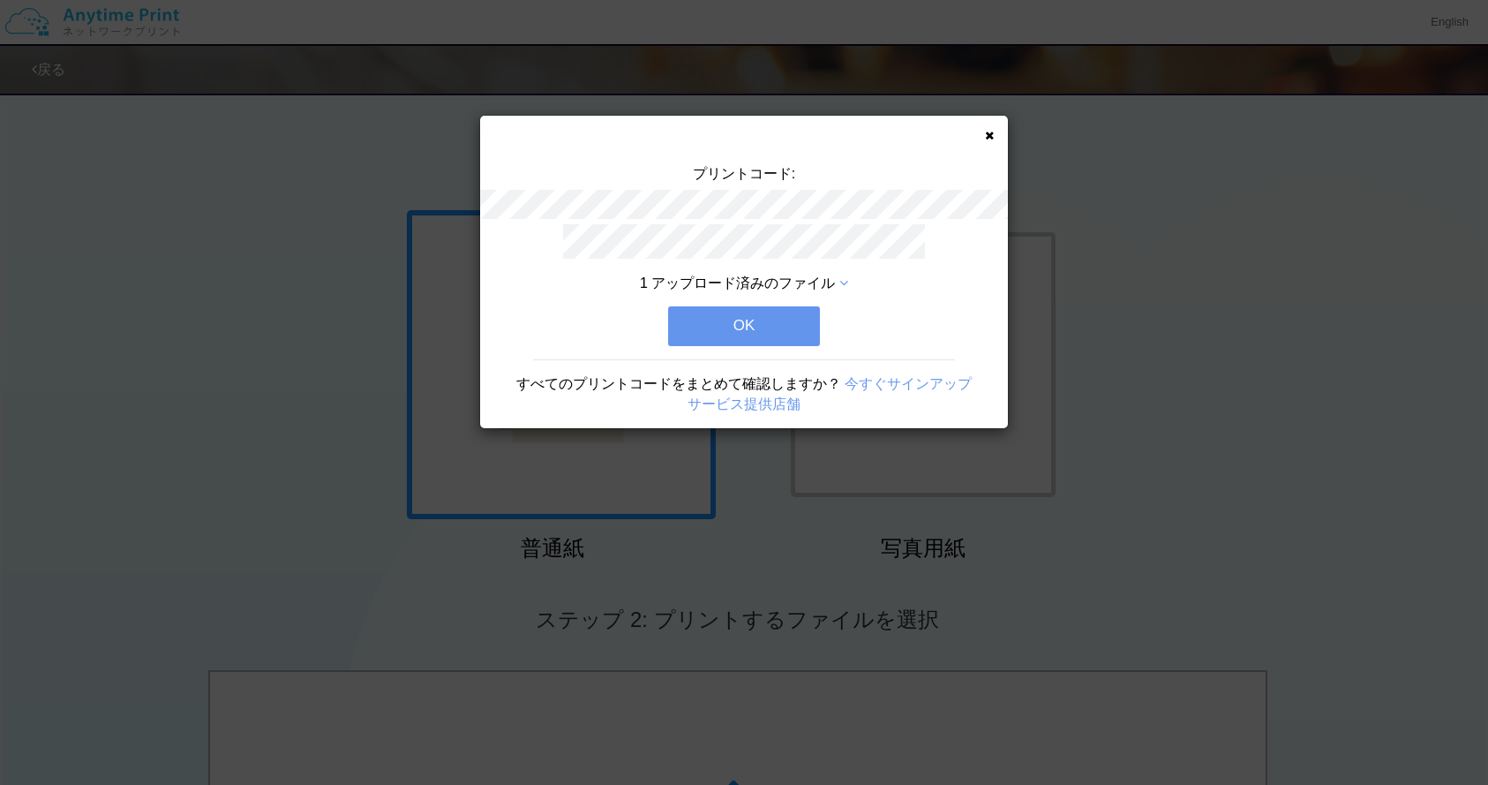
click at [752, 327] on button "OK" at bounding box center [744, 325] width 152 height 39
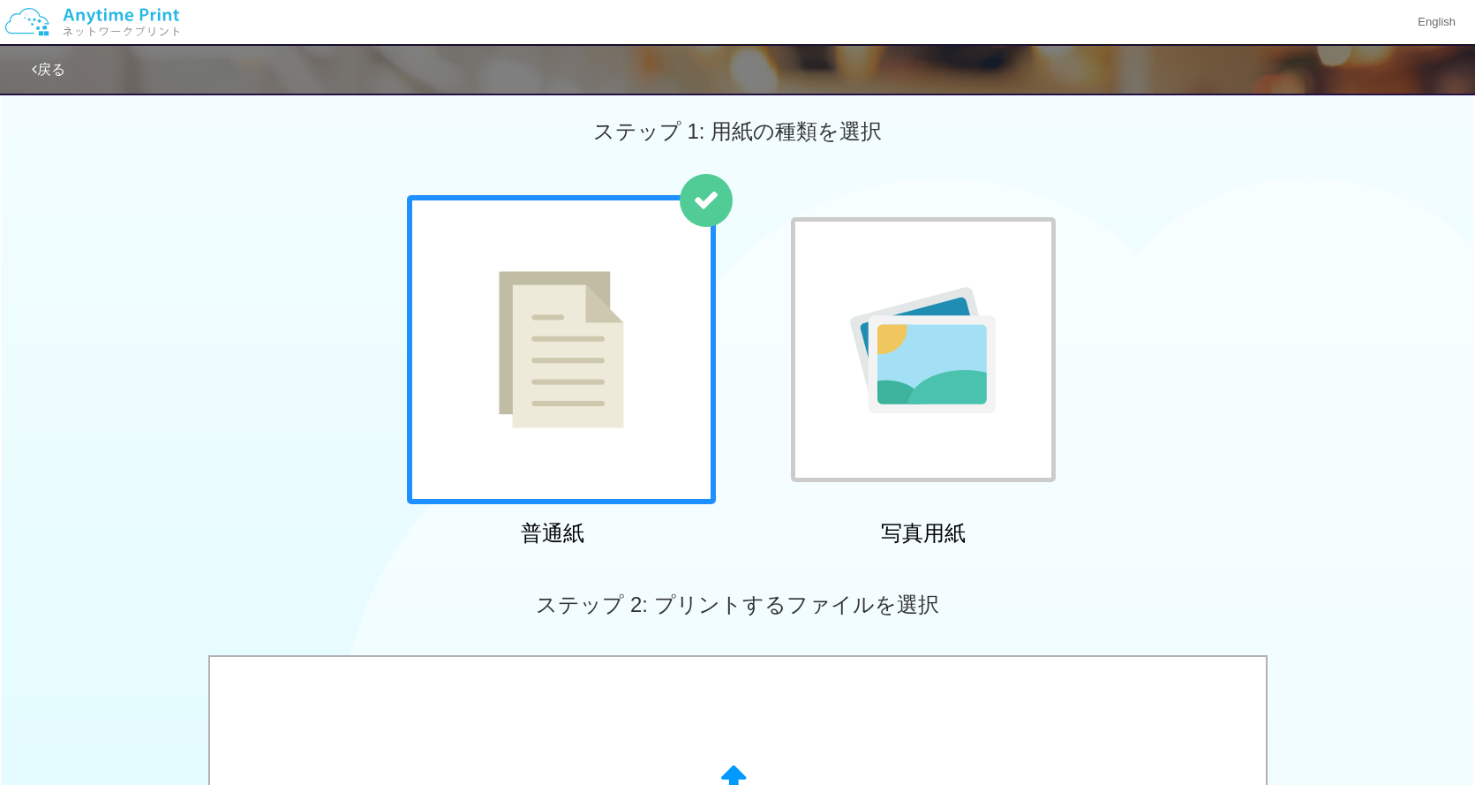
scroll to position [558, 0]
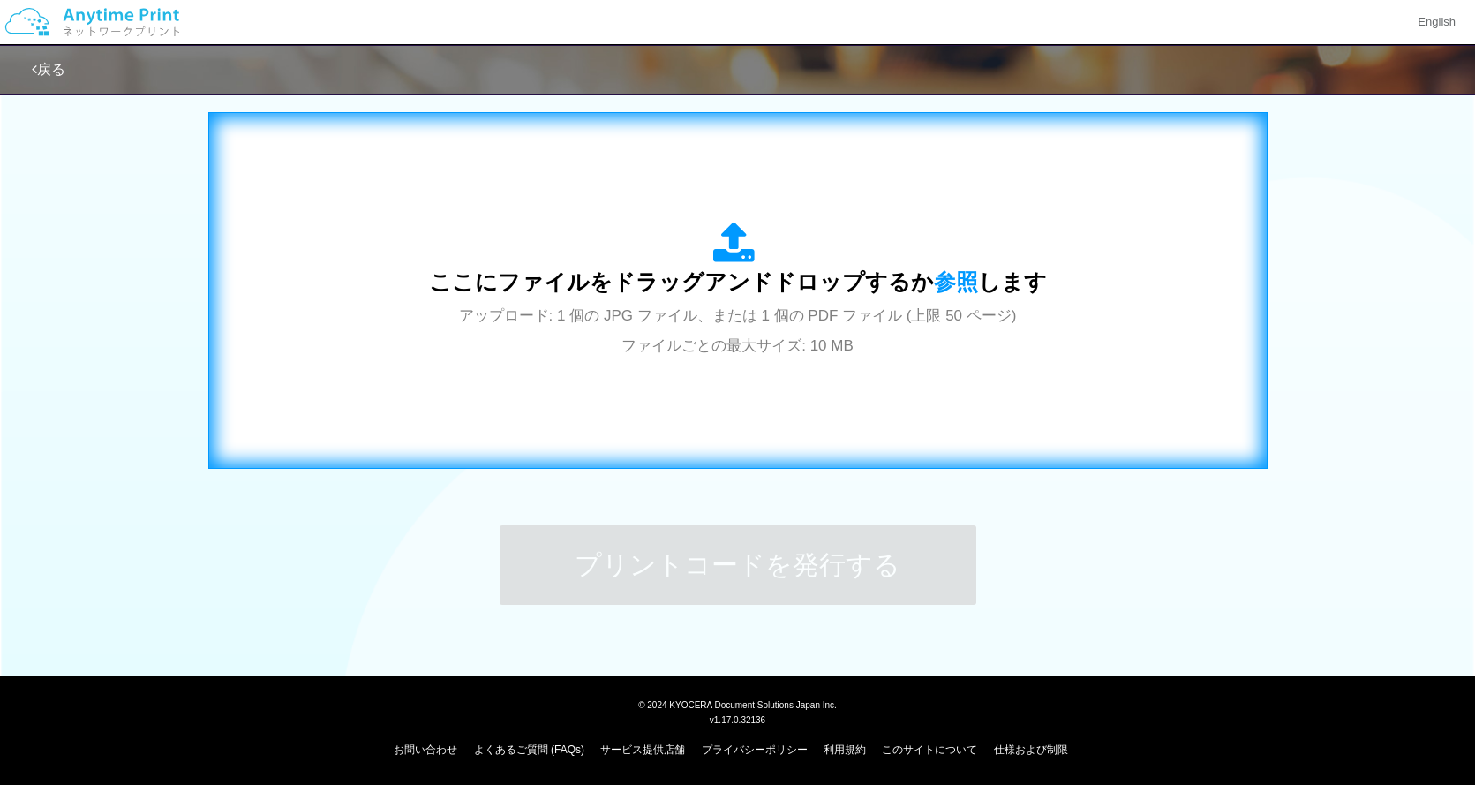
click at [773, 334] on div "ここにファイルをドラッグアンドドロップするか 参照 します アップロード: 1 個の JPG ファイル、または 1 個の PDF ファイル (上限 50 ペー…" at bounding box center [738, 291] width 618 height 138
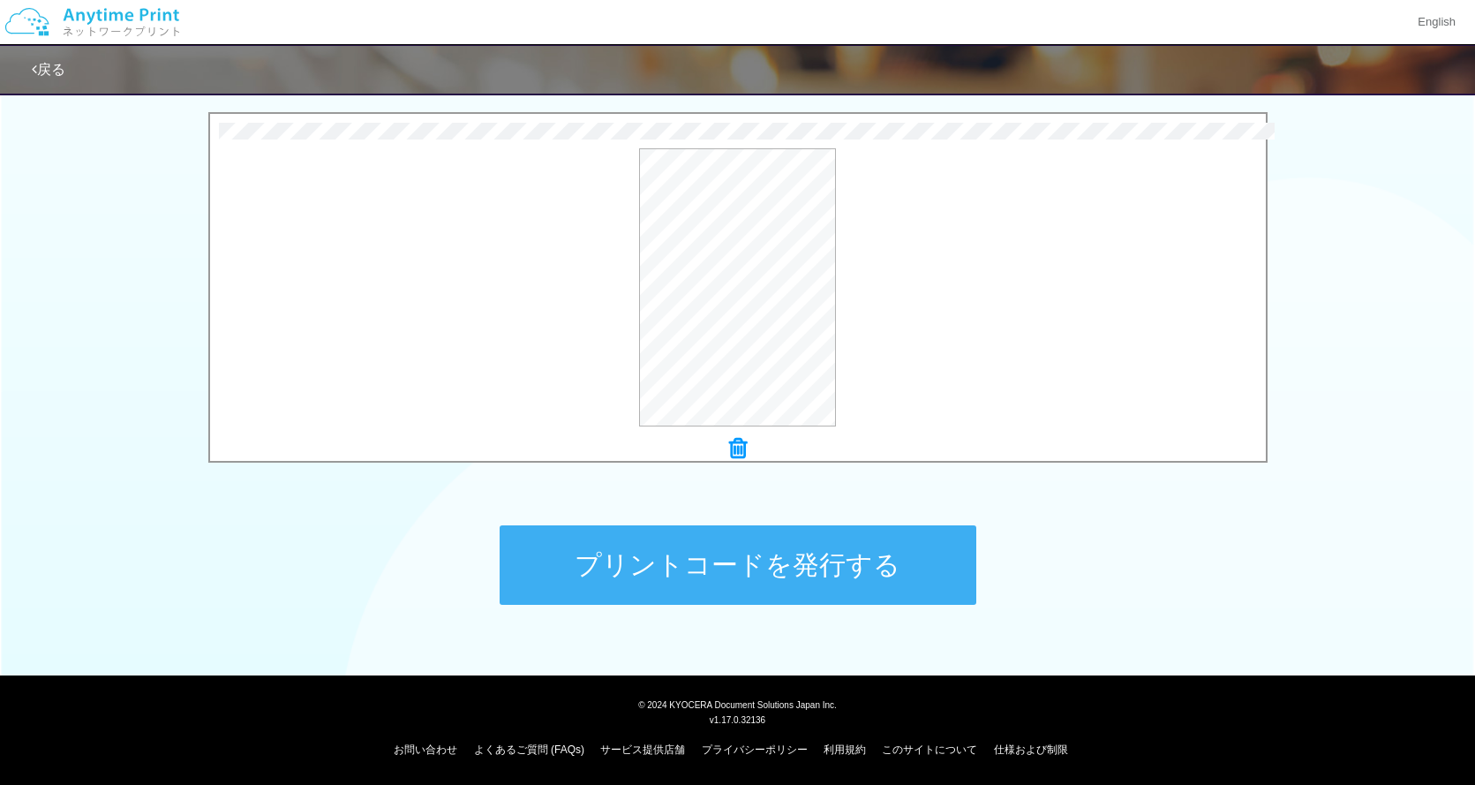
click at [734, 565] on button "プリントコードを発行する" at bounding box center [738, 564] width 477 height 79
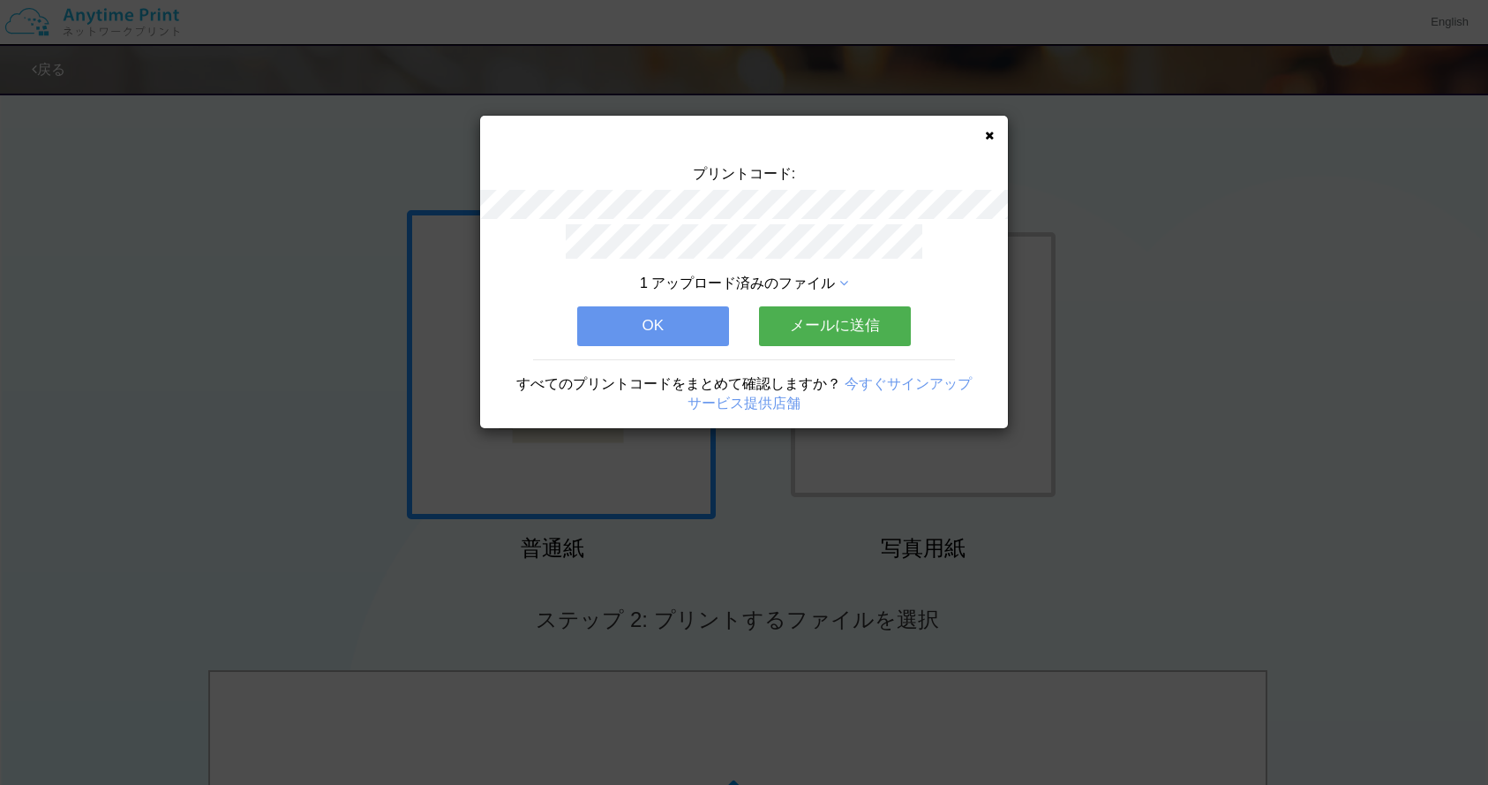
click at [812, 328] on button "メールに送信" at bounding box center [835, 325] width 152 height 39
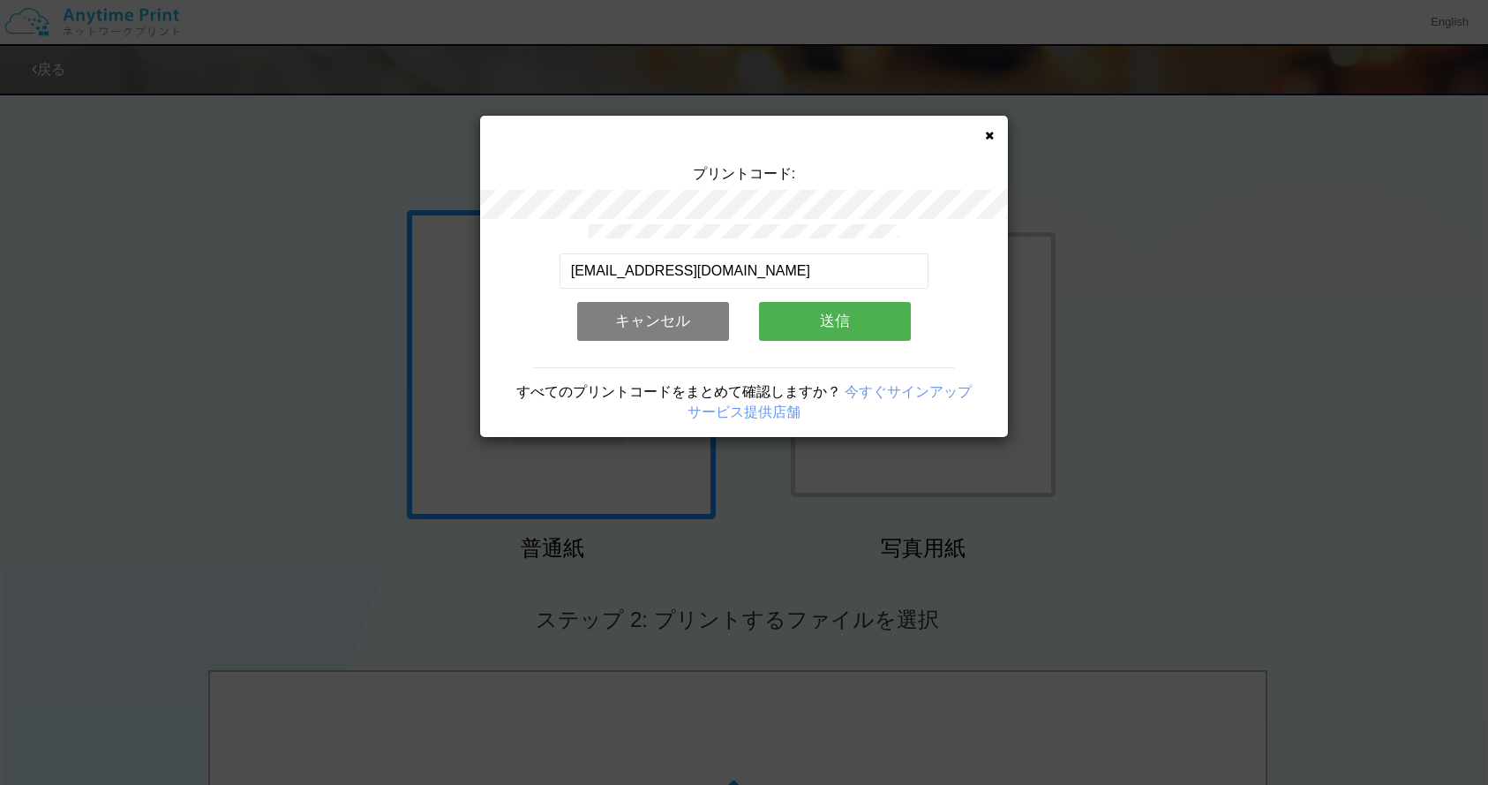
click at [812, 322] on button "送信" at bounding box center [835, 321] width 152 height 39
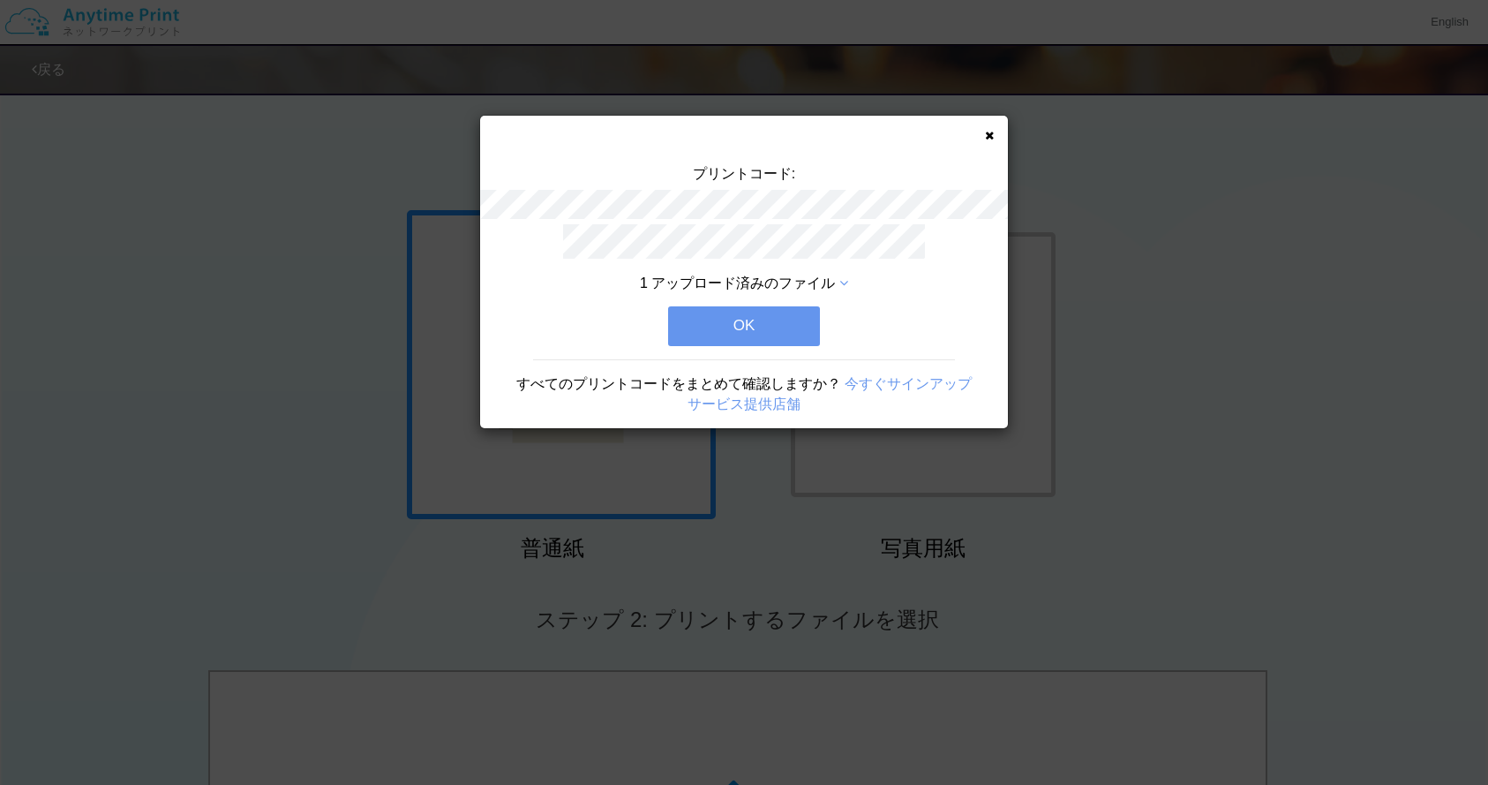
click at [720, 340] on button "OK" at bounding box center [744, 325] width 152 height 39
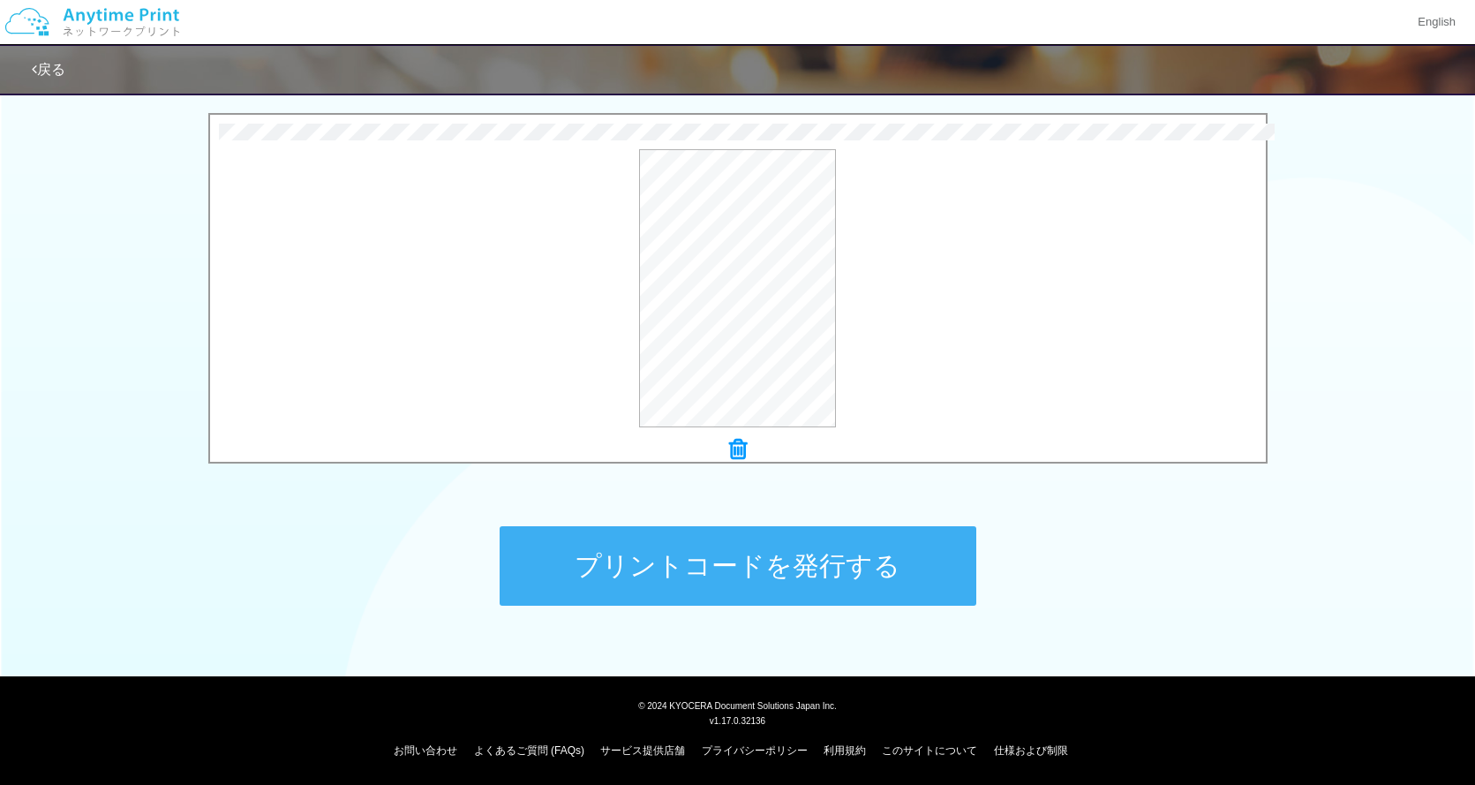
scroll to position [558, 0]
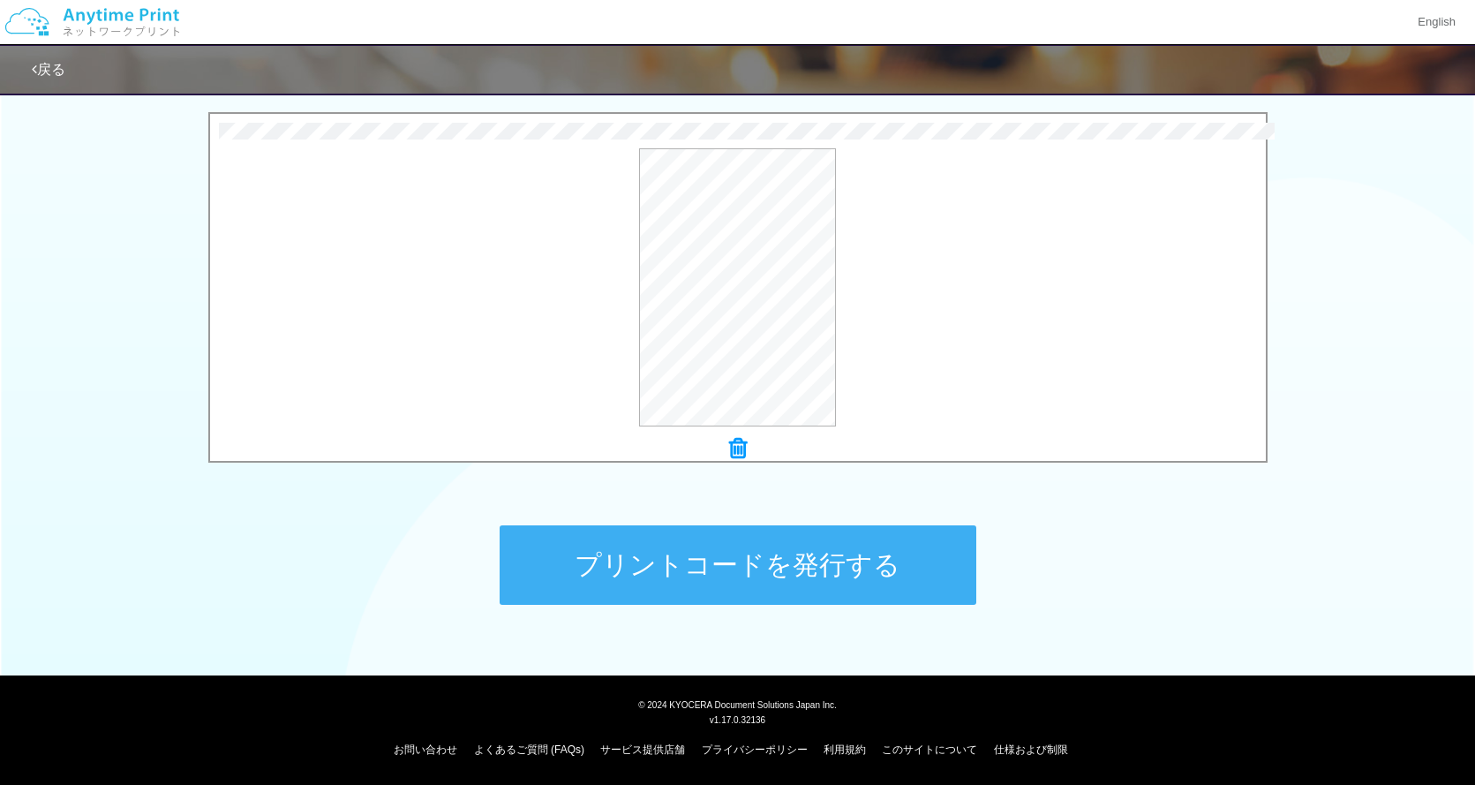
click at [779, 561] on button "プリントコードを発行する" at bounding box center [738, 564] width 477 height 79
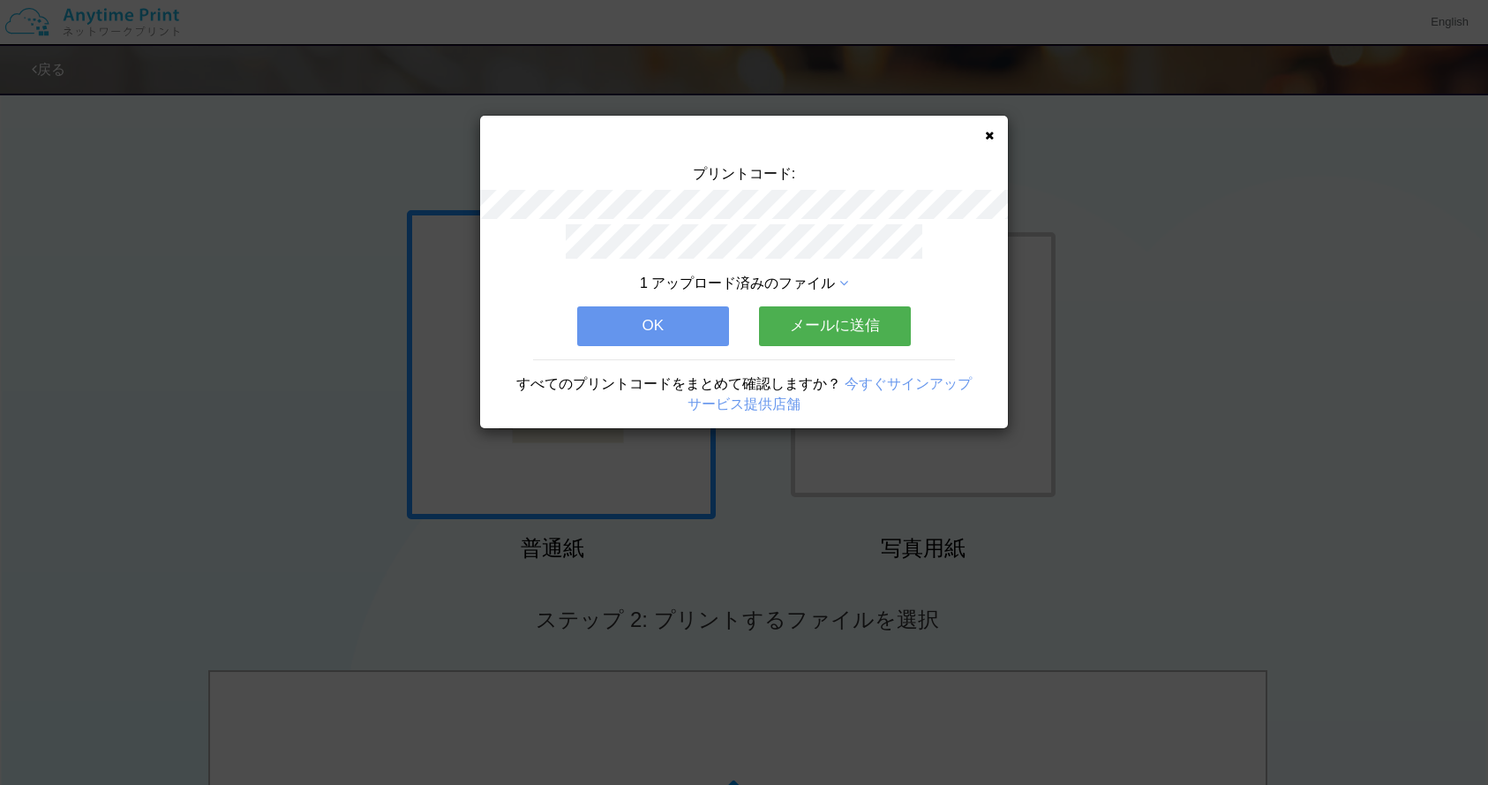
click at [886, 324] on button "メールに送信" at bounding box center [835, 325] width 152 height 39
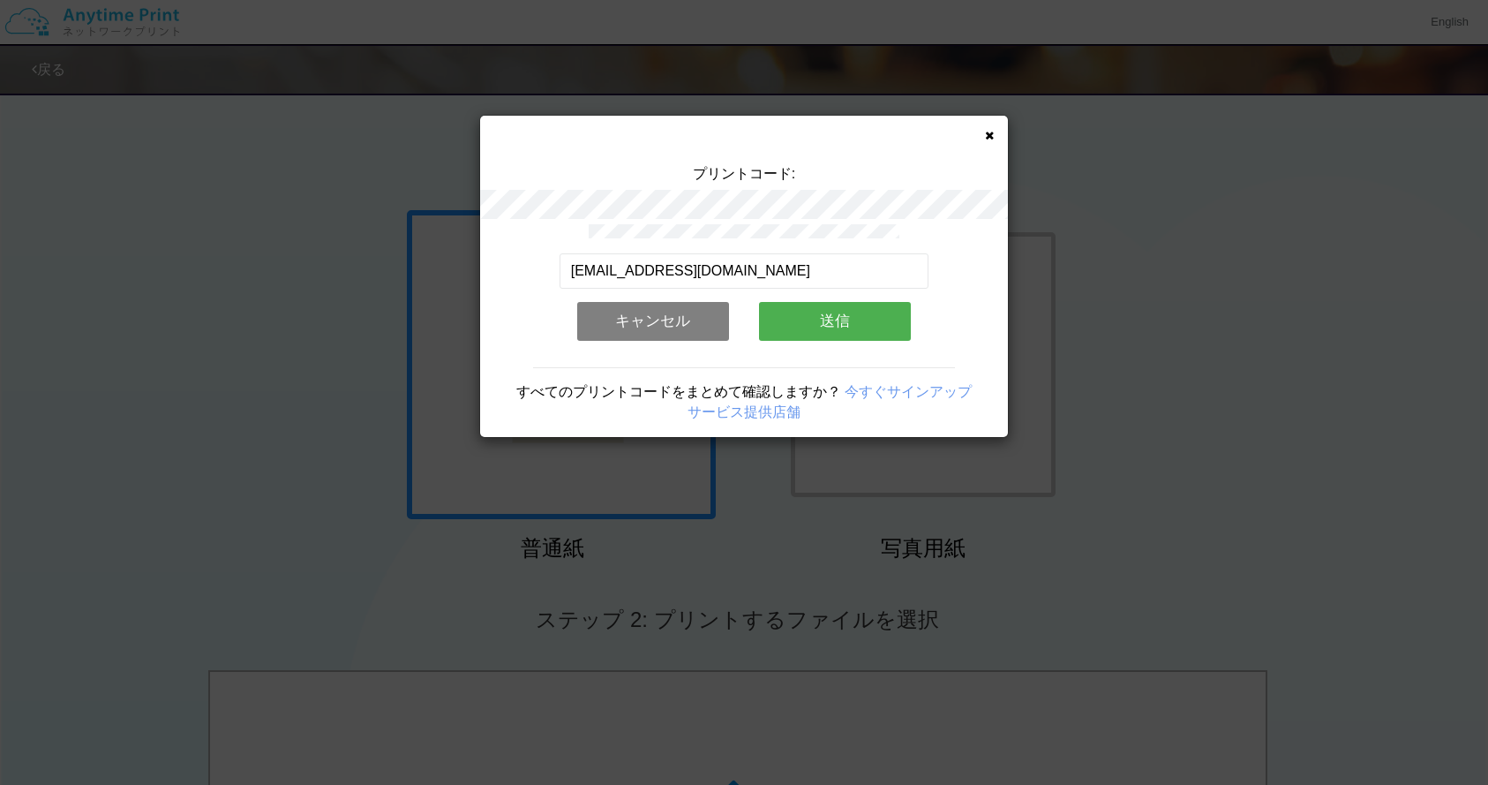
click at [871, 320] on button "送信" at bounding box center [835, 321] width 152 height 39
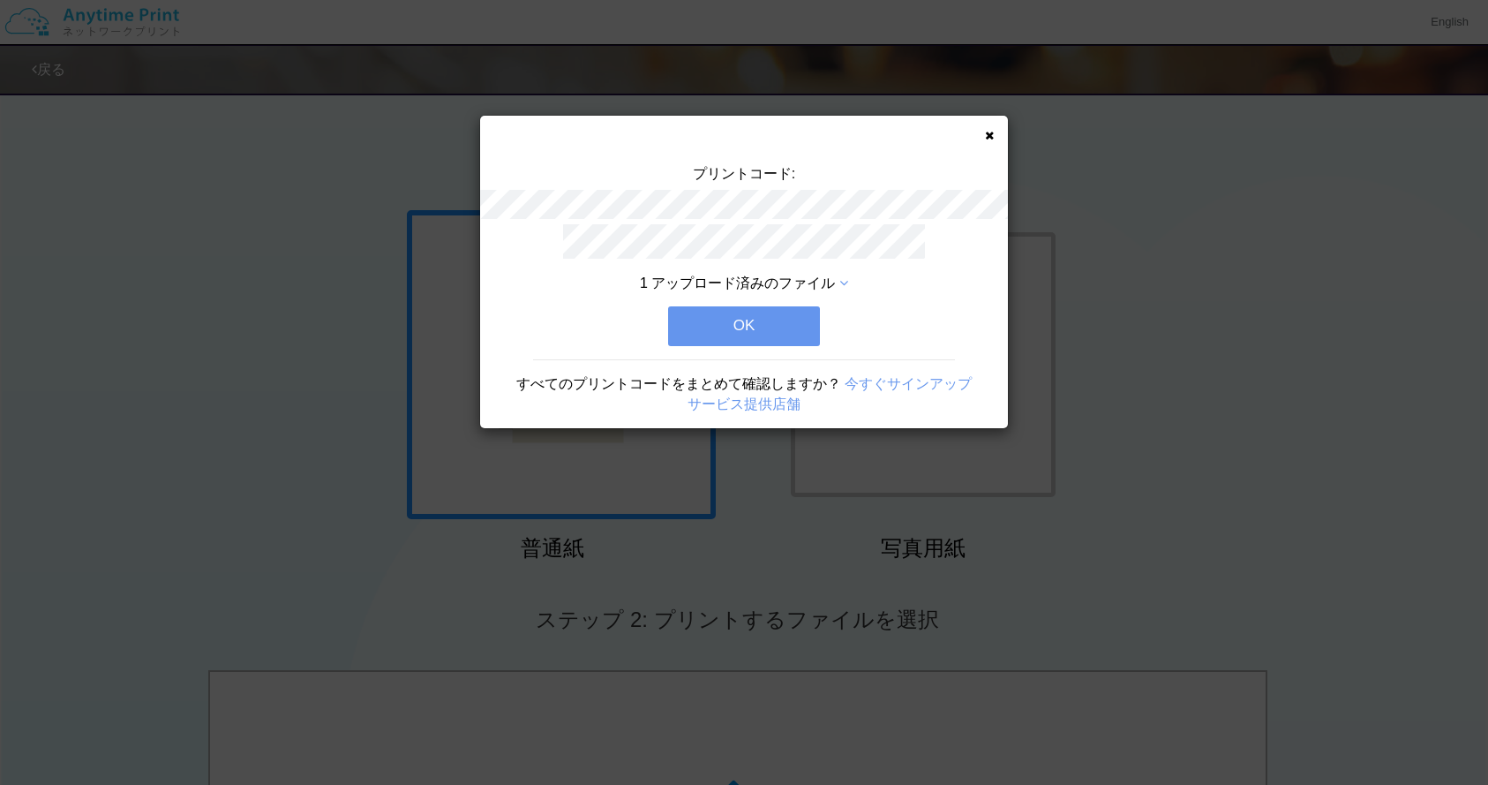
click at [766, 319] on button "OK" at bounding box center [744, 325] width 152 height 39
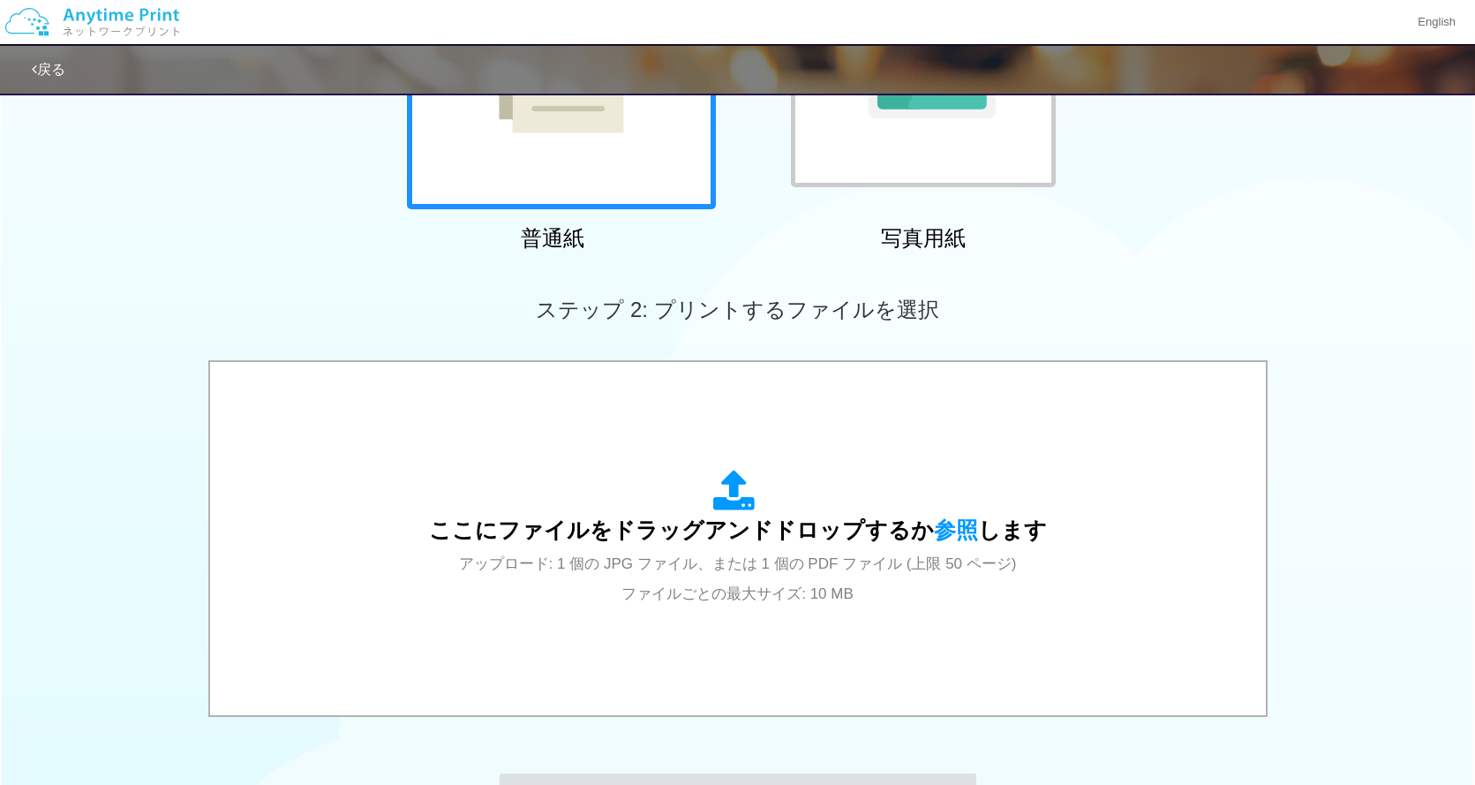
scroll to position [558, 0]
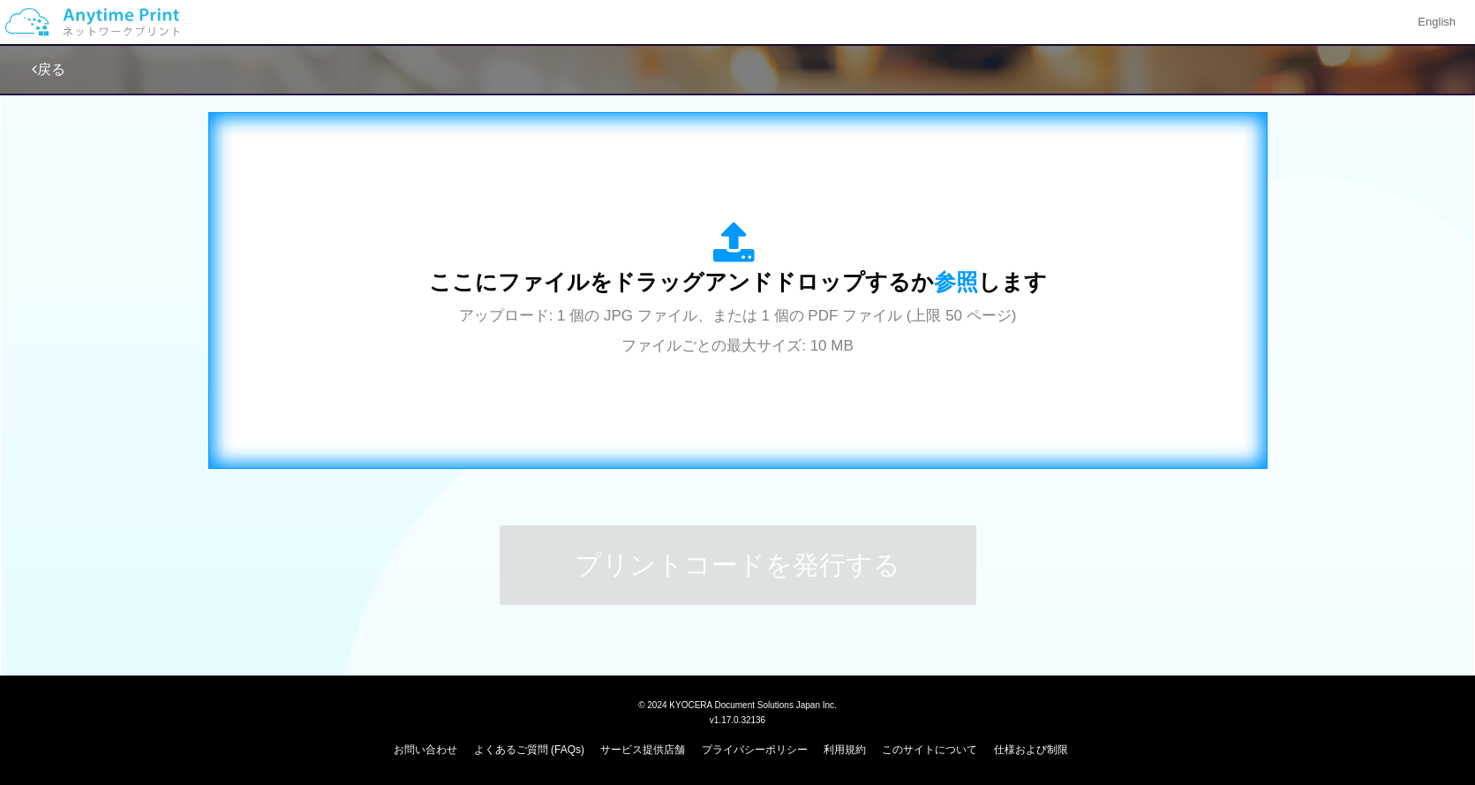
click at [742, 295] on div "ここにファイルをドラッグアンドドロップするか 参照 します アップロード: 1 個の JPG ファイル、または 1 個の PDF ファイル (上限 50 ペー…" at bounding box center [738, 291] width 618 height 138
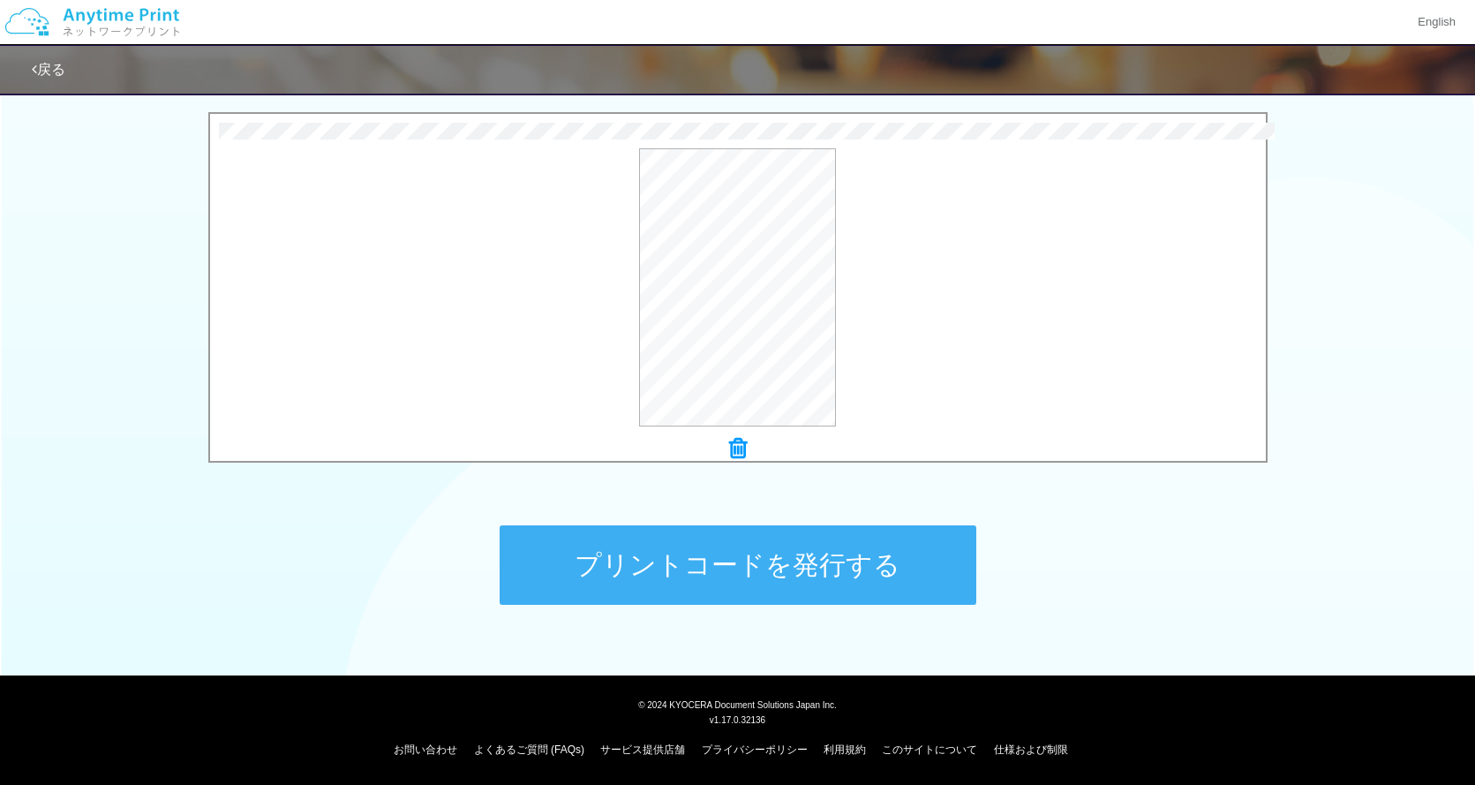
click at [834, 566] on button "プリントコードを発行する" at bounding box center [738, 564] width 477 height 79
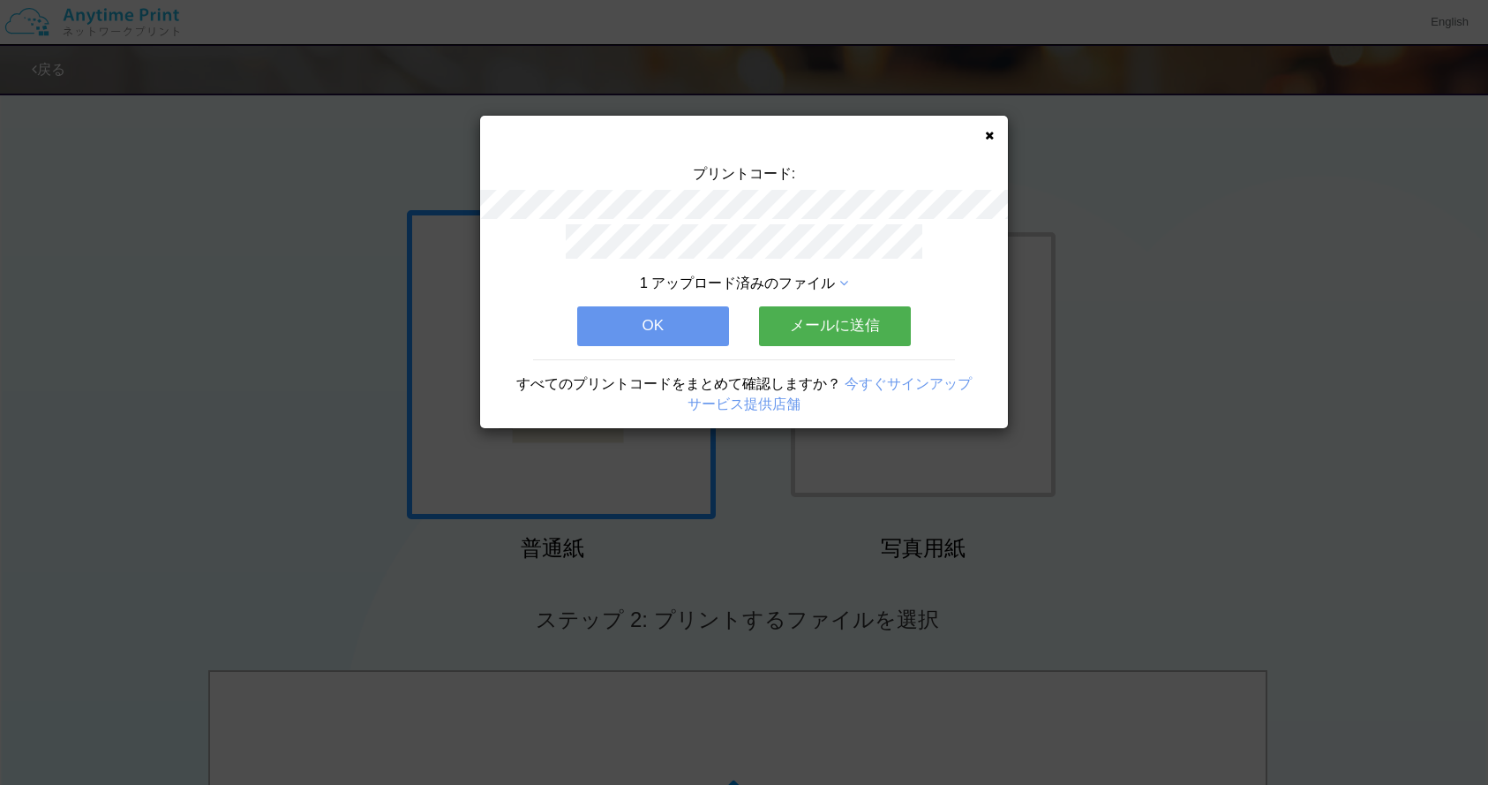
click at [840, 321] on button "メールに送信" at bounding box center [835, 325] width 152 height 39
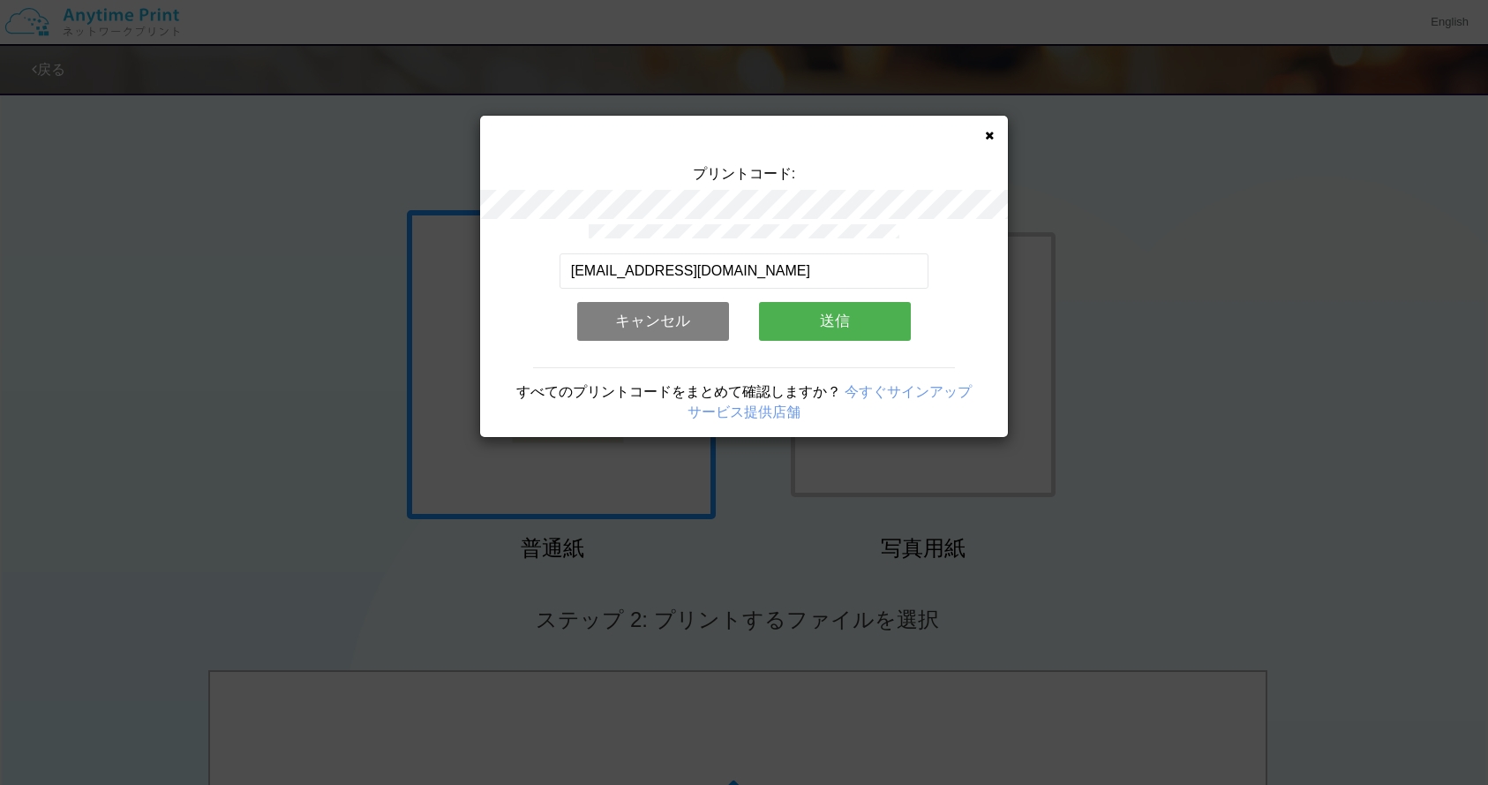
click at [802, 315] on button "送信" at bounding box center [835, 321] width 152 height 39
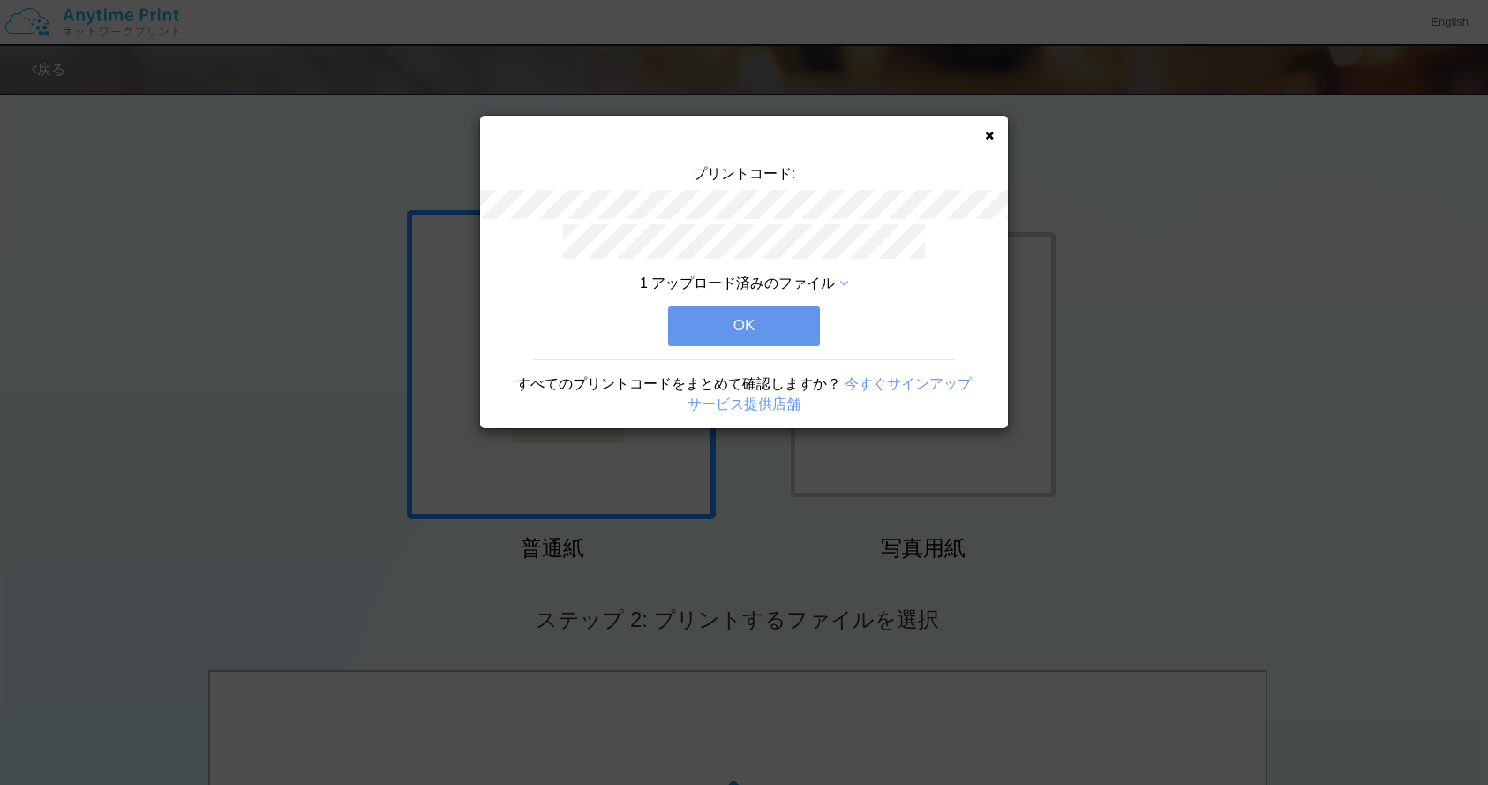
click at [733, 341] on button "OK" at bounding box center [744, 325] width 152 height 39
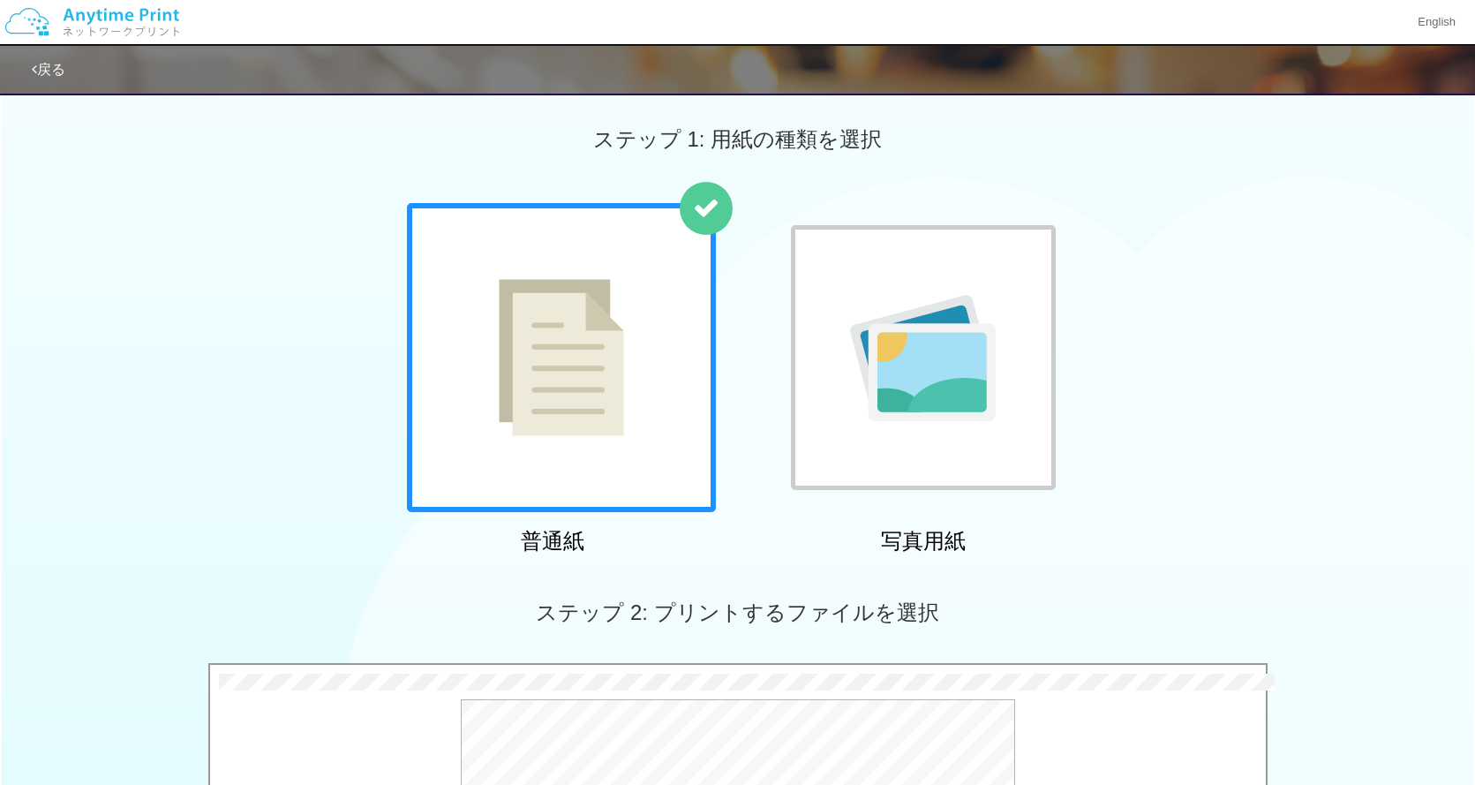
scroll to position [558, 0]
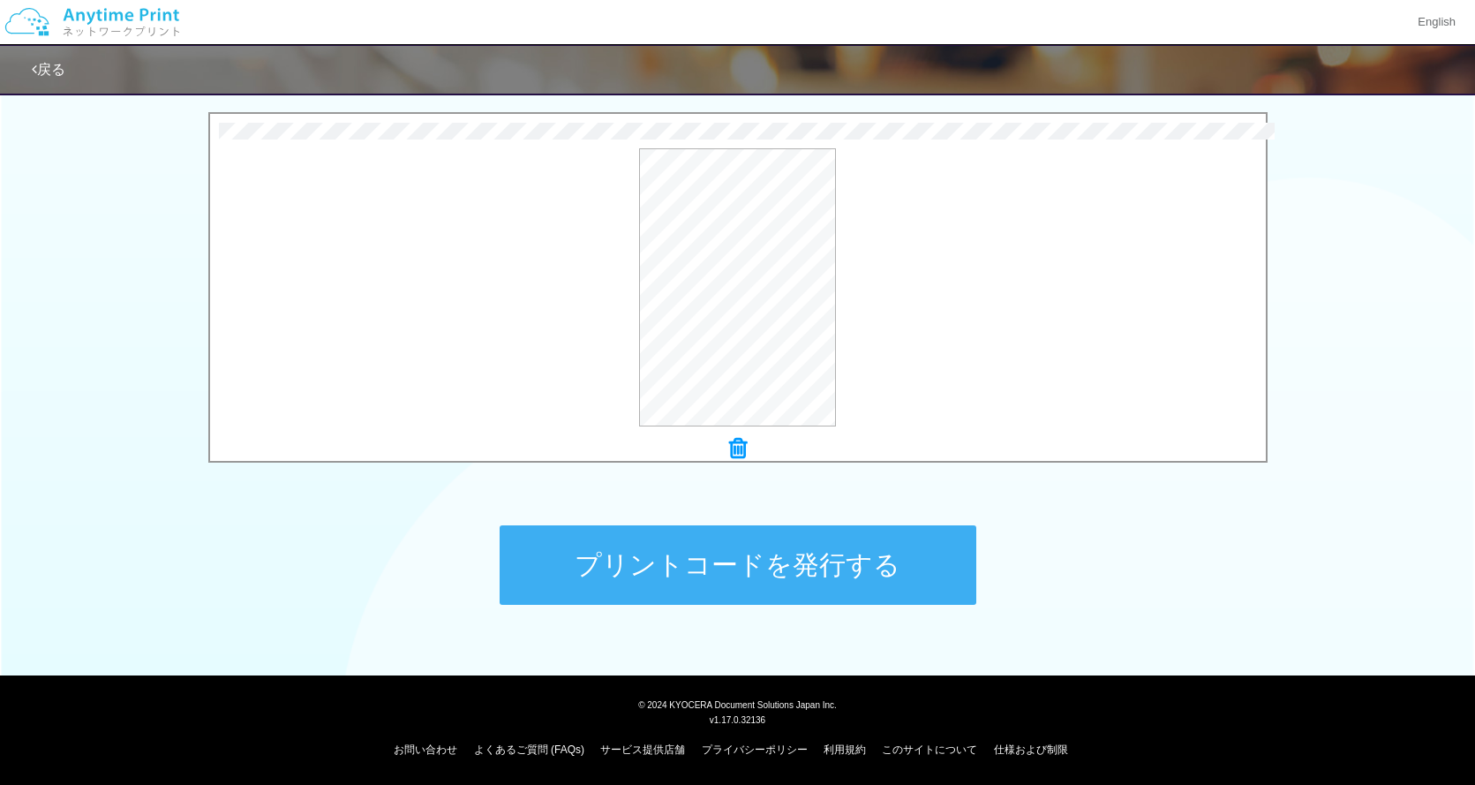
click at [788, 563] on button "プリントコードを発行する" at bounding box center [738, 564] width 477 height 79
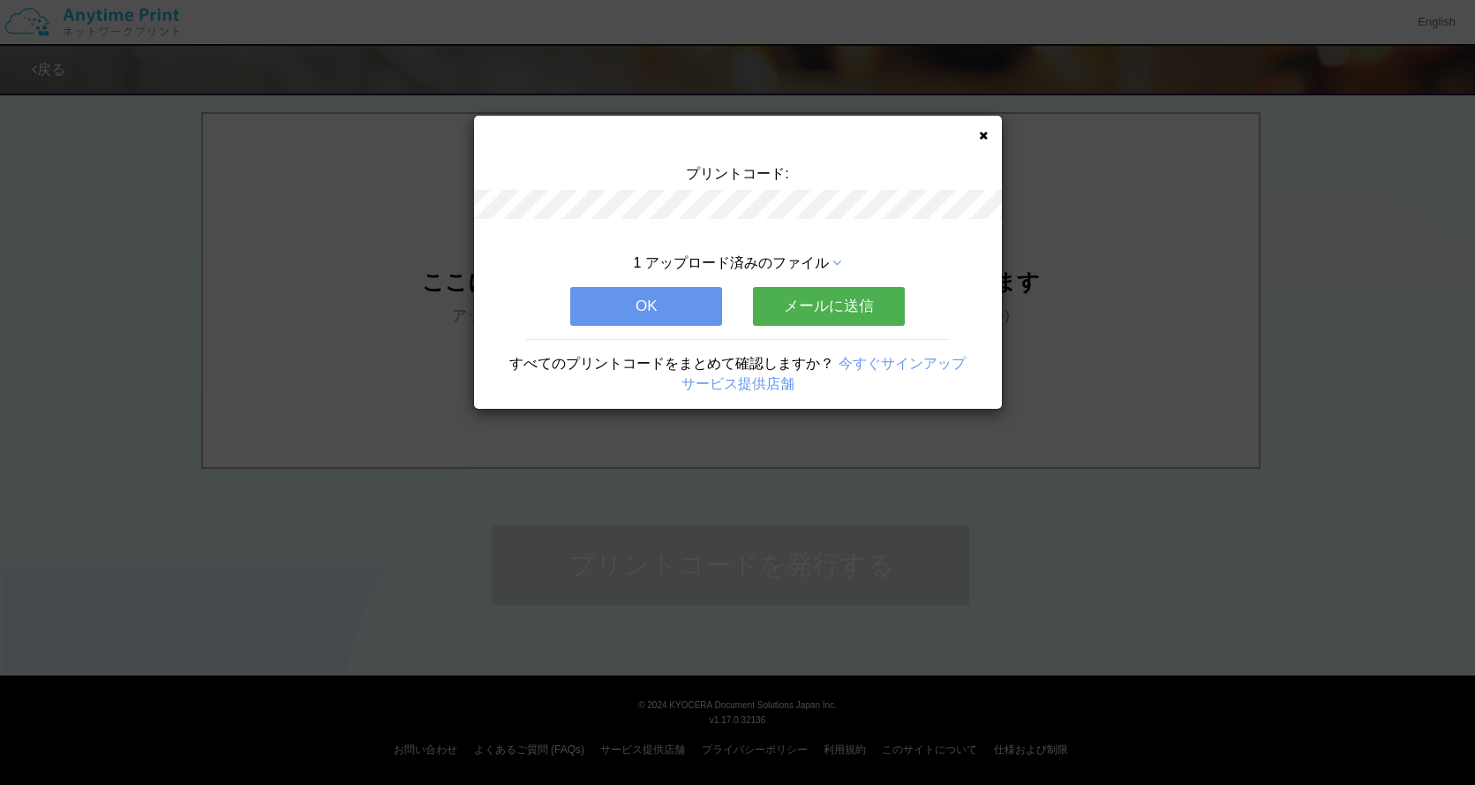
scroll to position [0, 0]
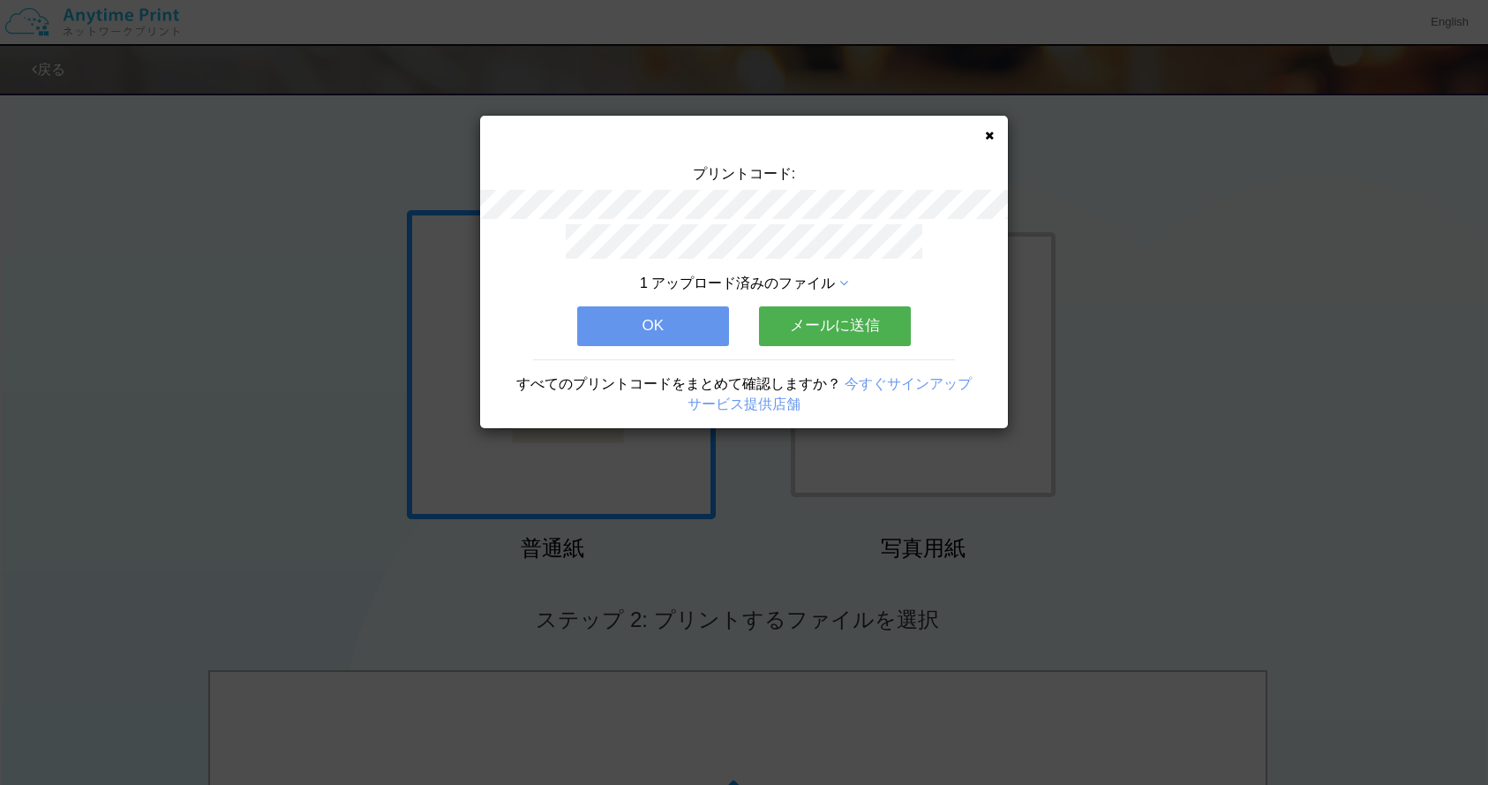
click at [817, 335] on button "メールに送信" at bounding box center [835, 325] width 152 height 39
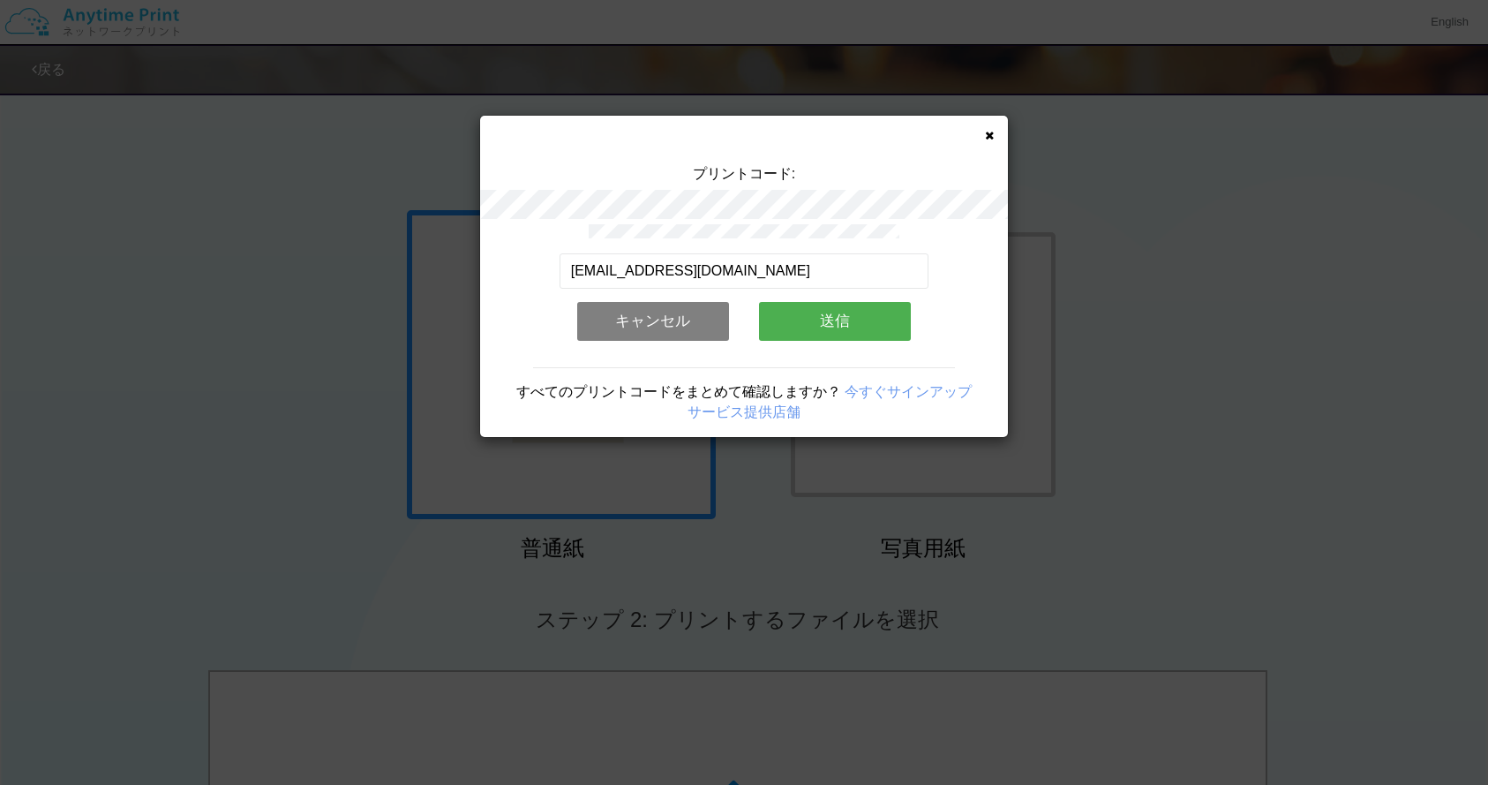
click at [832, 320] on button "送信" at bounding box center [835, 321] width 152 height 39
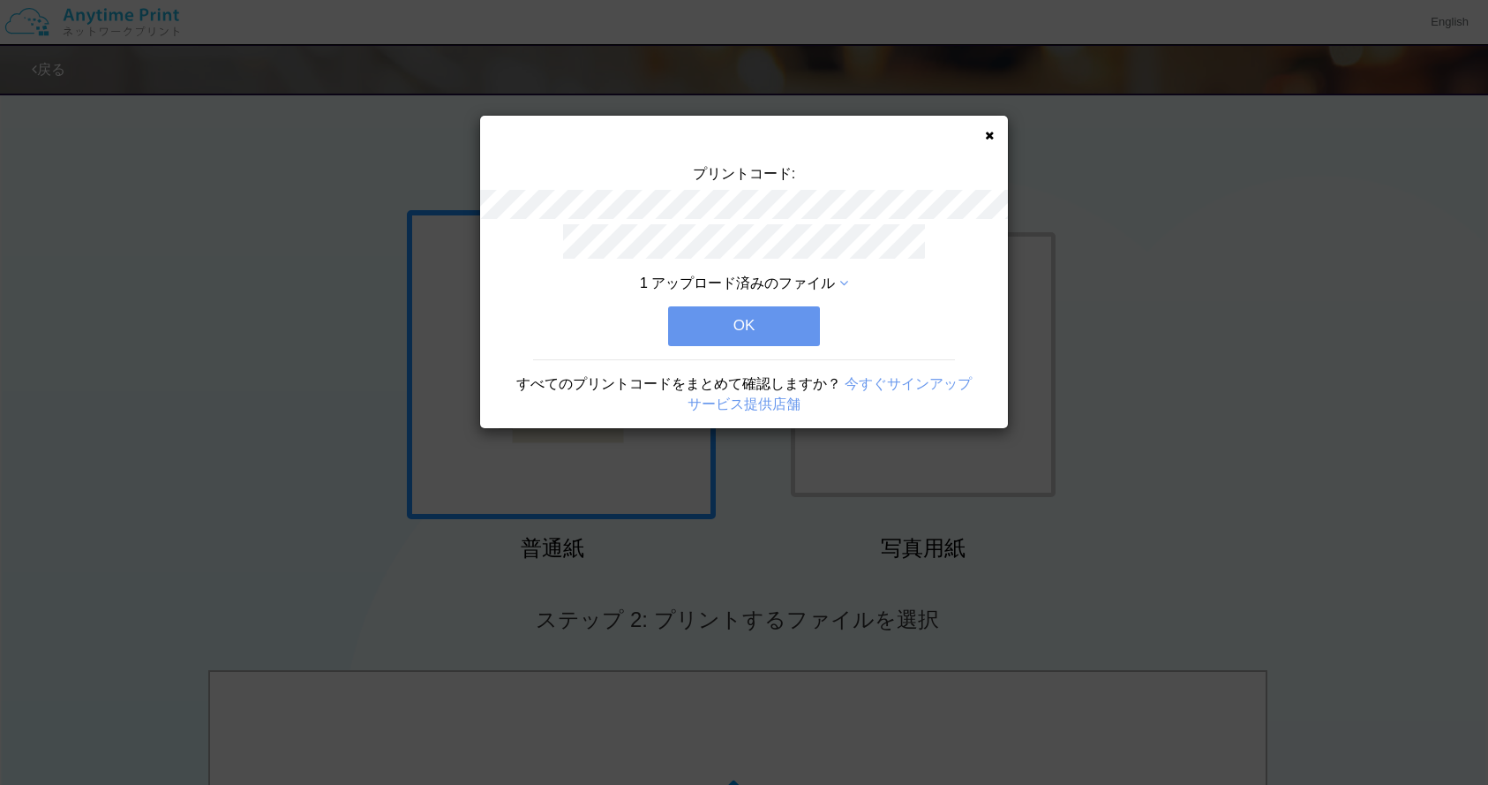
click at [775, 337] on button "OK" at bounding box center [744, 325] width 152 height 39
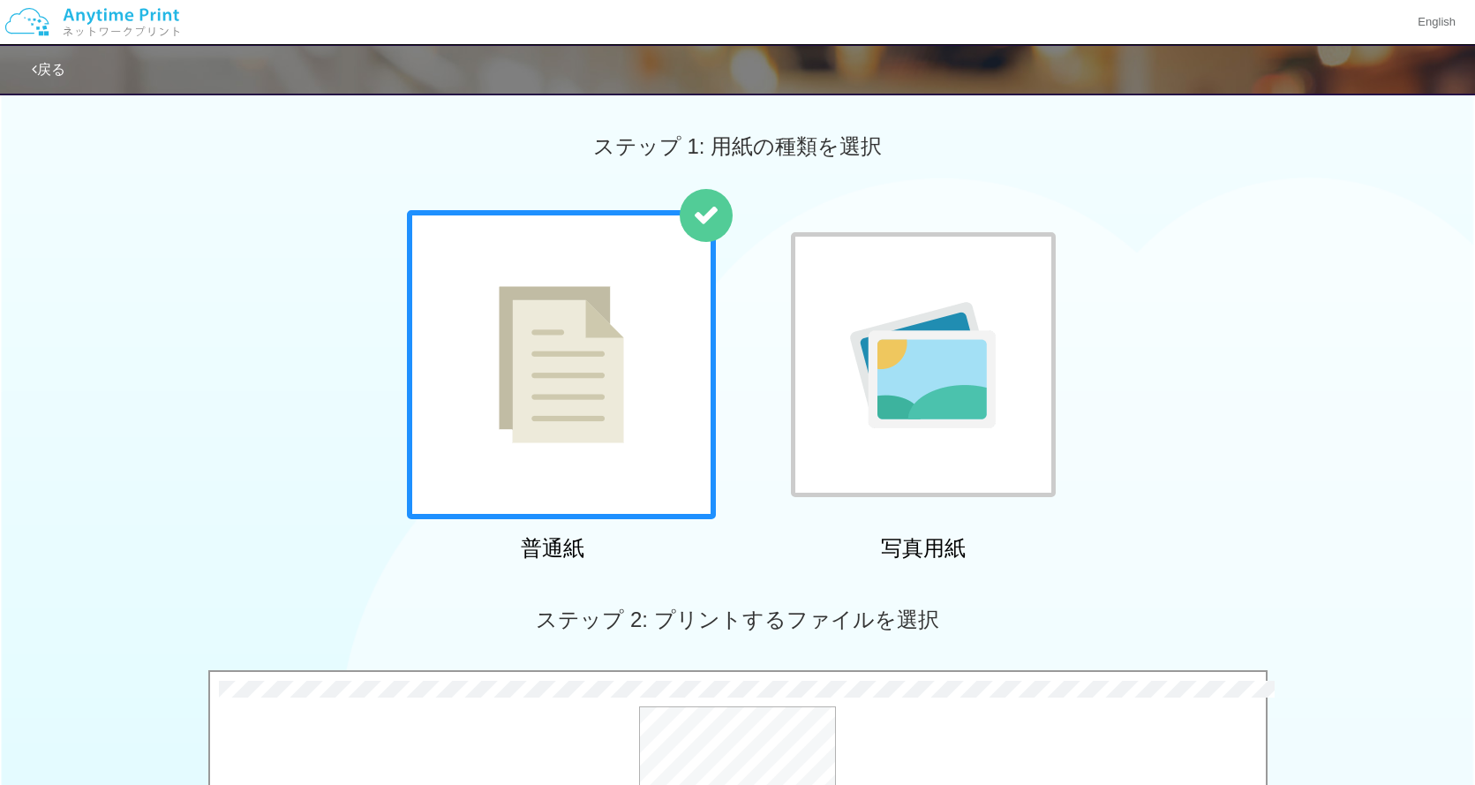
scroll to position [558, 0]
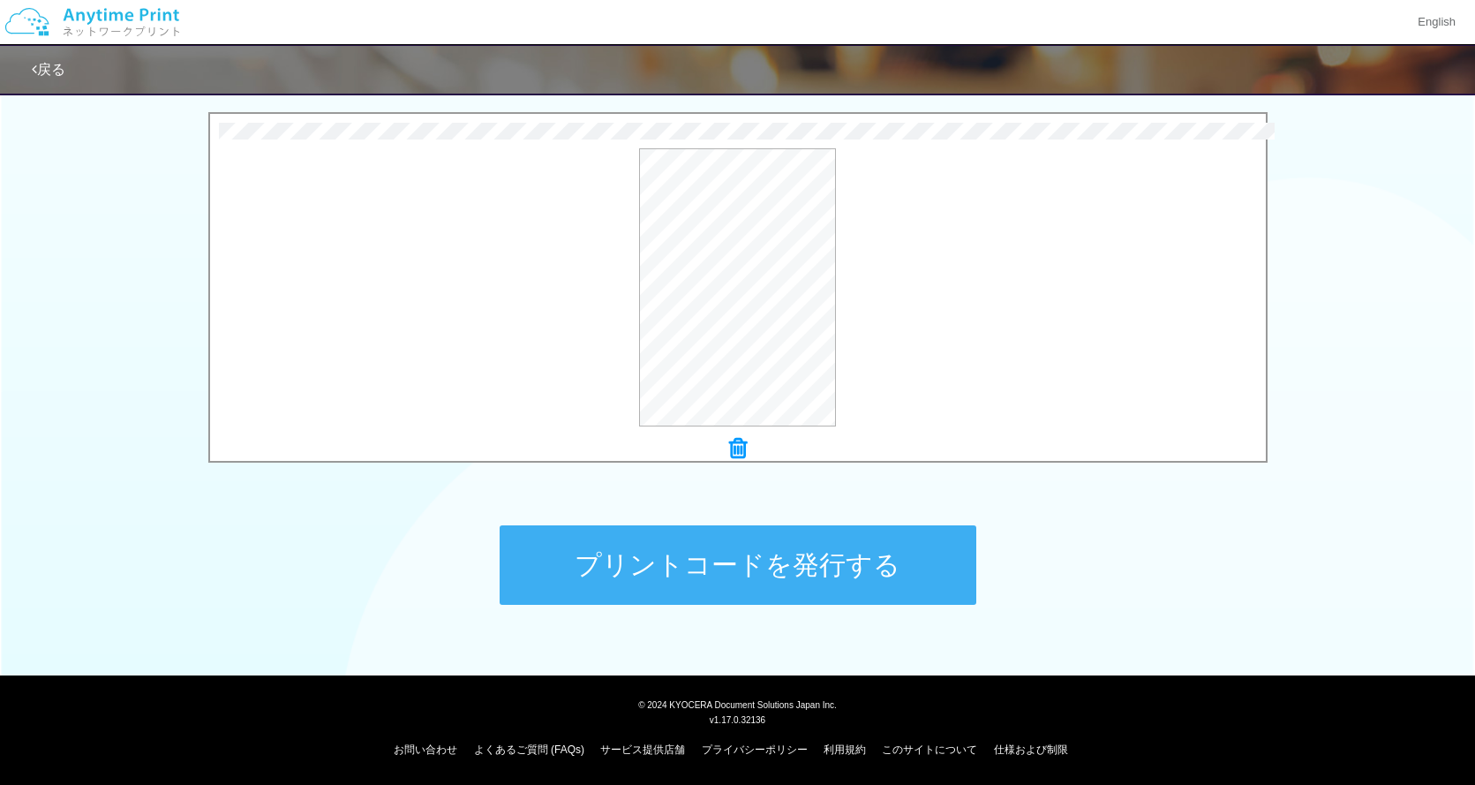
click at [823, 572] on button "プリントコードを発行する" at bounding box center [738, 564] width 477 height 79
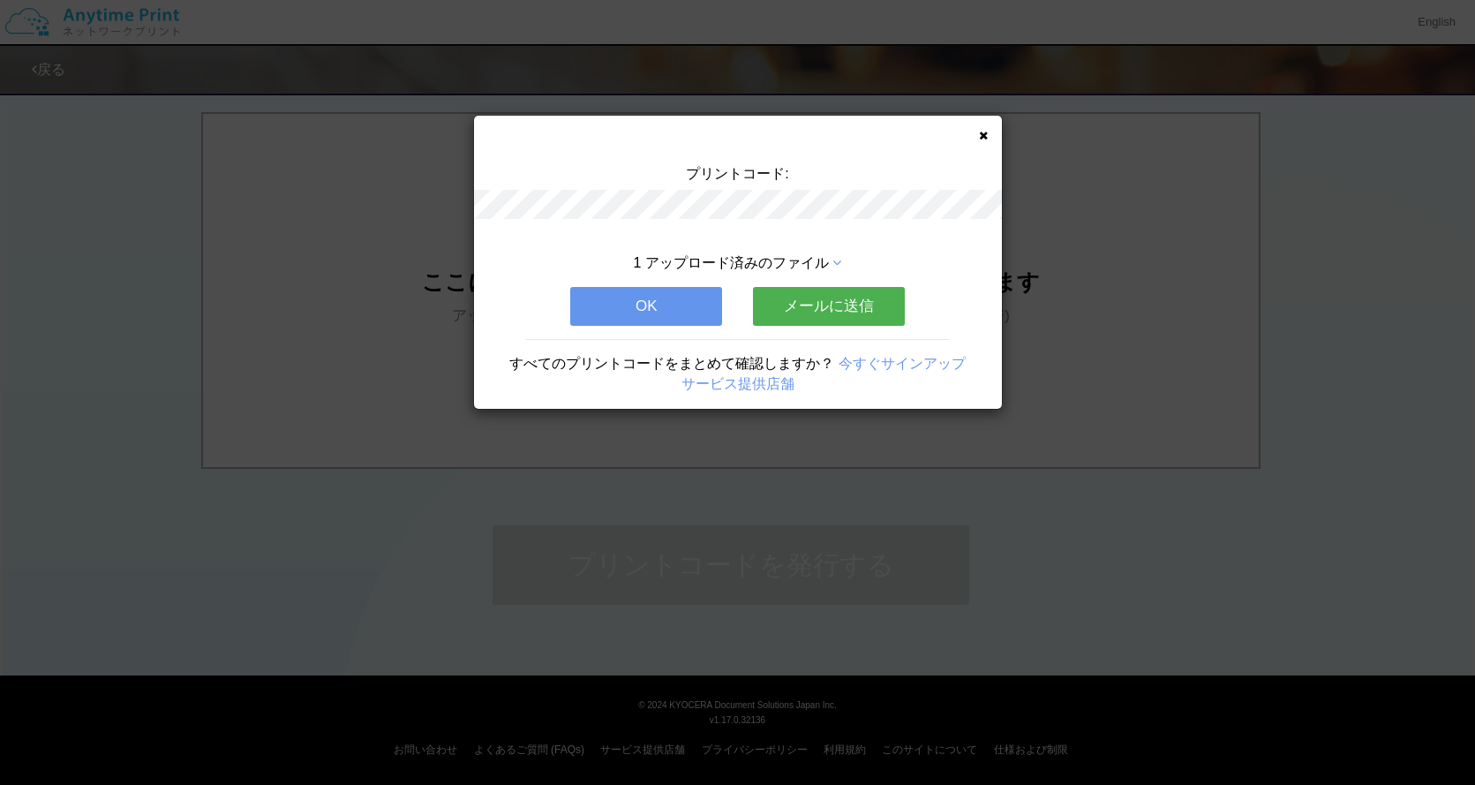
scroll to position [0, 0]
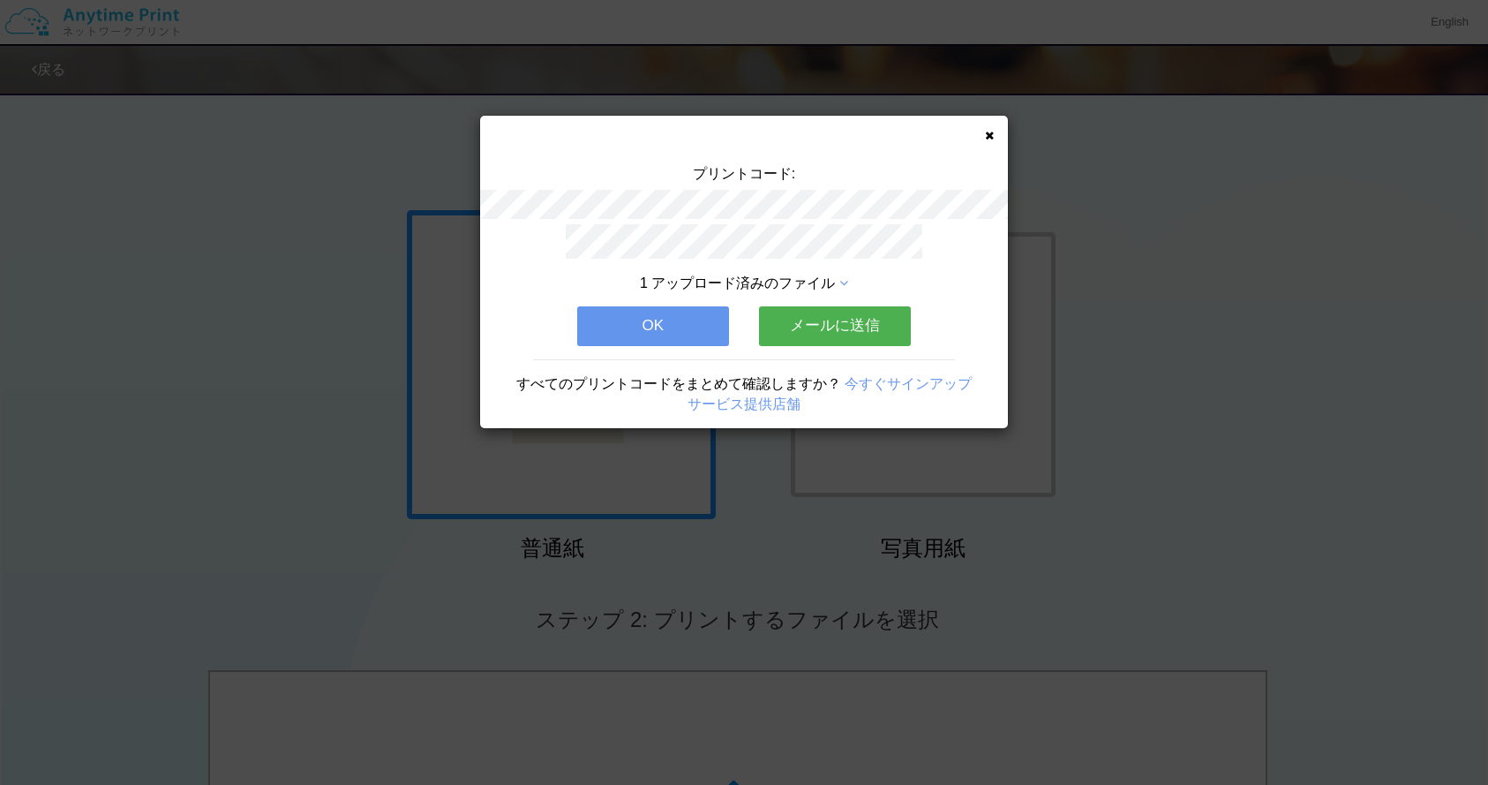
click at [870, 335] on button "メールに送信" at bounding box center [835, 325] width 152 height 39
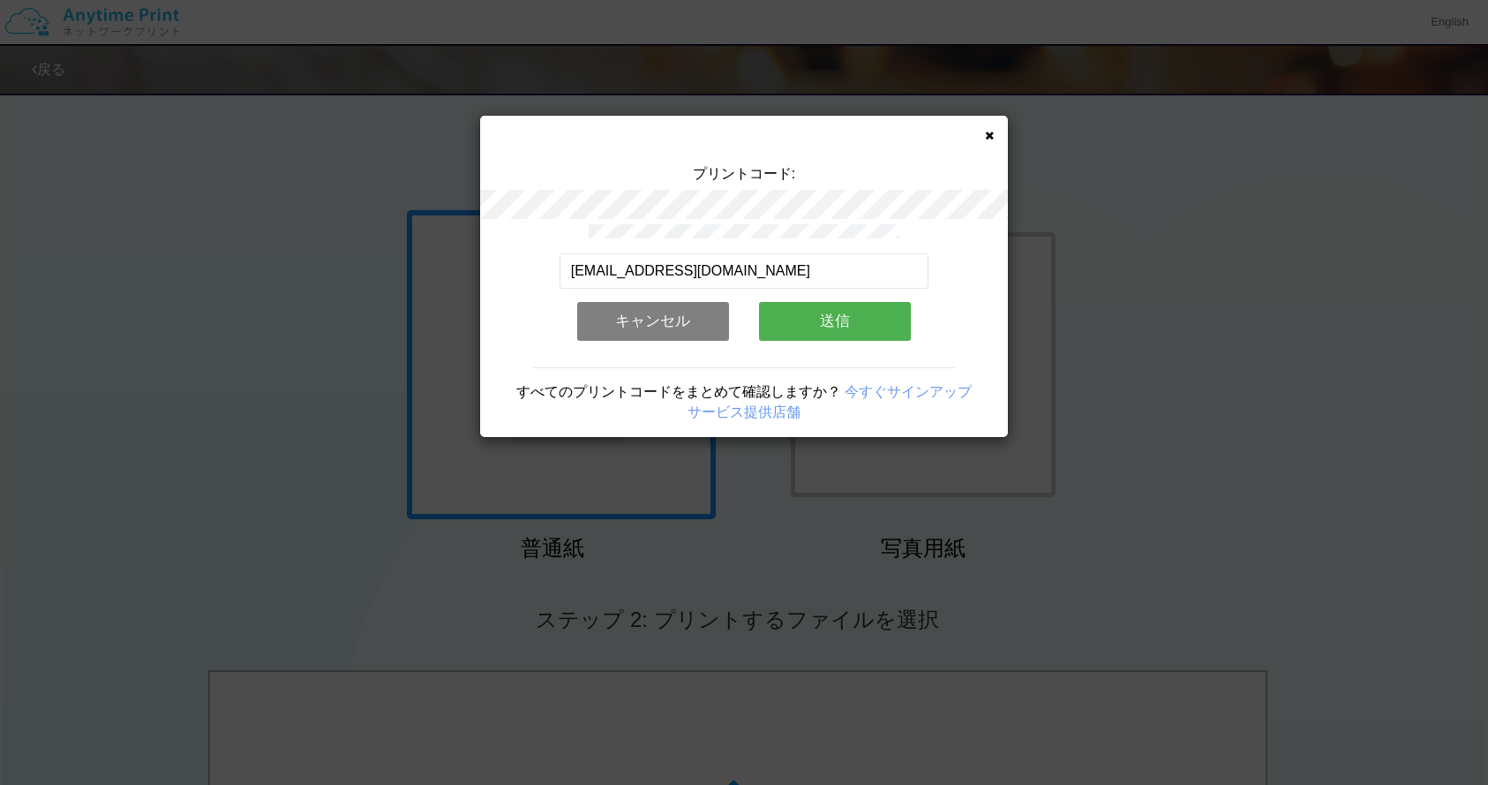
click at [850, 322] on button "送信" at bounding box center [835, 321] width 152 height 39
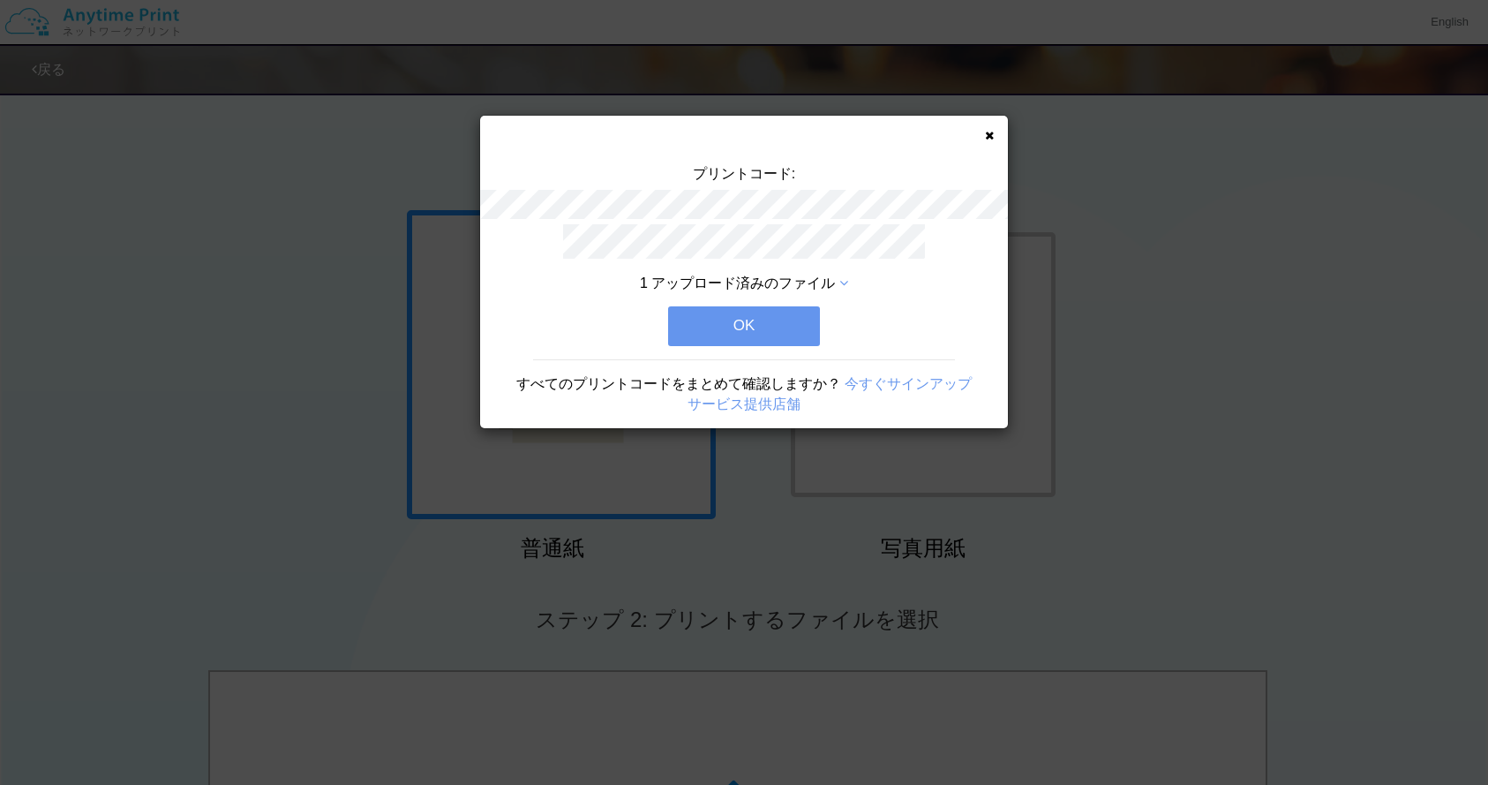
click at [772, 317] on button "OK" at bounding box center [744, 325] width 152 height 39
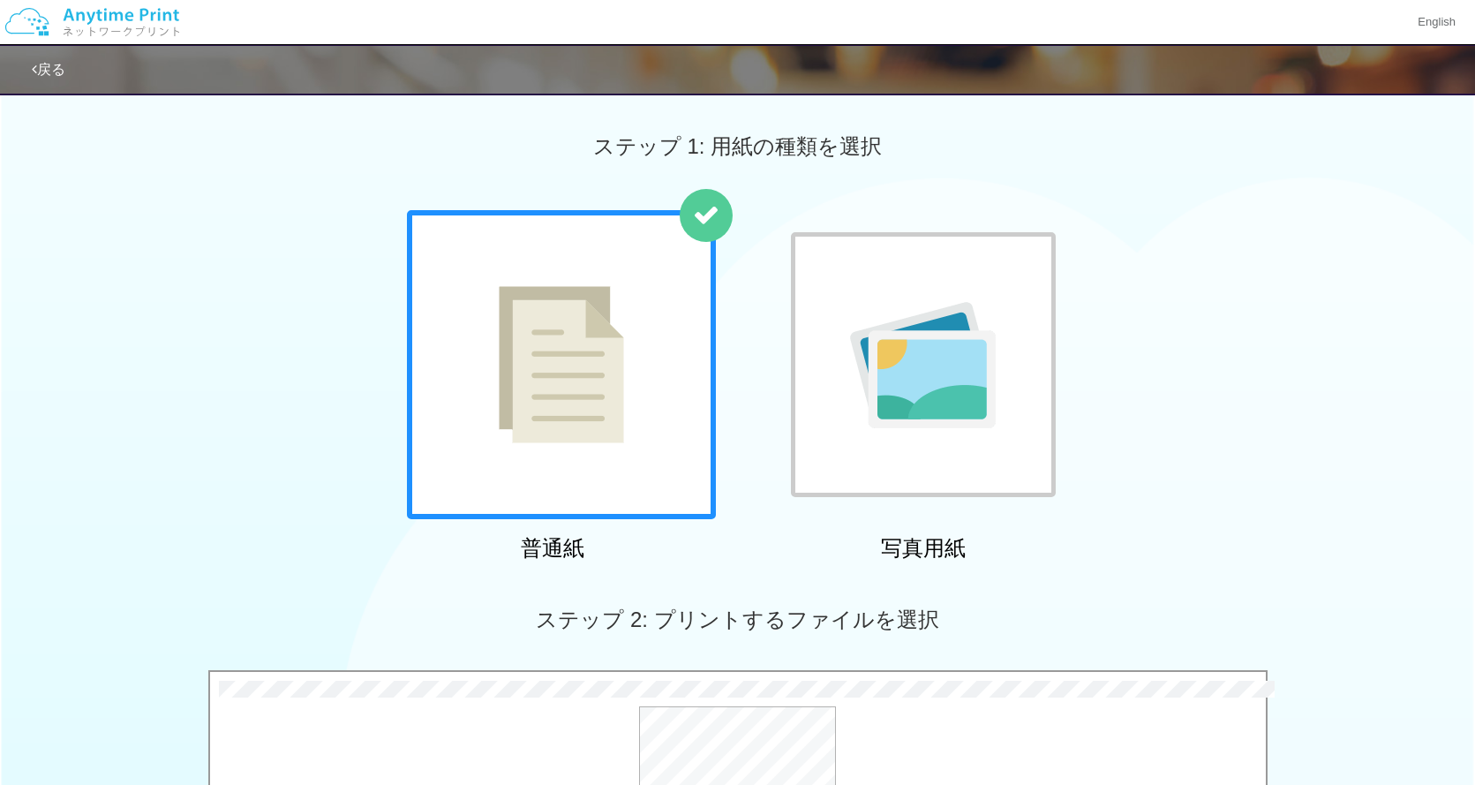
scroll to position [558, 0]
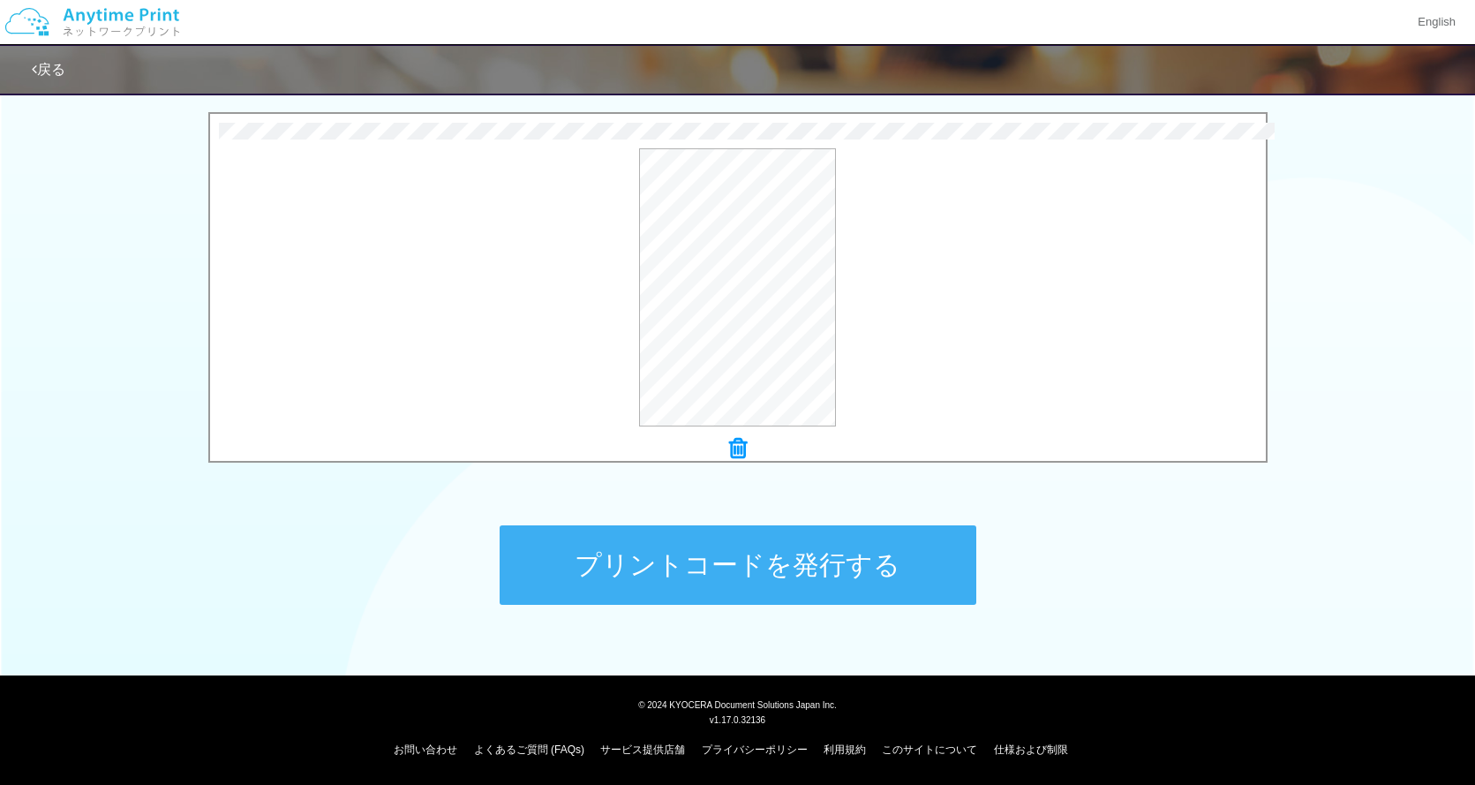
click at [845, 580] on button "プリントコードを発行する" at bounding box center [738, 564] width 477 height 79
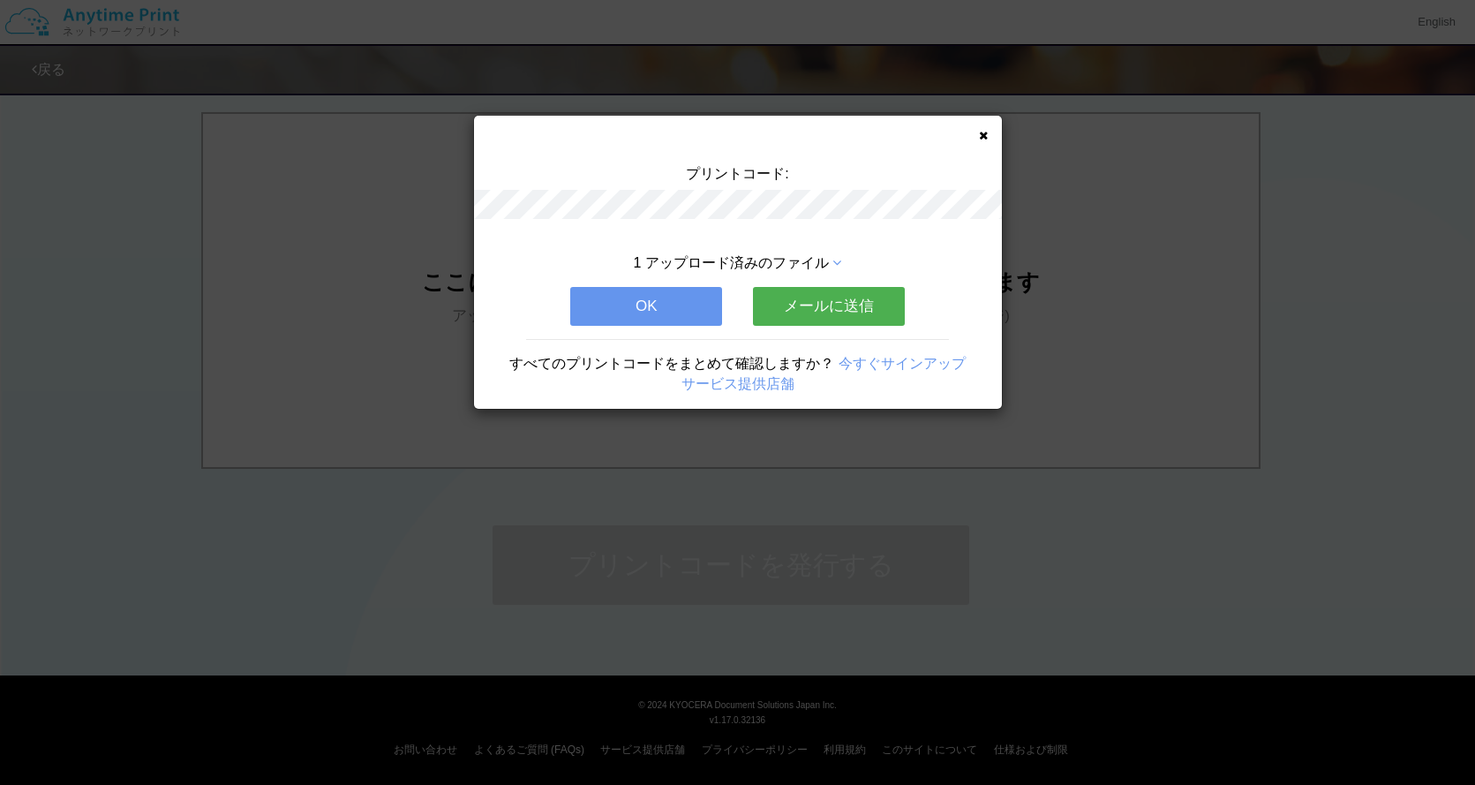
scroll to position [0, 0]
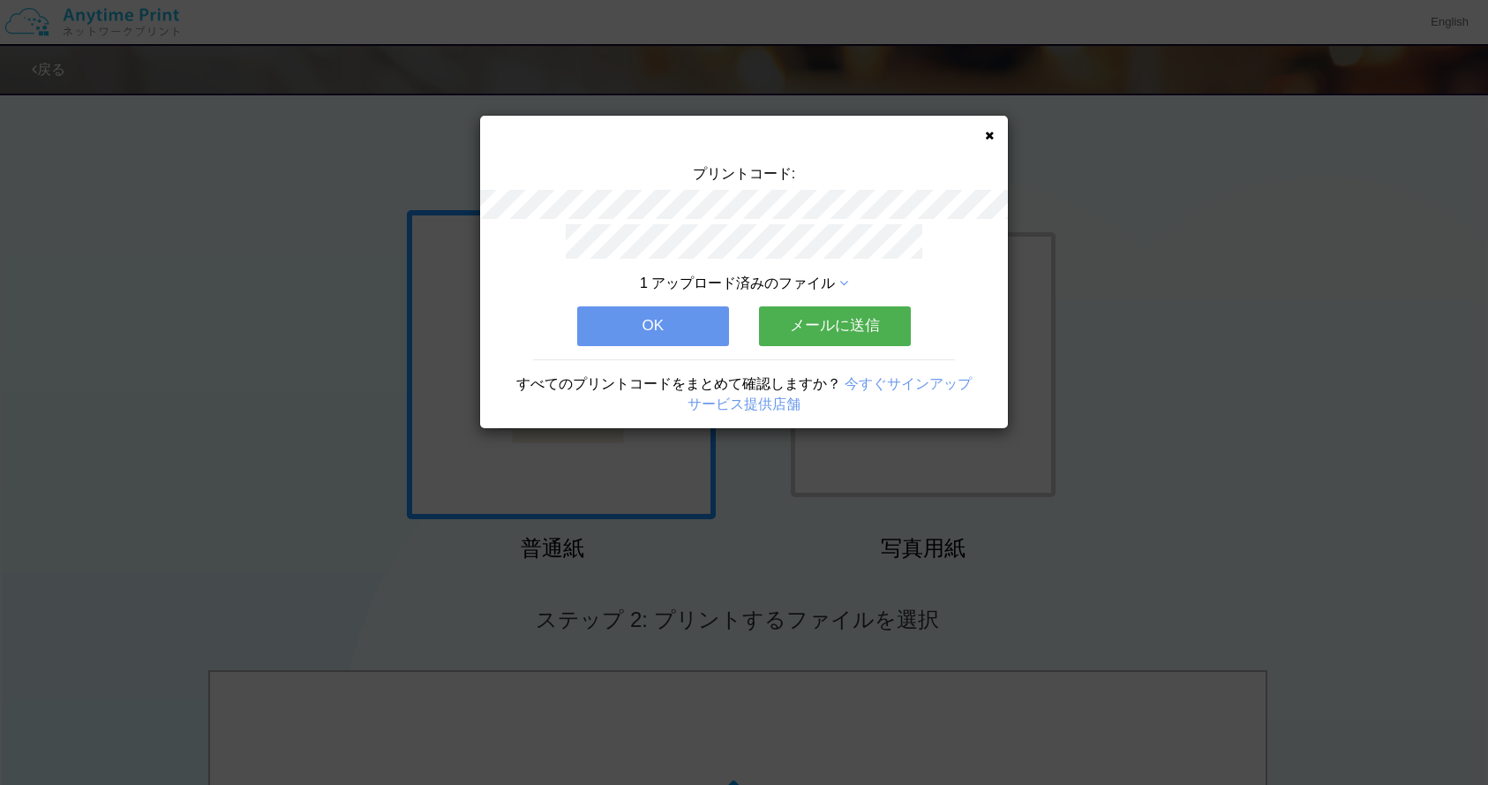
click at [863, 335] on button "メールに送信" at bounding box center [835, 325] width 152 height 39
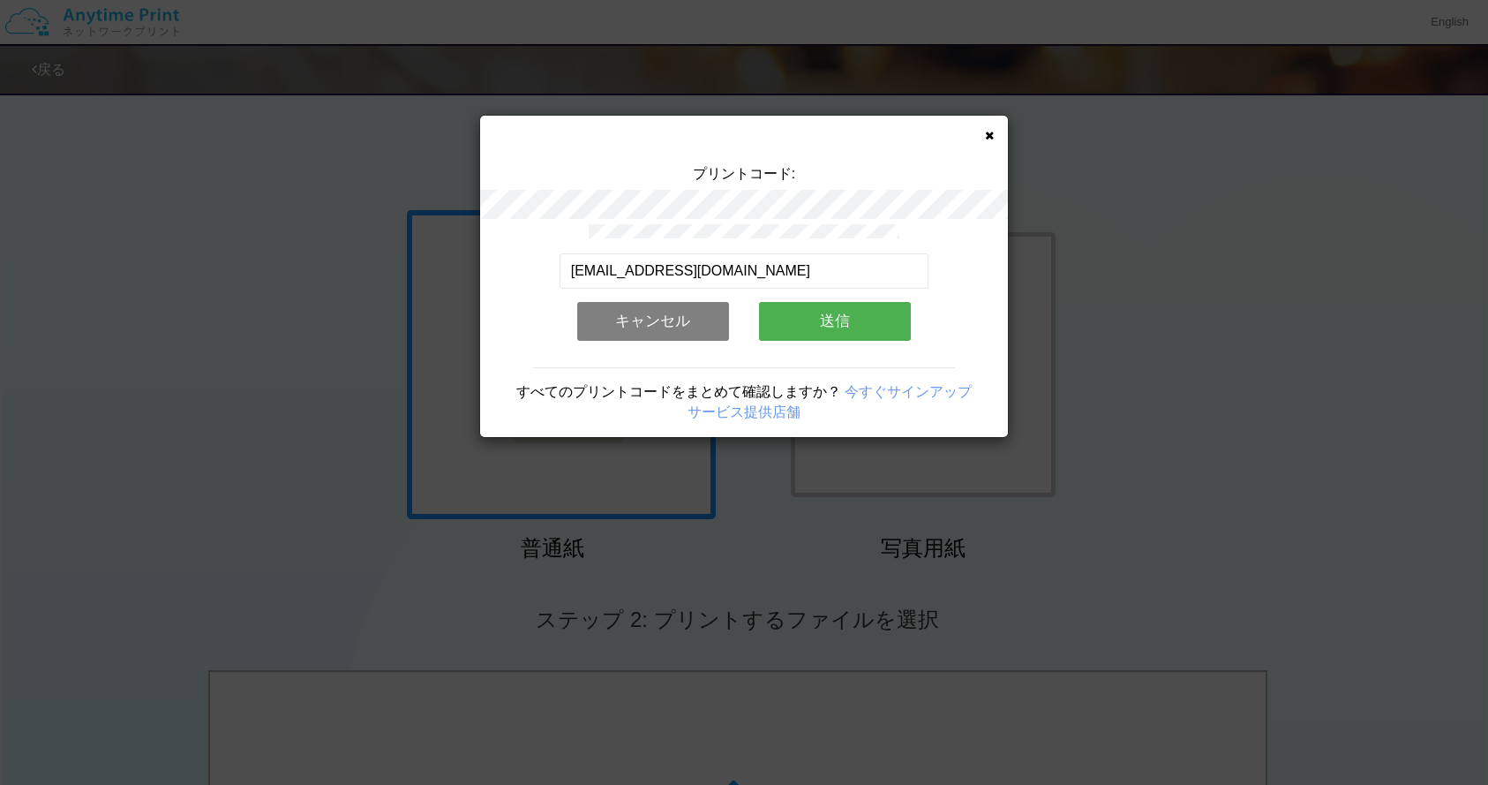
click at [867, 315] on button "送信" at bounding box center [835, 321] width 152 height 39
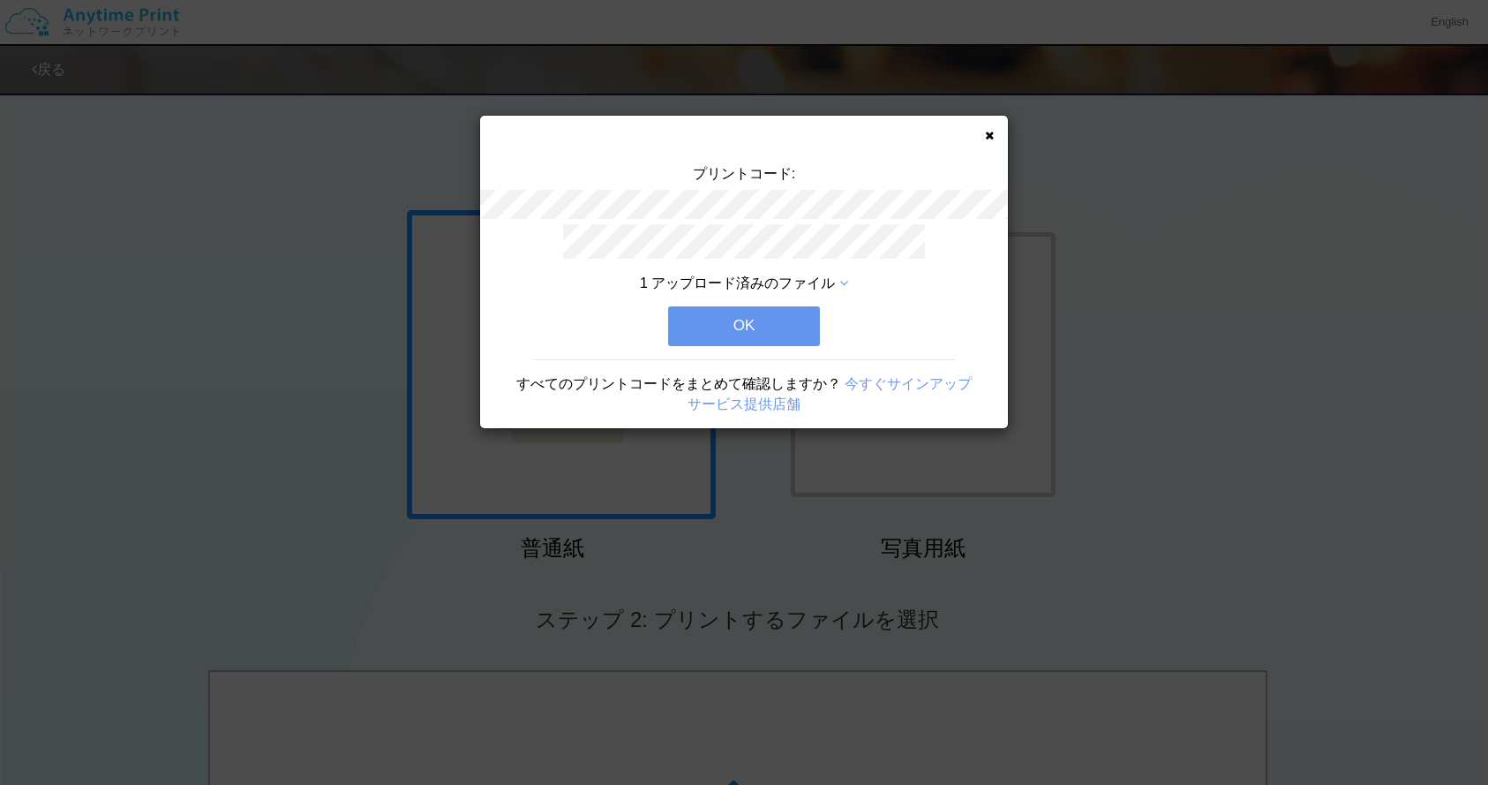
click at [773, 335] on button "OK" at bounding box center [744, 325] width 152 height 39
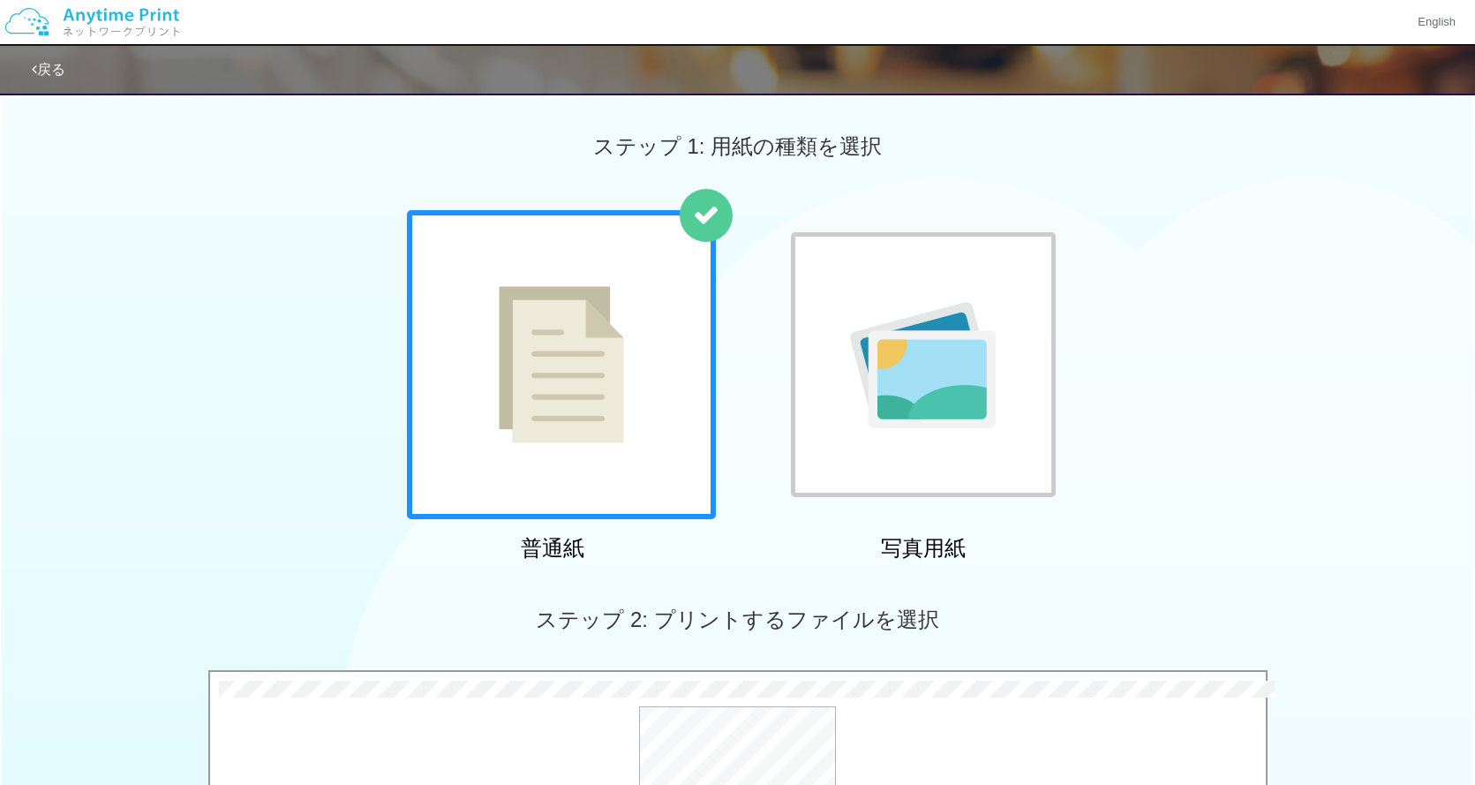
scroll to position [558, 0]
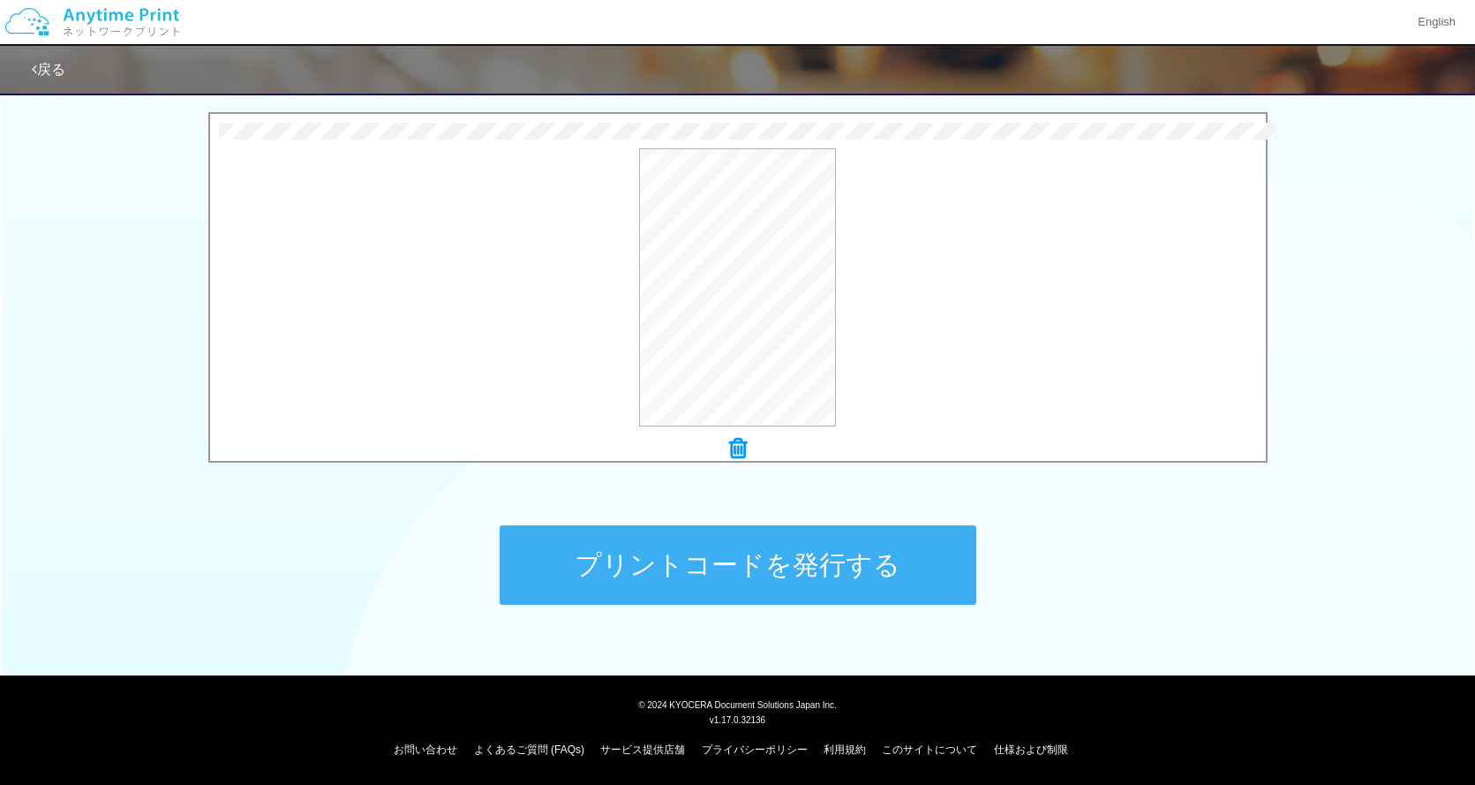
click at [877, 547] on button "プリントコードを発行する" at bounding box center [738, 564] width 477 height 79
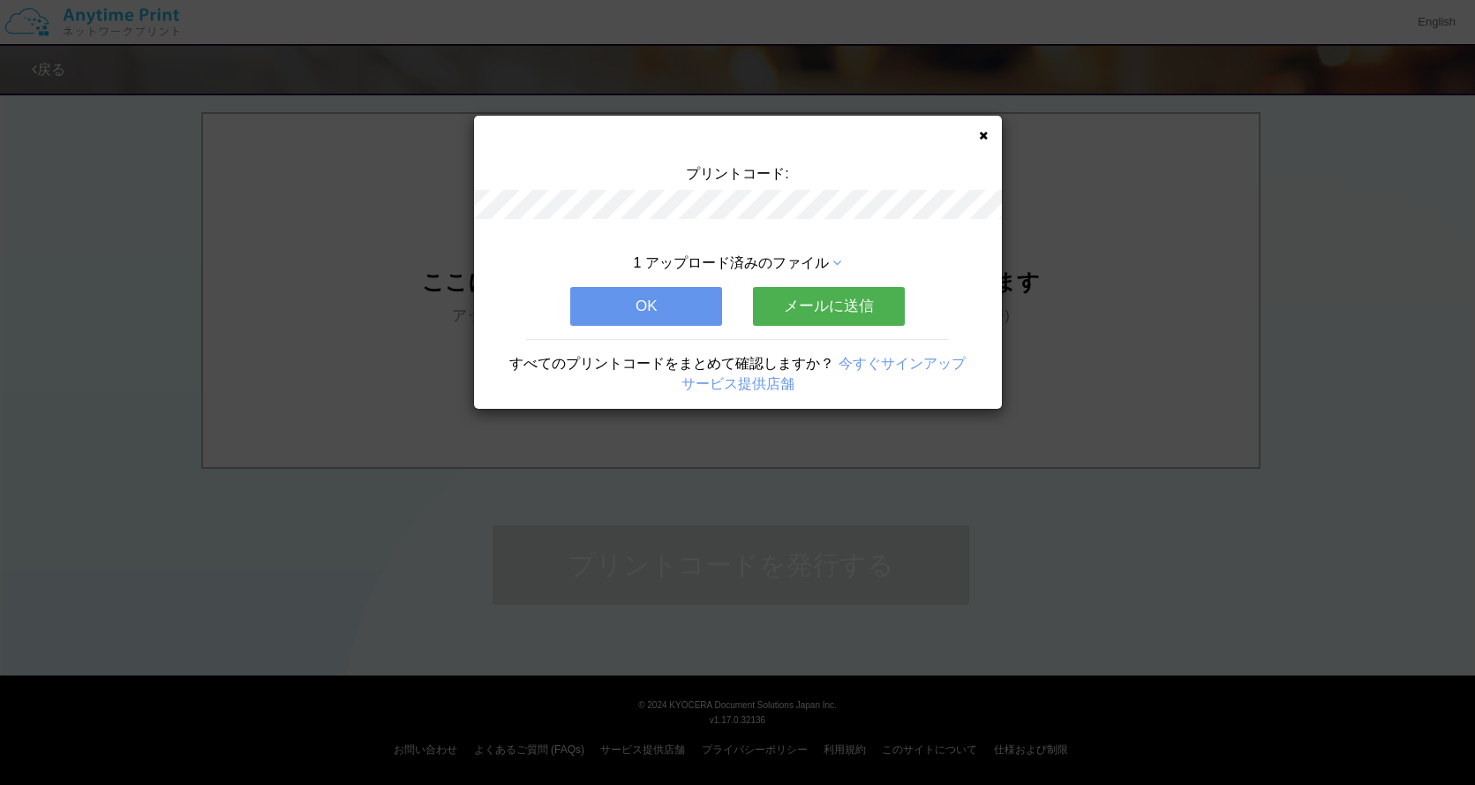
scroll to position [0, 0]
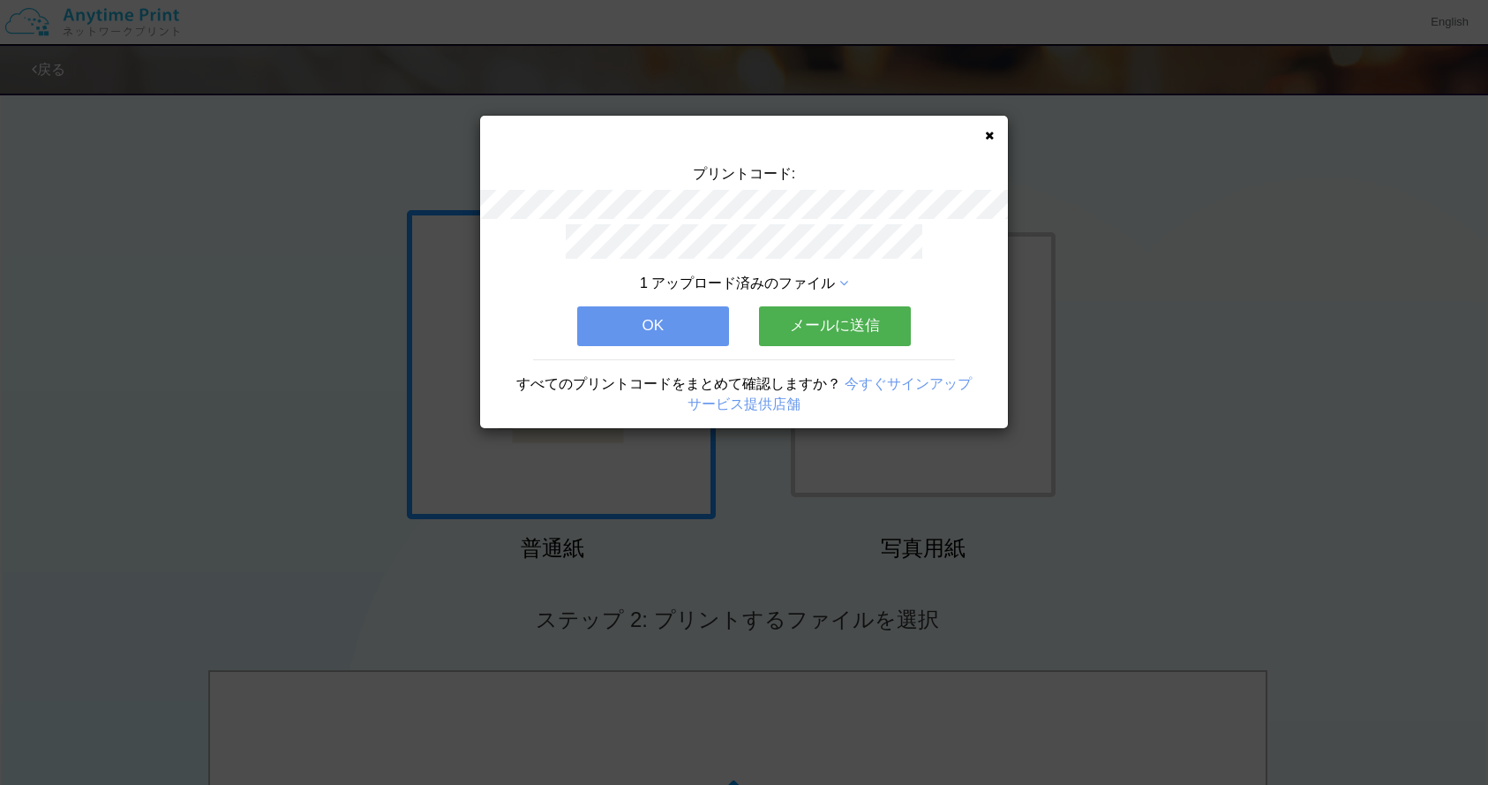
click at [871, 323] on button "メールに送信" at bounding box center [835, 325] width 152 height 39
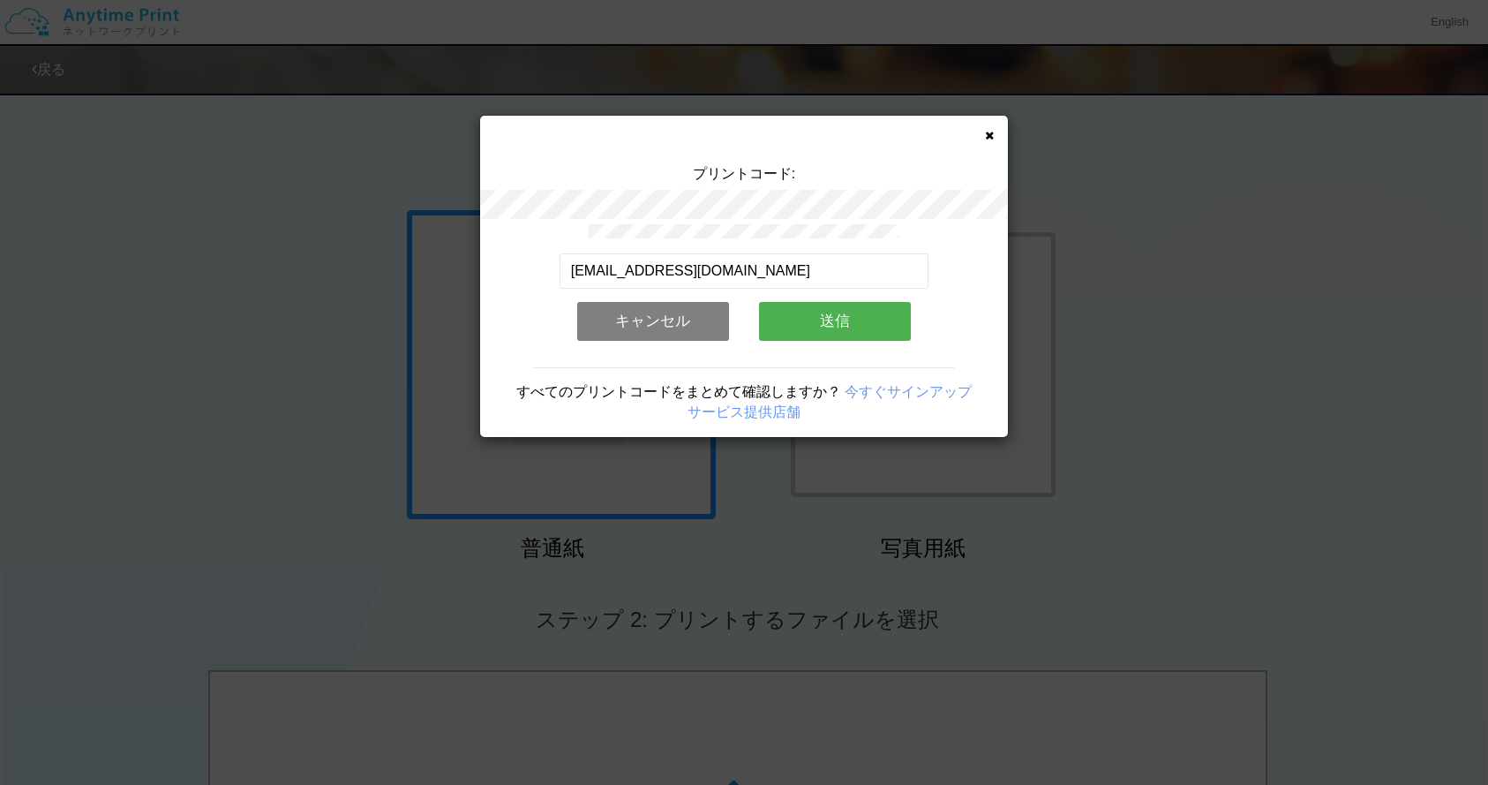
click at [862, 323] on button "送信" at bounding box center [835, 321] width 152 height 39
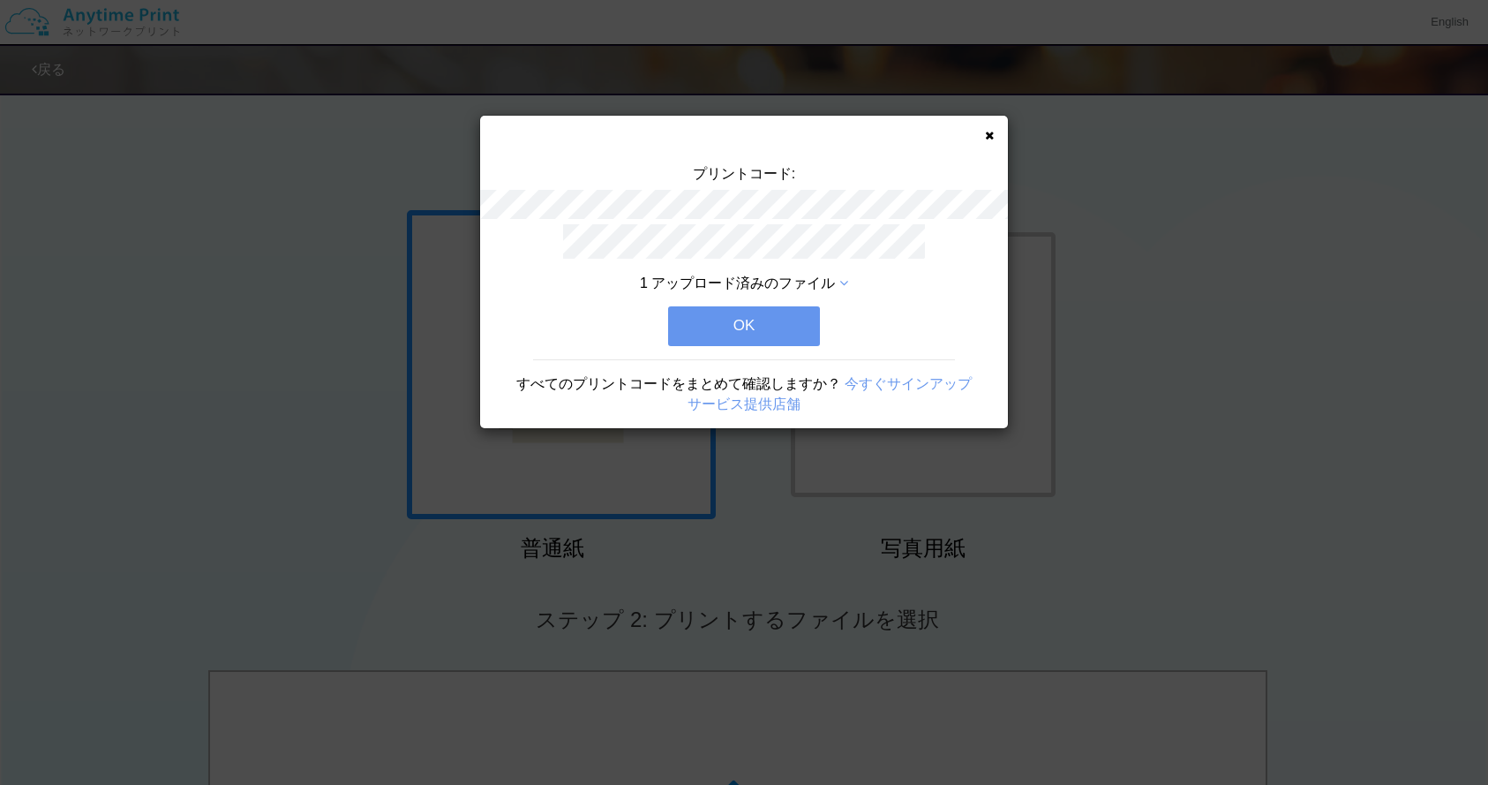
click at [701, 335] on button "OK" at bounding box center [744, 325] width 152 height 39
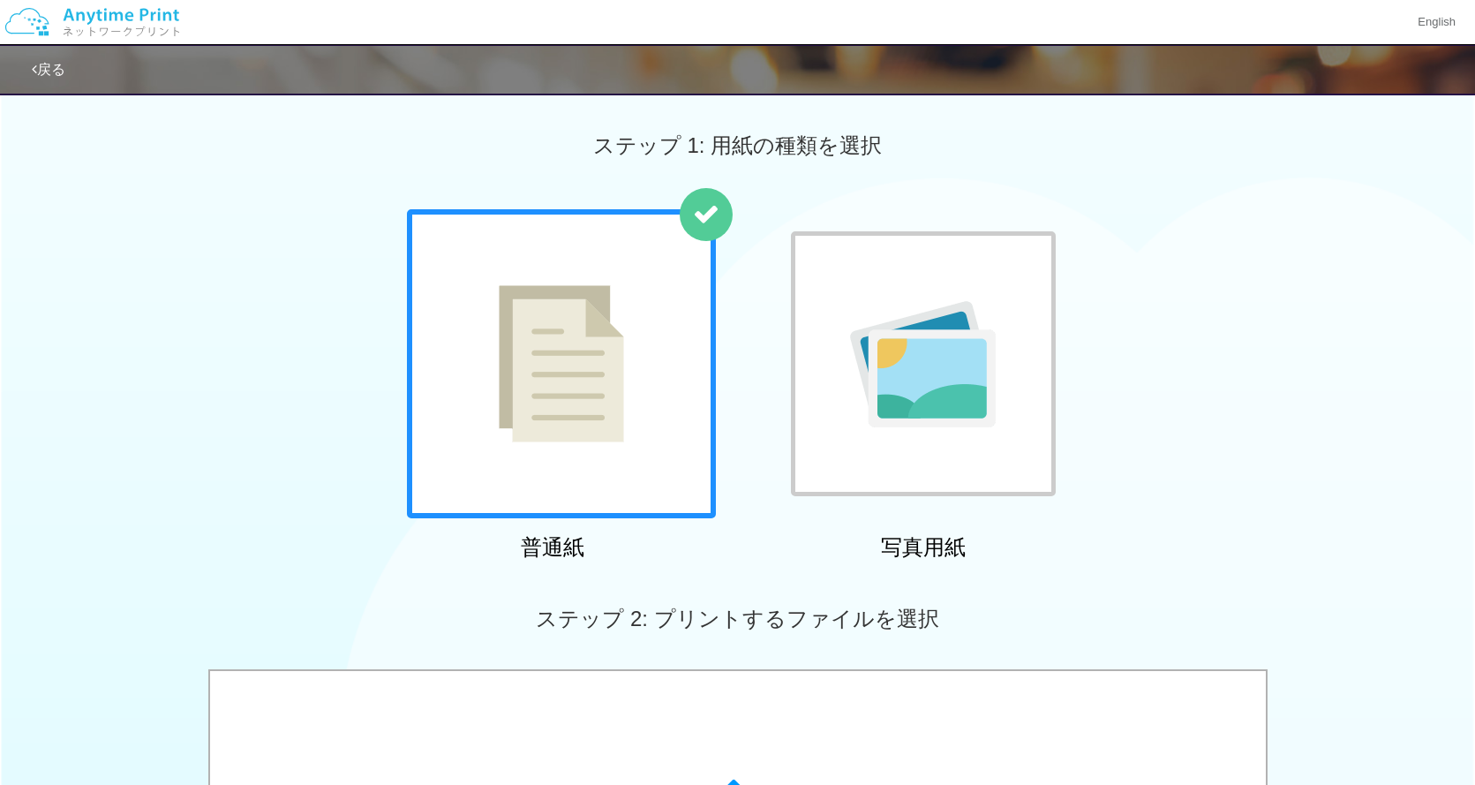
scroll to position [558, 0]
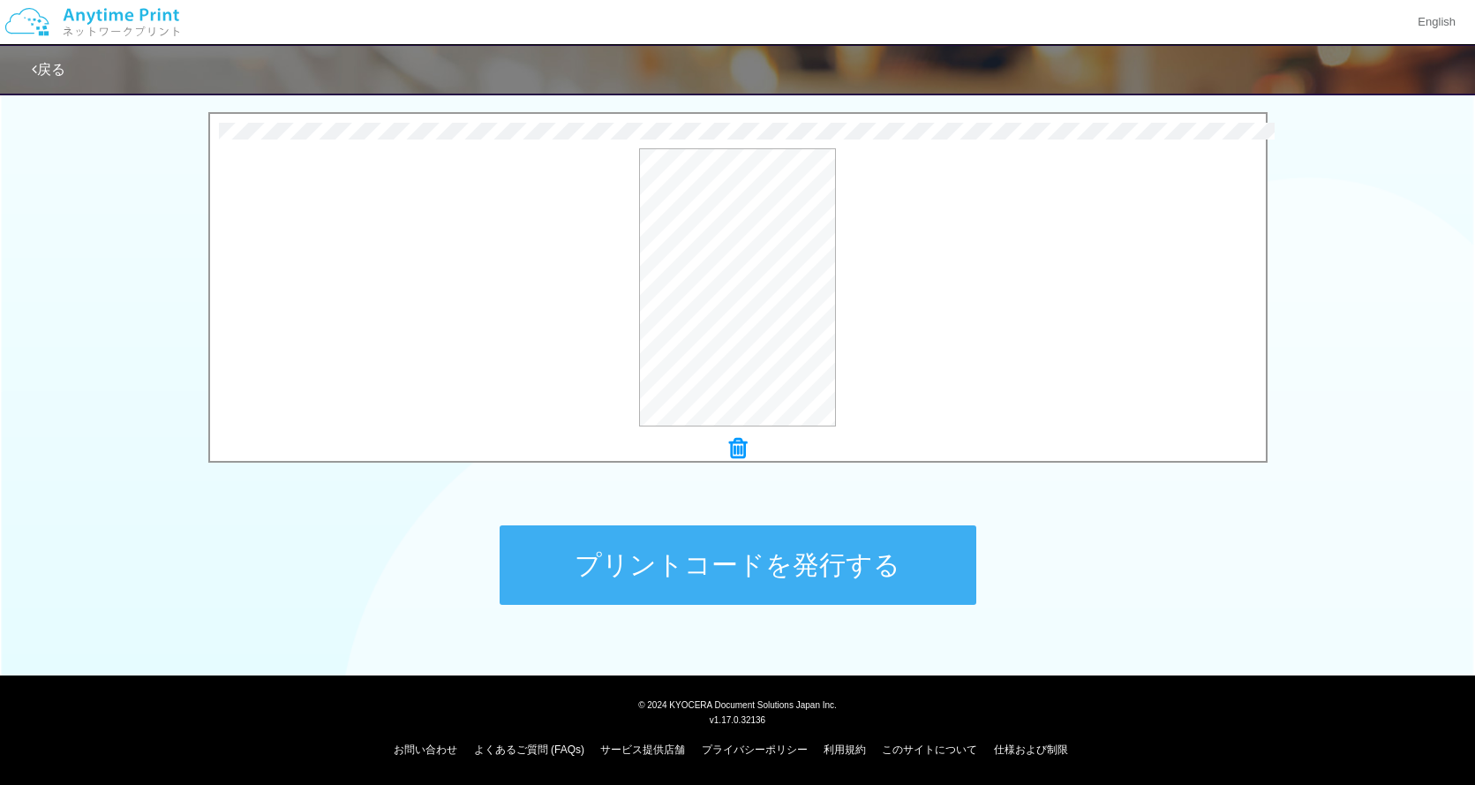
click at [873, 554] on button "プリントコードを発行する" at bounding box center [738, 564] width 477 height 79
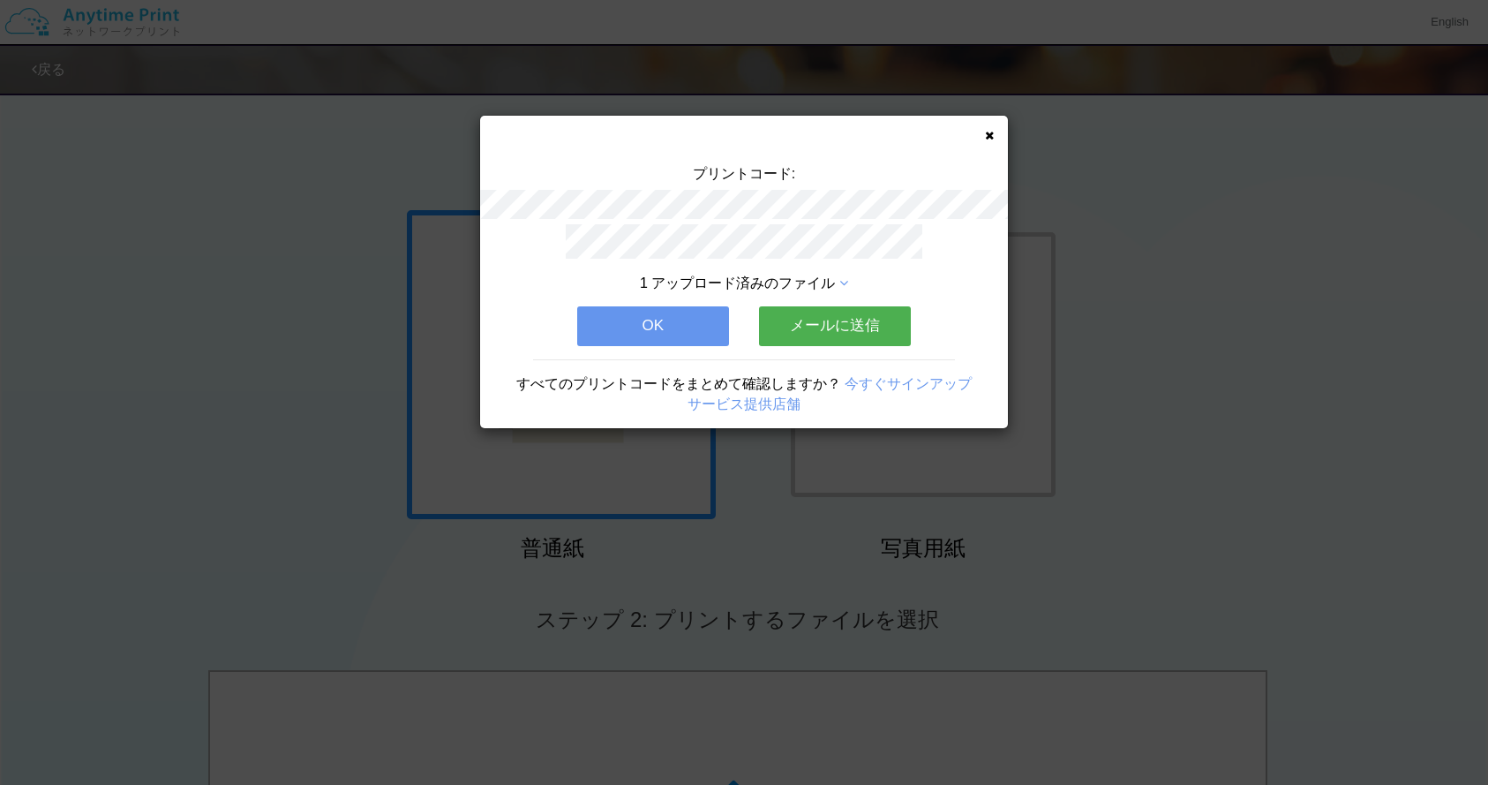
click at [883, 324] on button "メールに送信" at bounding box center [835, 325] width 152 height 39
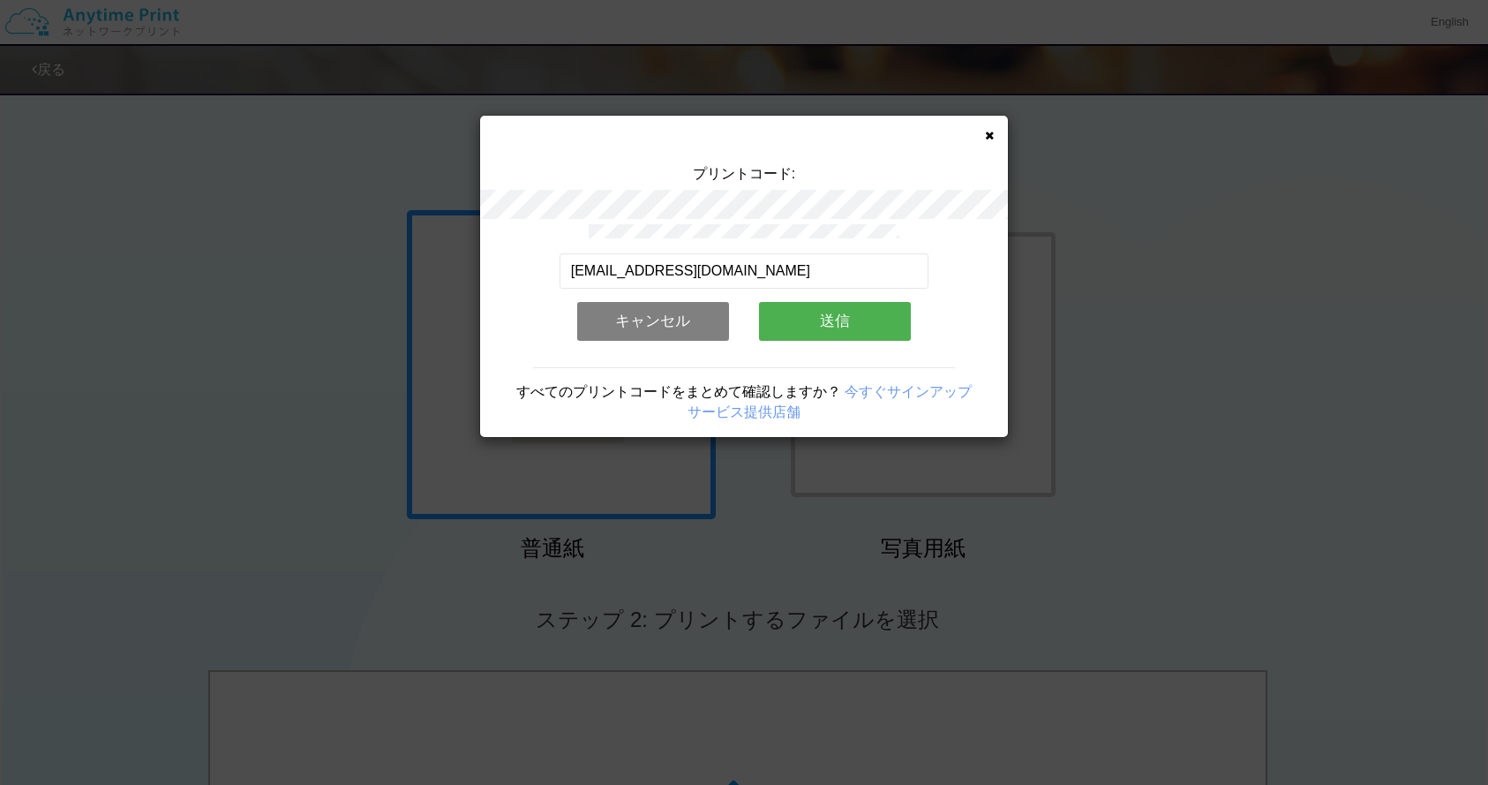
click at [873, 323] on button "送信" at bounding box center [835, 321] width 152 height 39
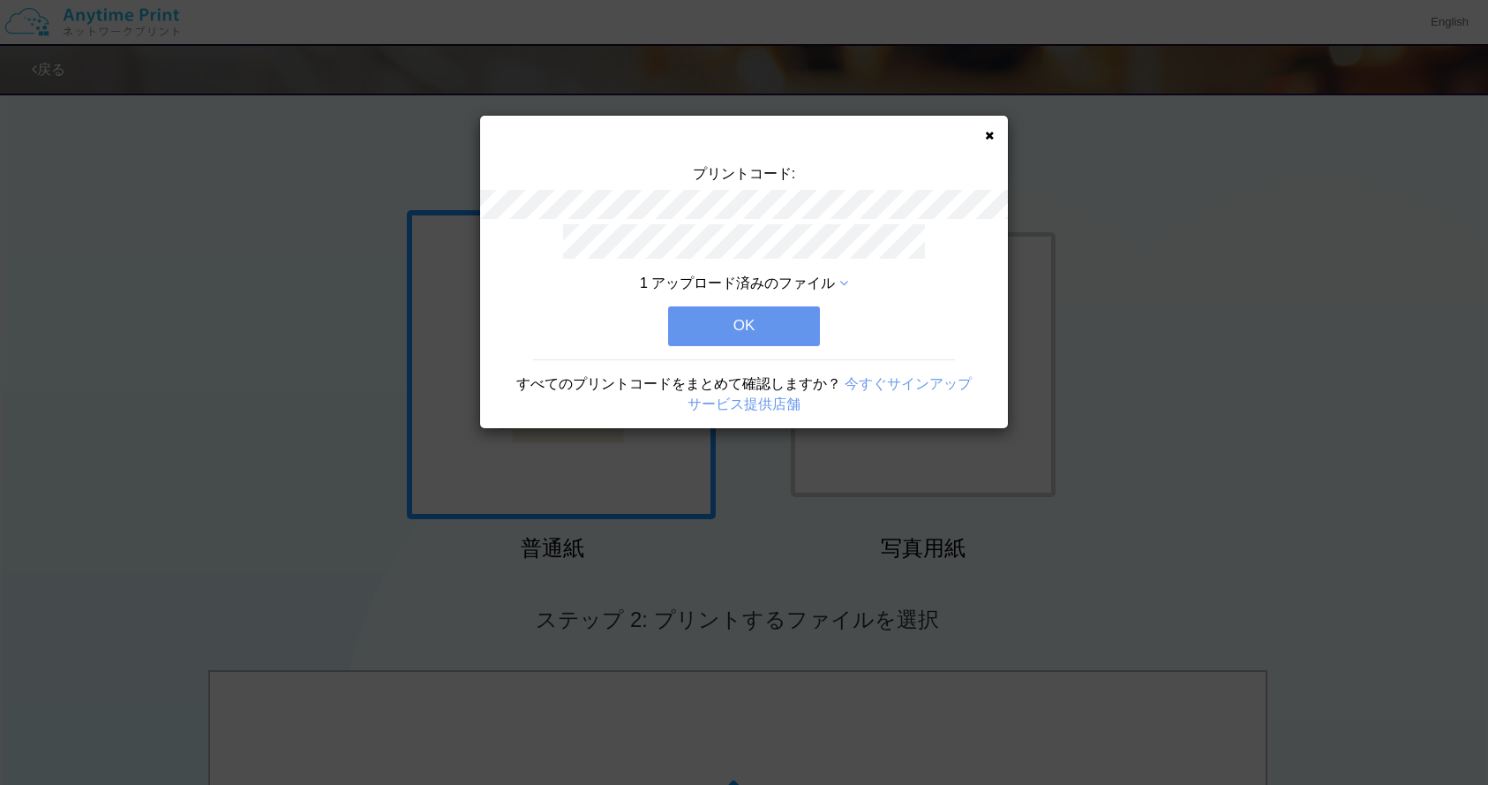
click at [787, 336] on button "OK" at bounding box center [744, 325] width 152 height 39
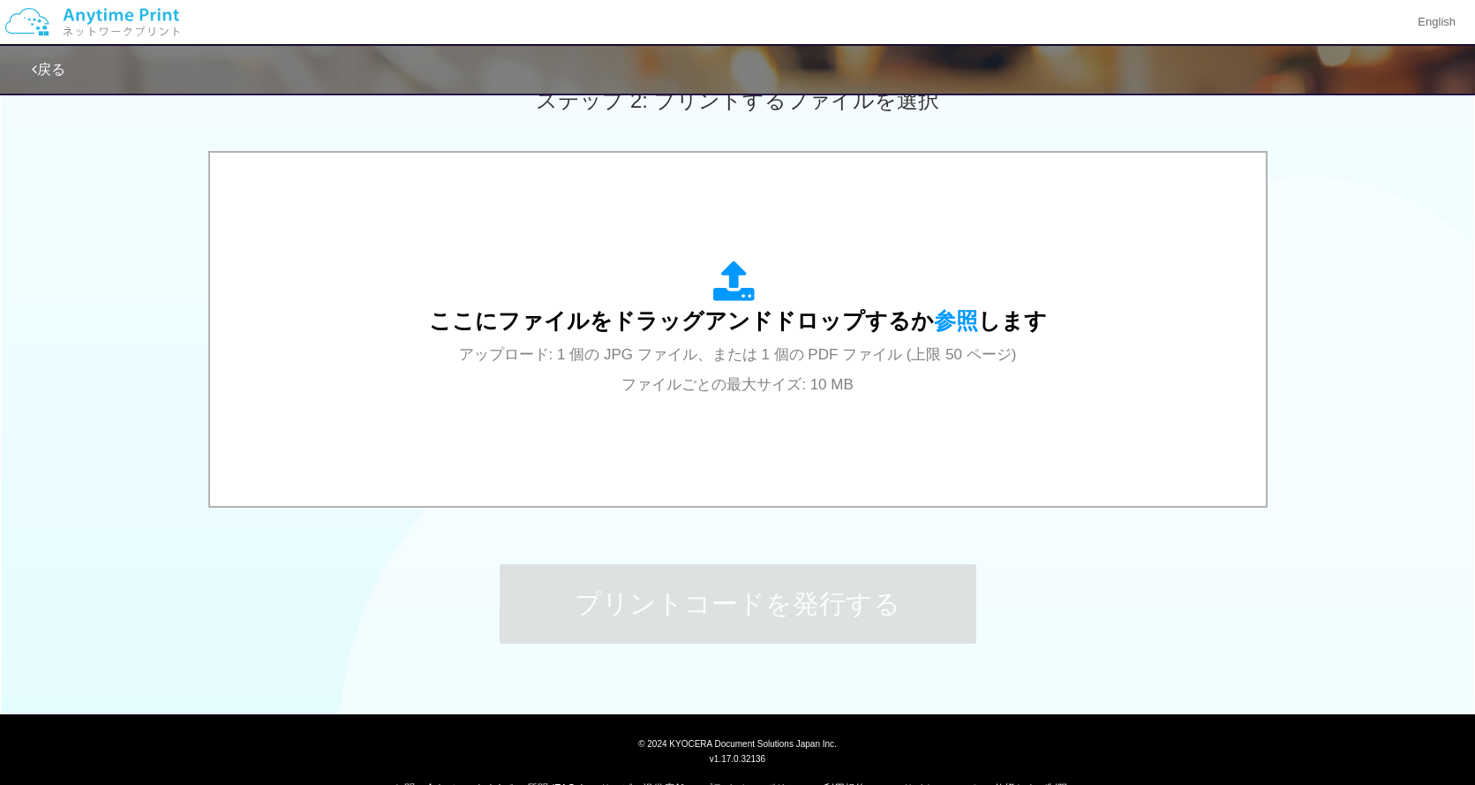
scroll to position [516, 0]
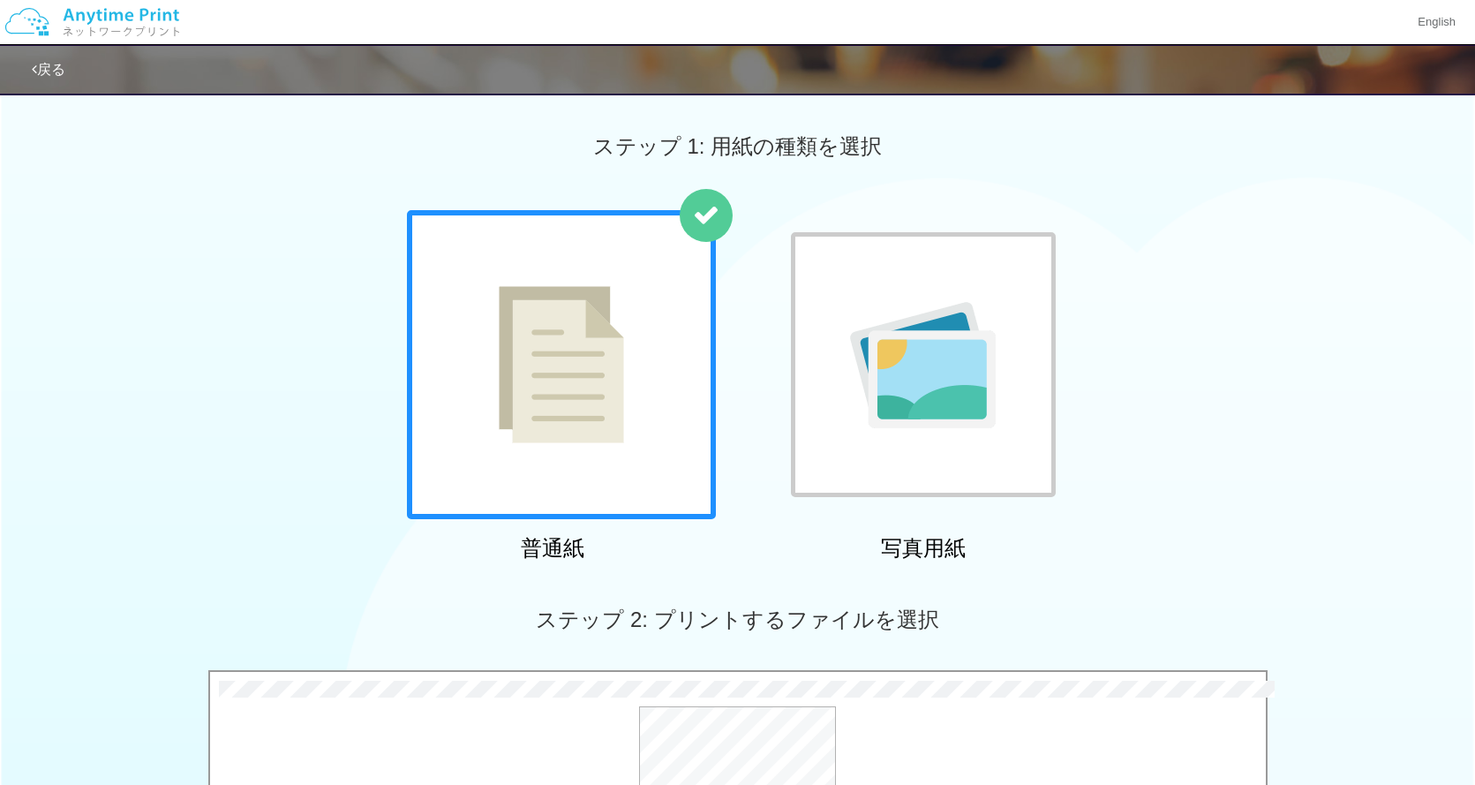
scroll to position [558, 0]
